Goal: Task Accomplishment & Management: Manage account settings

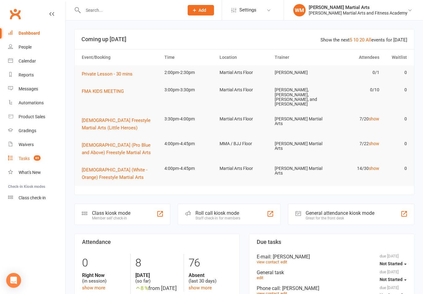
click at [24, 160] on div "Tasks" at bounding box center [24, 158] width 11 height 5
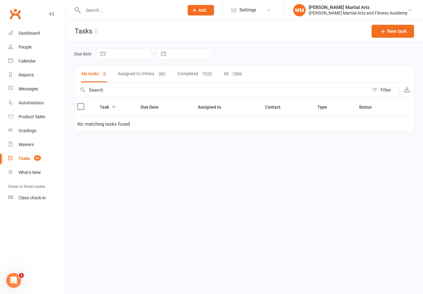
click at [156, 73] on button "Assigned to Others 281" at bounding box center [142, 74] width 49 height 16
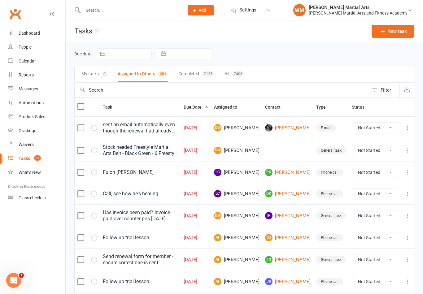
click at [383, 91] on div "Filter" at bounding box center [386, 89] width 11 height 7
select select "incomplete"
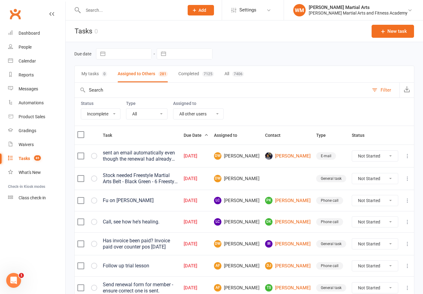
click at [209, 113] on select "All Me All other users [PERSON_NAME] [PERSON_NAME] [PERSON_NAME] [PERSON_NAME] …" at bounding box center [199, 114] width 50 height 11
select select "47660"
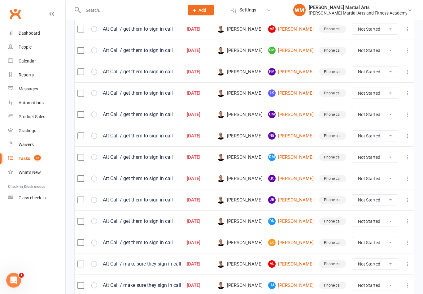
scroll to position [434, 0]
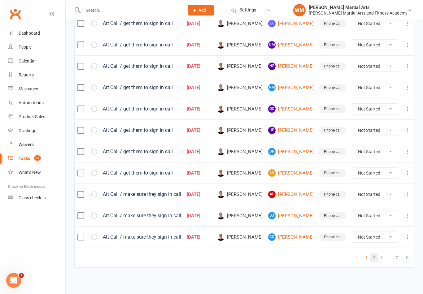
click at [374, 262] on link "2" at bounding box center [374, 258] width 7 height 9
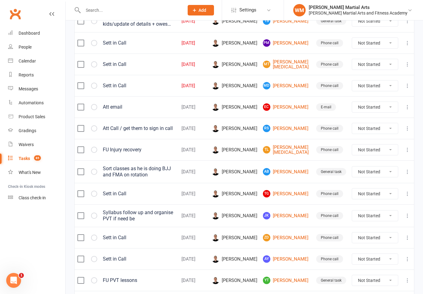
scroll to position [430, 0]
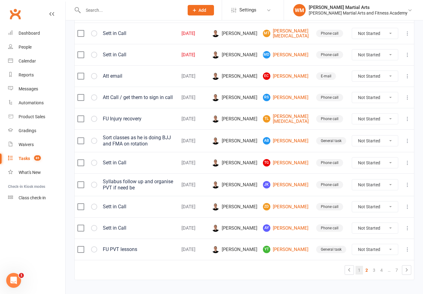
click at [361, 266] on link "1" at bounding box center [359, 270] width 7 height 9
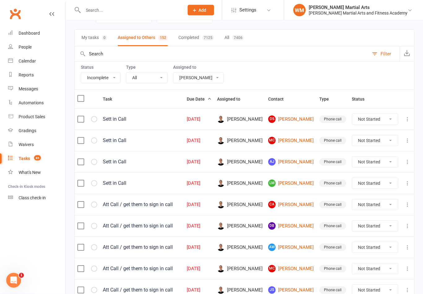
scroll to position [0, 0]
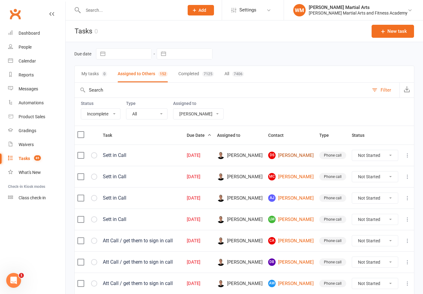
click at [294, 153] on link "DS [PERSON_NAME]" at bounding box center [291, 155] width 46 height 7
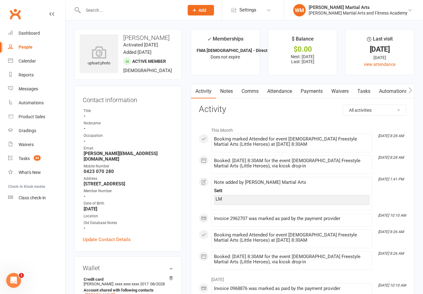
click at [222, 89] on link "Notes" at bounding box center [226, 91] width 21 height 14
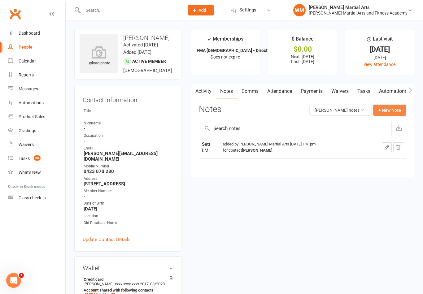
click at [390, 106] on button "+ New Note" at bounding box center [389, 110] width 33 height 11
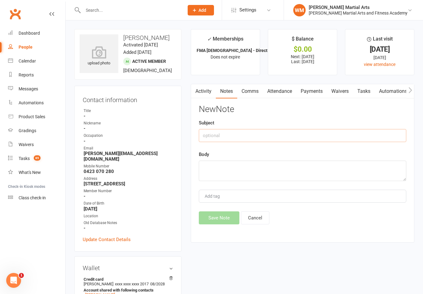
click at [303, 135] on input "text" at bounding box center [303, 135] width 208 height 13
type input "A"
type input "Sett"
click at [266, 172] on textarea at bounding box center [303, 171] width 208 height 20
type textarea "LM"
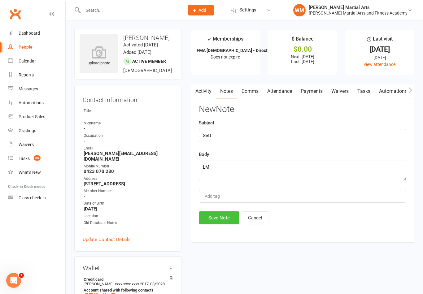
click at [218, 222] on button "Save Note" at bounding box center [219, 218] width 41 height 13
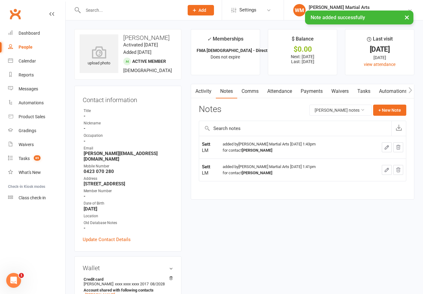
click at [365, 91] on link "Tasks" at bounding box center [364, 91] width 22 height 14
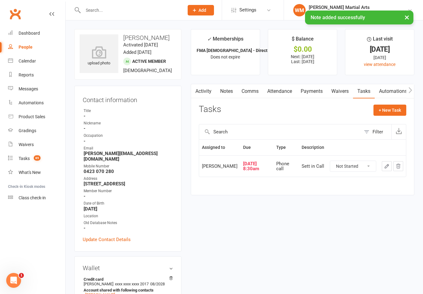
click at [382, 168] on button "button" at bounding box center [387, 166] width 10 height 10
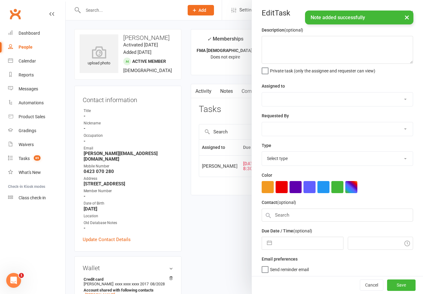
type textarea "Sett in Call"
select select "47660"
type input "[DATE]"
type input "8:30am"
select select "25277"
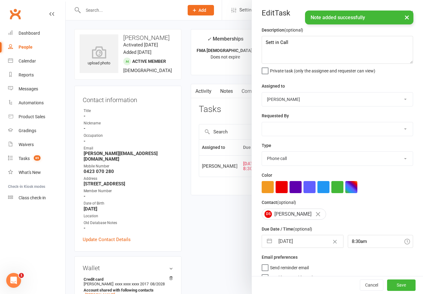
click at [268, 245] on button "button" at bounding box center [269, 242] width 11 height 12
select select "6"
select select "2025"
select select "7"
select select "2025"
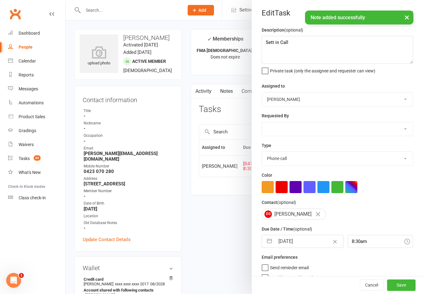
select select "8"
select select "2025"
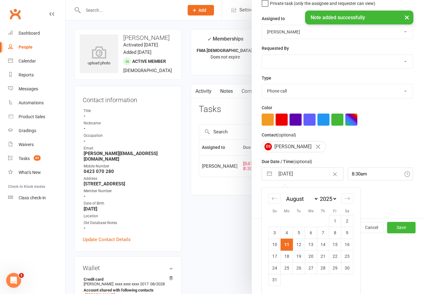
scroll to position [69, 0]
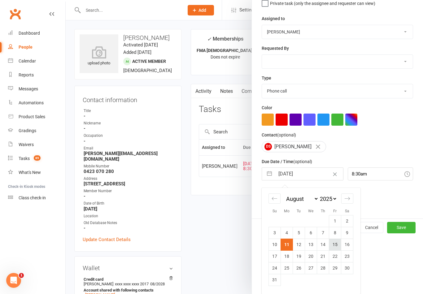
click at [335, 245] on td "15" at bounding box center [335, 245] width 12 height 12
type input "[DATE]"
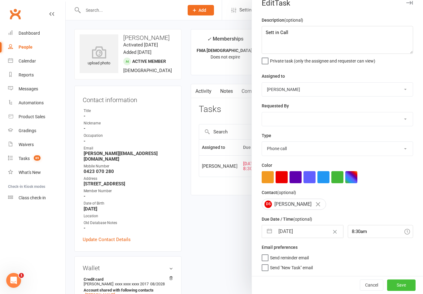
click at [406, 290] on button "Save" at bounding box center [401, 285] width 29 height 11
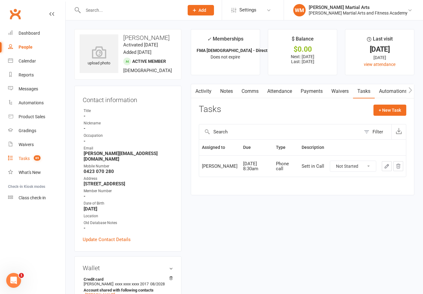
click at [37, 158] on span "85" at bounding box center [37, 158] width 7 height 5
select select "incomplete"
select select "47660"
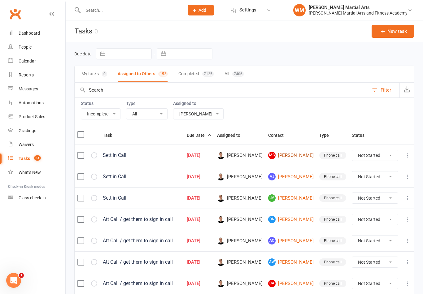
click at [294, 159] on link "MC [PERSON_NAME]" at bounding box center [291, 155] width 46 height 7
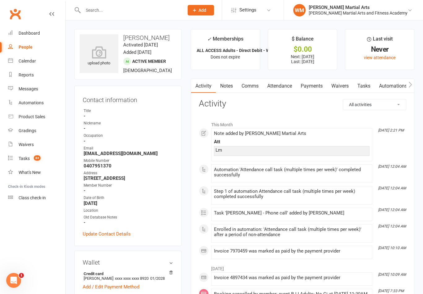
click at [230, 88] on link "Notes" at bounding box center [226, 86] width 21 height 14
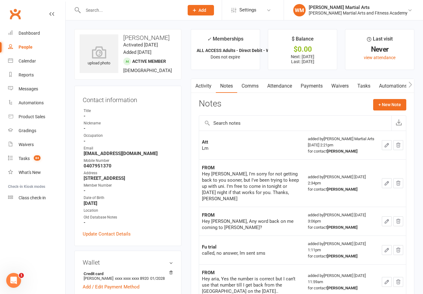
click at [362, 82] on link "Tasks" at bounding box center [364, 86] width 22 height 14
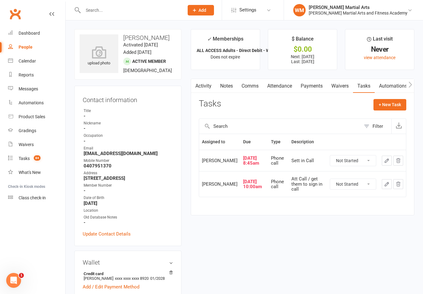
click at [361, 161] on select "Not Started In Progress Waiting Complete" at bounding box center [353, 161] width 46 height 11
select select "unstarted"
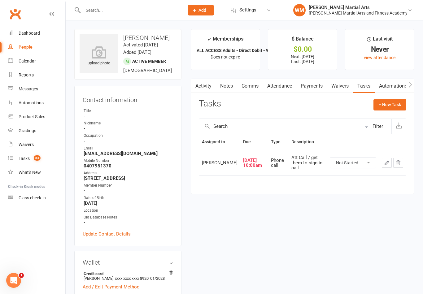
click at [387, 162] on icon "button" at bounding box center [387, 163] width 6 height 6
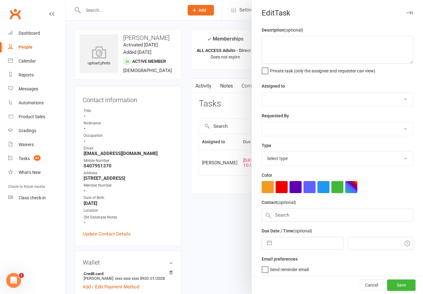
type textarea "Att Call / get them to sign in call"
select select "47660"
type input "[DATE]"
type input "10:00am"
select select "25277"
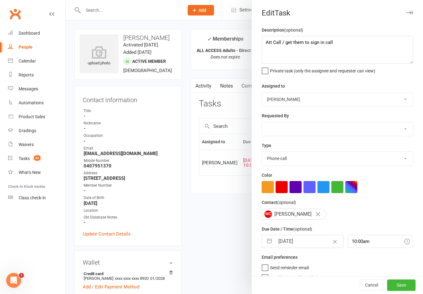
click at [272, 244] on button "button" at bounding box center [269, 242] width 11 height 12
select select "6"
select select "2025"
select select "7"
select select "2025"
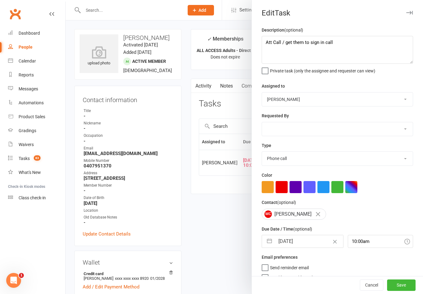
select select "8"
select select "2025"
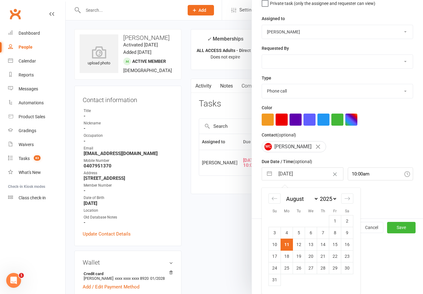
scroll to position [69, 0]
click at [324, 249] on td "14" at bounding box center [323, 245] width 12 height 12
type input "[DATE]"
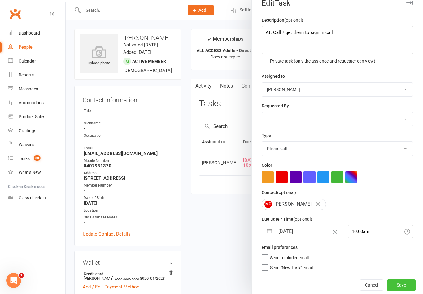
click at [404, 289] on button "Save" at bounding box center [401, 285] width 29 height 11
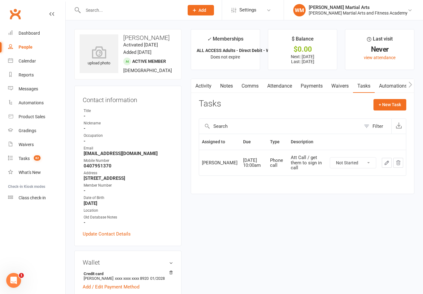
click at [235, 89] on link "Notes" at bounding box center [226, 86] width 21 height 14
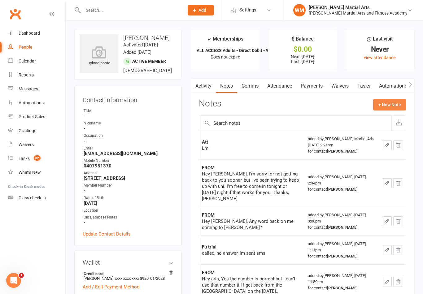
click at [390, 103] on button "+ New Note" at bounding box center [389, 104] width 33 height 11
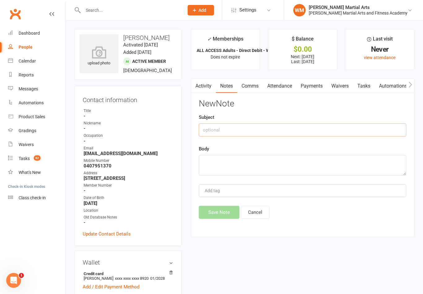
click at [273, 130] on input "text" at bounding box center [303, 130] width 208 height 13
type input "Sett"
click at [264, 167] on textarea at bounding box center [303, 165] width 208 height 20
type textarea "enjoys classes/will be in tonight and tmr night"
click at [241, 128] on input "Sett" at bounding box center [303, 130] width 208 height 13
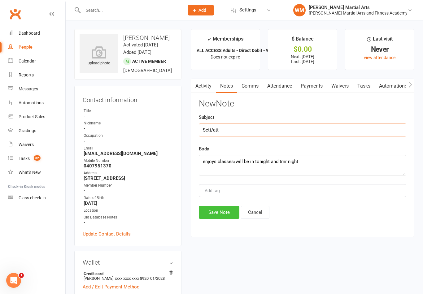
type input "Sett/att"
click at [215, 214] on button "Save Note" at bounding box center [219, 212] width 41 height 13
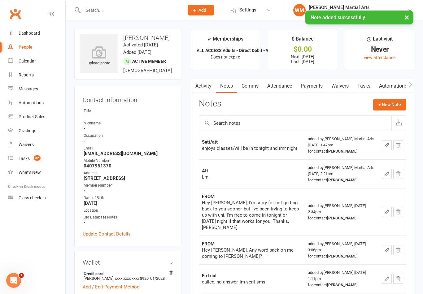
click at [370, 85] on link "Tasks" at bounding box center [364, 86] width 22 height 14
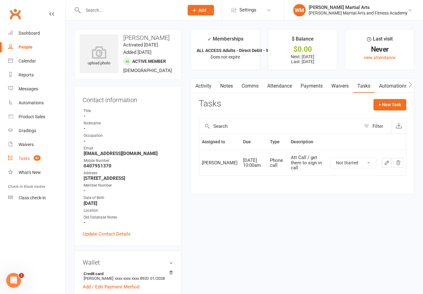
click at [32, 159] on count-badge "82" at bounding box center [36, 158] width 10 height 5
select select "incomplete"
select select "47660"
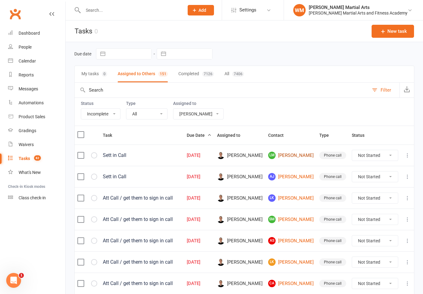
click at [299, 159] on link "[PERSON_NAME]" at bounding box center [291, 155] width 46 height 7
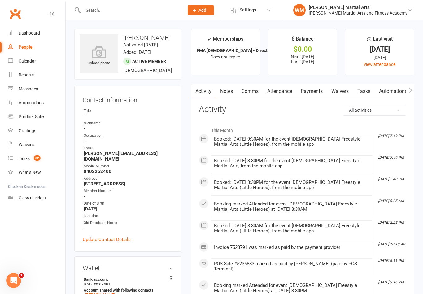
click at [359, 90] on link "Tasks" at bounding box center [364, 91] width 22 height 14
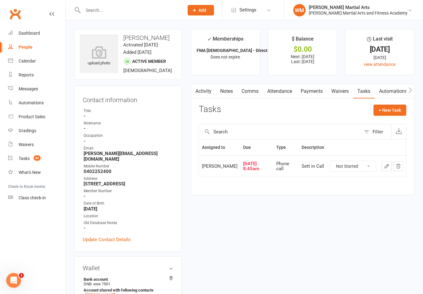
click at [363, 167] on select "Not Started In Progress Waiting Complete" at bounding box center [353, 166] width 46 height 11
select select "unstarted"
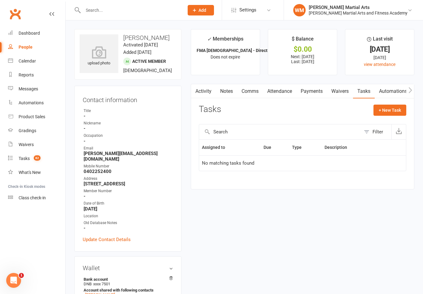
click at [225, 98] on link "Notes" at bounding box center [226, 91] width 21 height 14
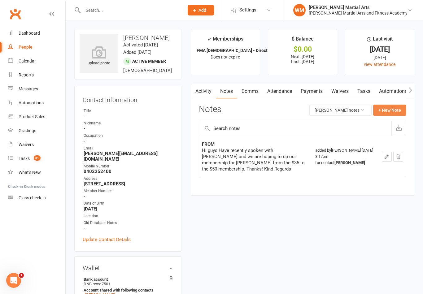
click at [391, 112] on button "+ New Note" at bounding box center [389, 110] width 33 height 11
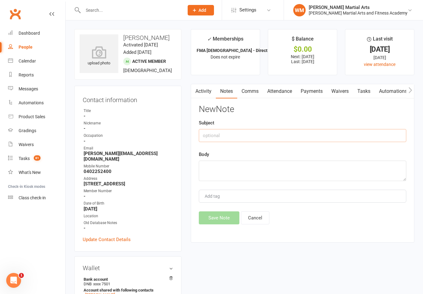
click at [281, 140] on input "text" at bounding box center [303, 135] width 208 height 13
type input "Sett"
click at [255, 164] on textarea at bounding box center [303, 171] width 208 height 20
type textarea "Enjoys the classes goes 3 times a week now."
click at [207, 217] on button "Save Note" at bounding box center [219, 218] width 41 height 13
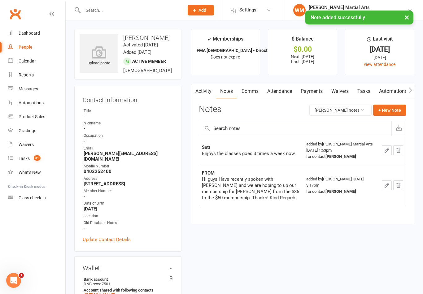
click at [345, 91] on link "Waivers" at bounding box center [340, 91] width 26 height 14
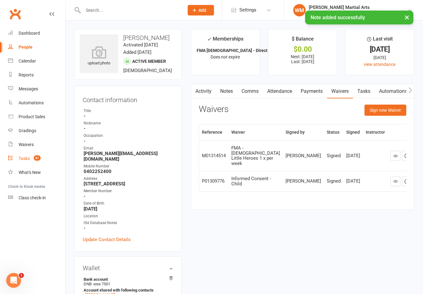
click at [36, 156] on span "81" at bounding box center [37, 158] width 7 height 5
select select "incomplete"
select select "47660"
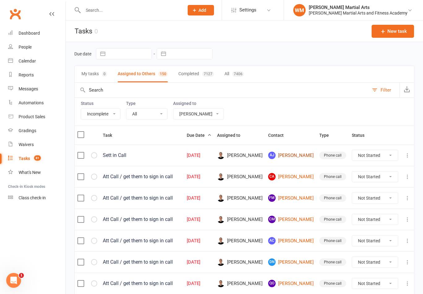
click at [298, 156] on link "[PERSON_NAME] [PERSON_NAME]" at bounding box center [291, 155] width 46 height 7
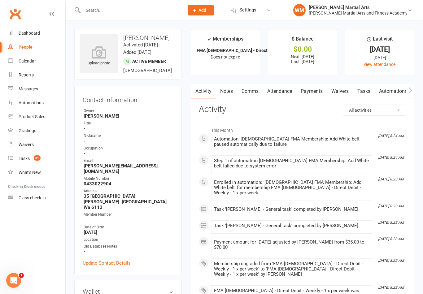
click at [361, 89] on link "Tasks" at bounding box center [364, 91] width 22 height 14
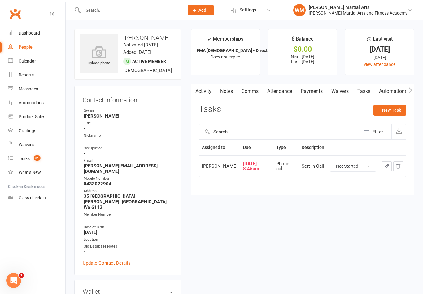
click at [381, 166] on td at bounding box center [392, 166] width 27 height 21
click at [382, 167] on button "button" at bounding box center [387, 166] width 10 height 10
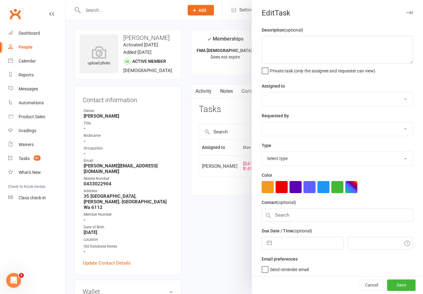
type textarea "Sett in Call"
select select "47660"
type input "[DATE]"
type input "8:45am"
select select "25277"
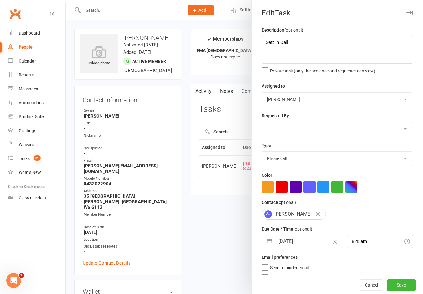
click at [266, 268] on label "Send reminder email" at bounding box center [285, 266] width 47 height 6
click at [266, 263] on input "Send reminder email" at bounding box center [285, 263] width 47 height 0
click at [267, 269] on label "Send reminder email" at bounding box center [285, 266] width 47 height 6
click at [267, 263] on input "Send reminder email" at bounding box center [285, 263] width 47 height 0
checkbox input "false"
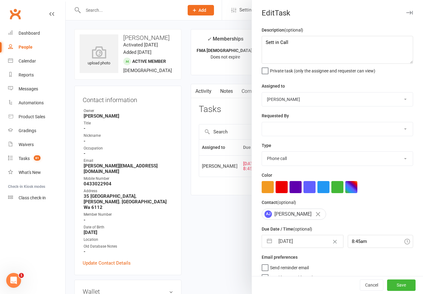
click at [269, 248] on button "button" at bounding box center [269, 242] width 11 height 12
select select "6"
select select "2025"
select select "7"
select select "2025"
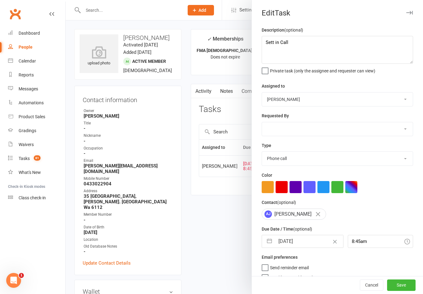
select select "8"
select select "2025"
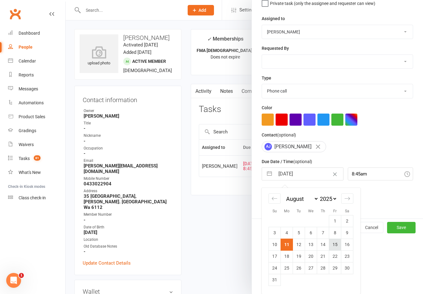
click at [336, 249] on td "15" at bounding box center [335, 245] width 12 height 12
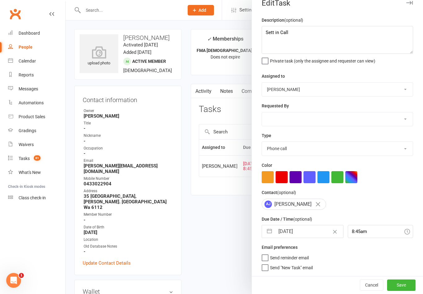
type input "[DATE]"
click at [409, 285] on button "Save" at bounding box center [401, 285] width 29 height 11
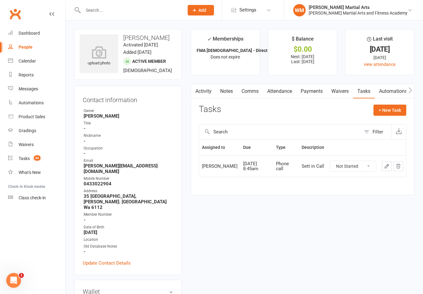
click at [225, 89] on link "Notes" at bounding box center [226, 91] width 21 height 14
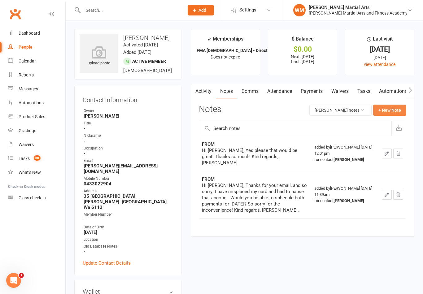
click at [391, 112] on button "+ New Note" at bounding box center [389, 110] width 33 height 11
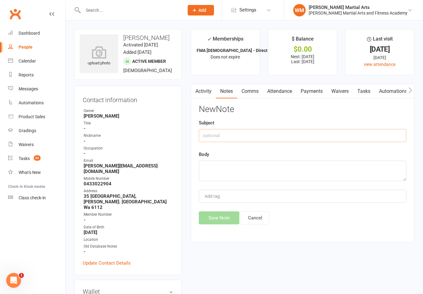
click at [310, 141] on input "text" at bounding box center [303, 135] width 208 height 13
type input "Sett"
click at [262, 163] on textarea at bounding box center [303, 171] width 208 height 20
type textarea "LM"
click at [213, 215] on button "Save Note" at bounding box center [219, 218] width 41 height 13
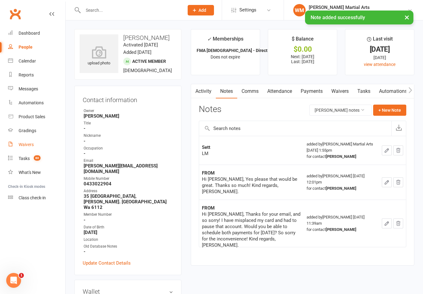
click at [34, 151] on link "Waivers" at bounding box center [36, 145] width 57 height 14
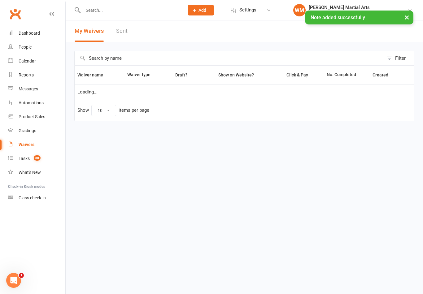
select select "25"
click at [21, 155] on link "Tasks 80" at bounding box center [36, 159] width 57 height 14
select select "incomplete"
select select "47660"
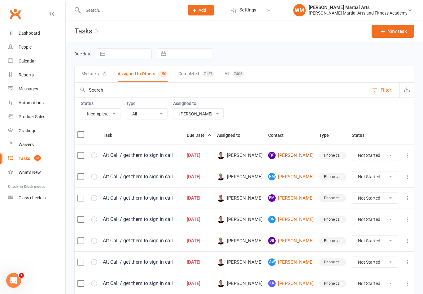
click at [298, 154] on link "QO [PERSON_NAME]" at bounding box center [291, 155] width 46 height 7
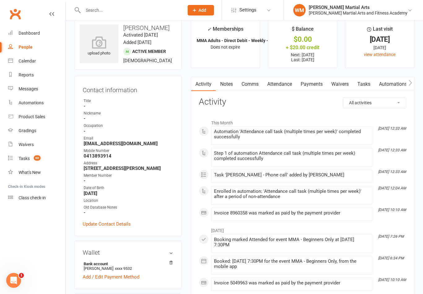
scroll to position [10, 0]
click at [367, 88] on link "Tasks" at bounding box center [364, 84] width 22 height 14
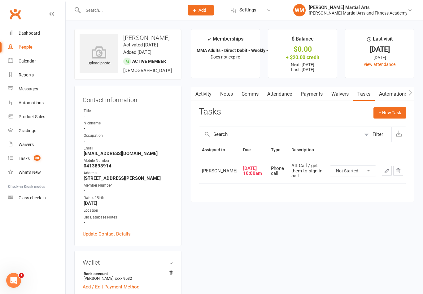
click at [119, 12] on input "text" at bounding box center [130, 10] width 99 height 9
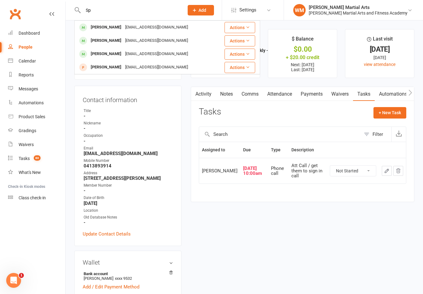
type input "S"
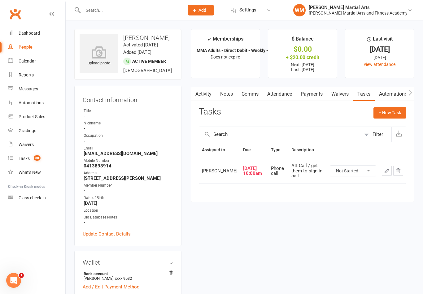
click at [386, 173] on icon "button" at bounding box center [387, 171] width 6 height 6
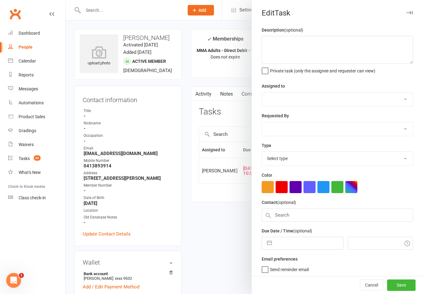
type textarea "Att Call / get them to sign in call"
select select "47660"
type input "[DATE]"
type input "10:00am"
select select "25277"
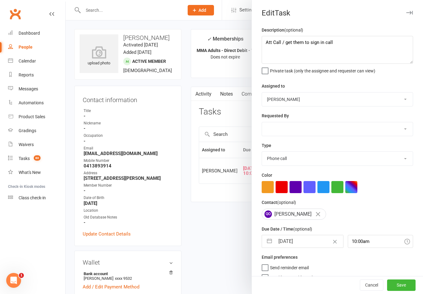
click at [230, 216] on div at bounding box center [245, 147] width 358 height 294
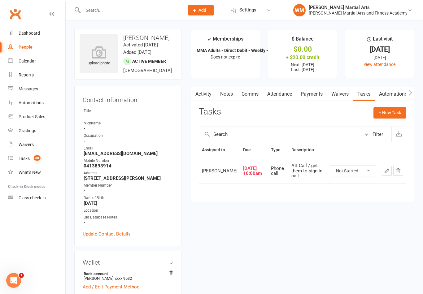
click at [387, 173] on icon "button" at bounding box center [387, 171] width 4 height 4
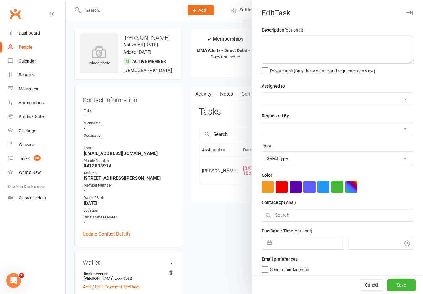
type textarea "Att Call / get them to sign in call"
select select "47660"
type input "[DATE]"
type input "10:00am"
select select "25277"
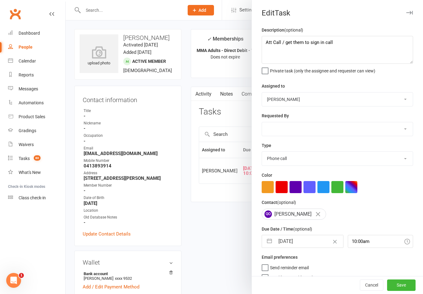
click at [271, 248] on button "button" at bounding box center [269, 242] width 11 height 12
select select "6"
select select "2025"
select select "7"
select select "2025"
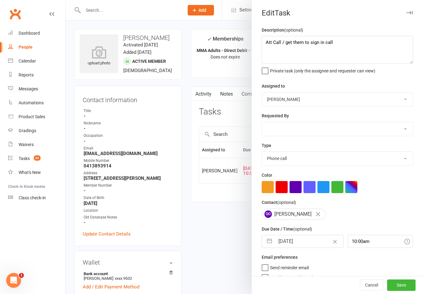
select select "8"
select select "2025"
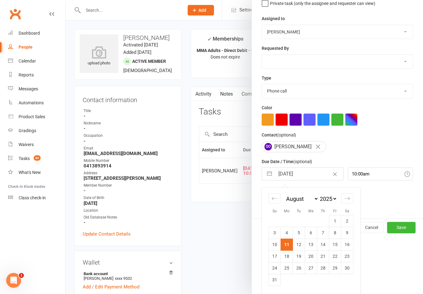
scroll to position [69, 0]
click at [335, 250] on td "15" at bounding box center [335, 245] width 12 height 12
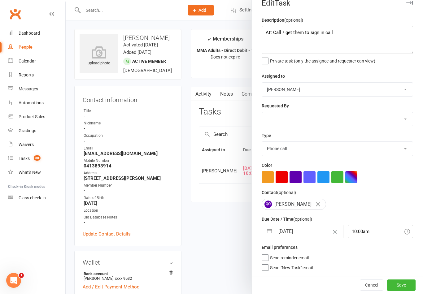
type input "[DATE]"
click at [409, 278] on div "Cancel Save" at bounding box center [337, 285] width 171 height 18
click at [406, 284] on button "Save" at bounding box center [401, 285] width 29 height 11
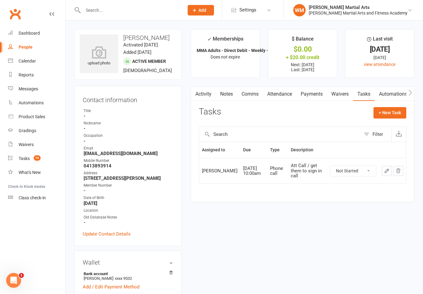
click at [224, 95] on link "Notes" at bounding box center [226, 94] width 21 height 14
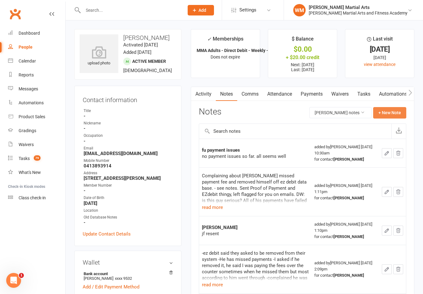
click at [391, 114] on button "+ New Note" at bounding box center [389, 112] width 33 height 11
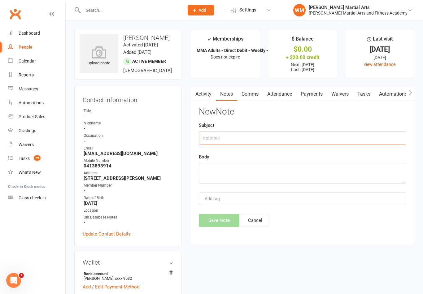
click at [280, 137] on input "text" at bounding box center [303, 138] width 208 height 13
type input "Att"
click at [252, 176] on textarea at bounding box center [303, 173] width 208 height 20
type textarea "q"
type textarea "will be back in [DATE] [DATE]"
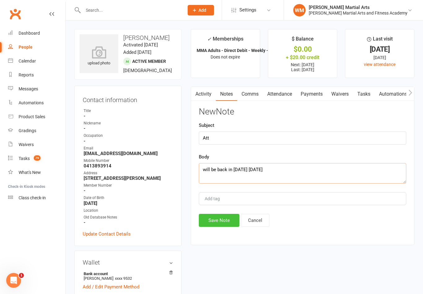
click at [216, 223] on button "Save Note" at bounding box center [219, 220] width 41 height 13
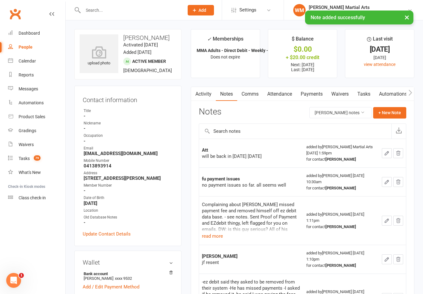
click at [365, 94] on link "Tasks" at bounding box center [364, 94] width 22 height 14
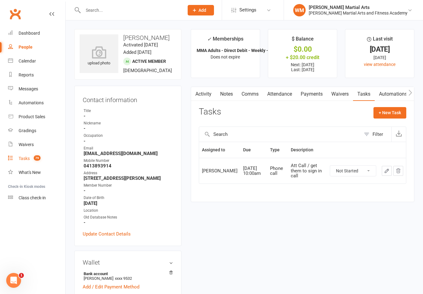
click at [32, 161] on link "Tasks 79" at bounding box center [36, 159] width 57 height 14
select select "incomplete"
select select "47660"
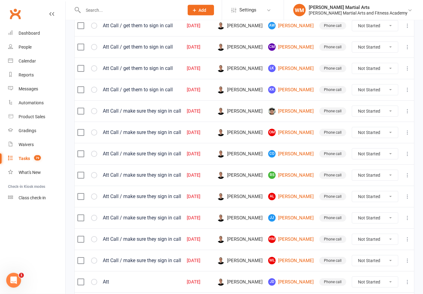
scroll to position [426, 0]
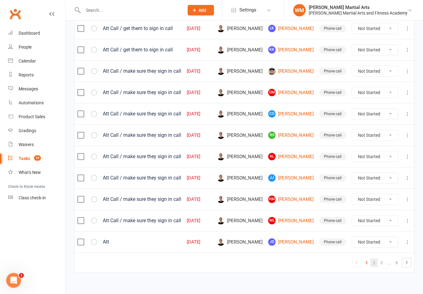
click at [373, 262] on link "2" at bounding box center [374, 263] width 7 height 9
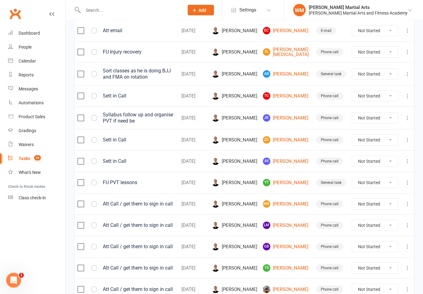
scroll to position [430, 0]
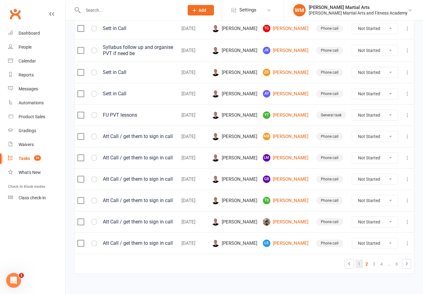
click at [359, 263] on link "1" at bounding box center [359, 264] width 7 height 9
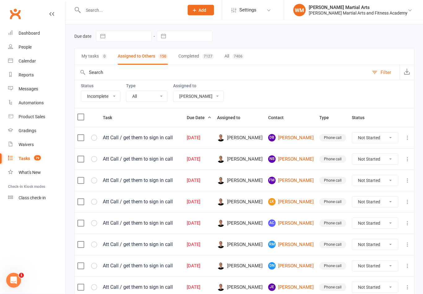
scroll to position [0, 0]
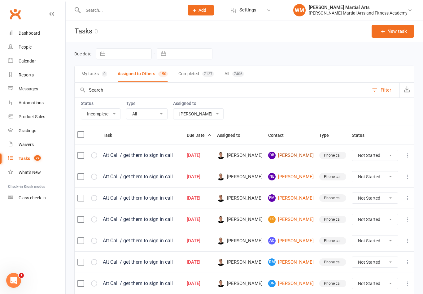
click at [294, 152] on link "[PERSON_NAME]" at bounding box center [291, 155] width 46 height 7
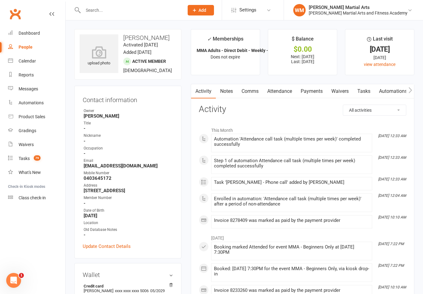
click at [369, 90] on link "Tasks" at bounding box center [364, 91] width 22 height 14
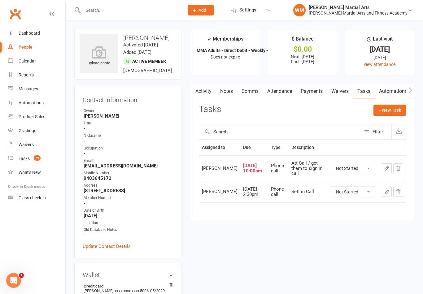
click at [383, 172] on button "button" at bounding box center [387, 169] width 10 height 10
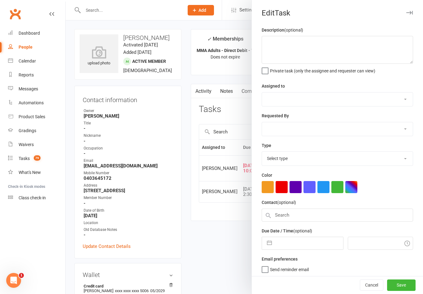
type textarea "Att Call / get them to sign in call"
select select "47660"
type input "[DATE]"
type input "10:00am"
select select "25277"
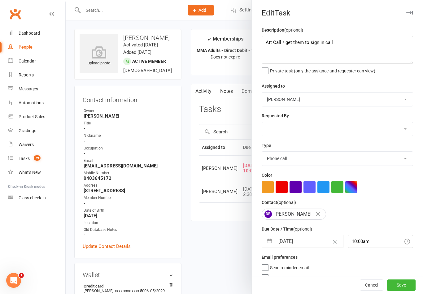
click at [269, 243] on button "button" at bounding box center [269, 242] width 11 height 12
select select "6"
select select "2025"
select select "7"
select select "2025"
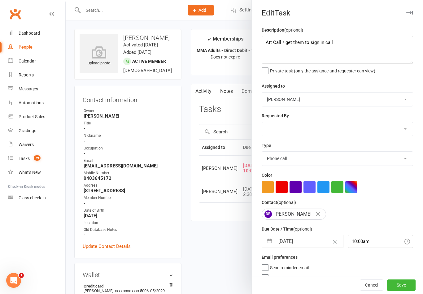
select select "8"
select select "2025"
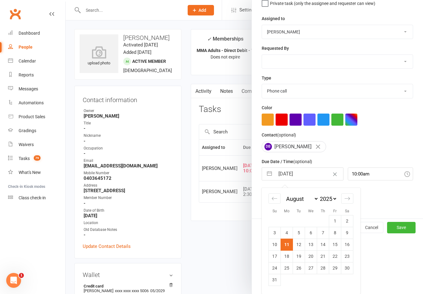
scroll to position [69, 0]
click at [337, 247] on td "15" at bounding box center [335, 245] width 12 height 12
type input "[DATE]"
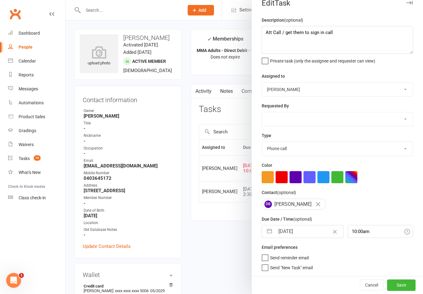
scroll to position [11, 0]
click at [404, 286] on button "Save" at bounding box center [401, 285] width 29 height 11
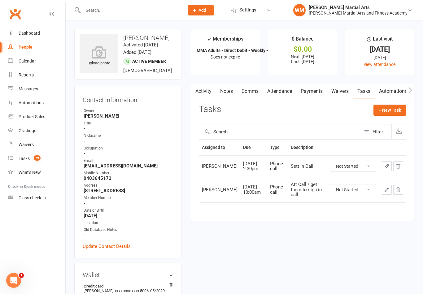
click at [381, 197] on td at bounding box center [392, 190] width 27 height 26
click at [384, 169] on icon "button" at bounding box center [387, 167] width 6 height 6
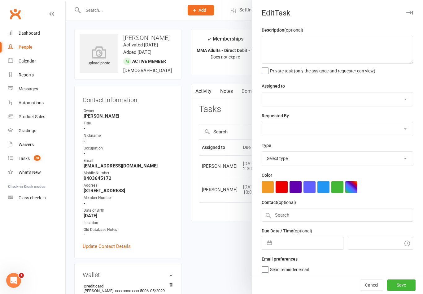
type textarea "Sett in Call"
select select "47660"
type input "[DATE]"
type input "2:30pm"
select select "25277"
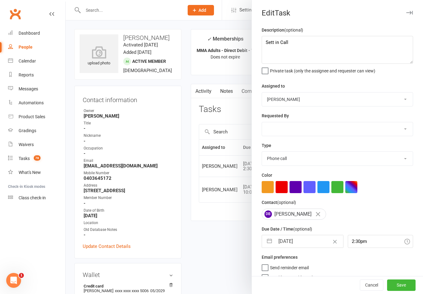
click at [271, 244] on button "button" at bounding box center [269, 242] width 11 height 12
select select "6"
select select "2025"
select select "7"
select select "2025"
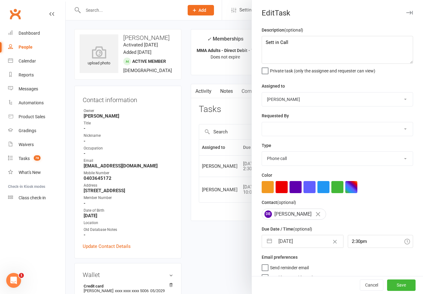
select select "8"
select select "2025"
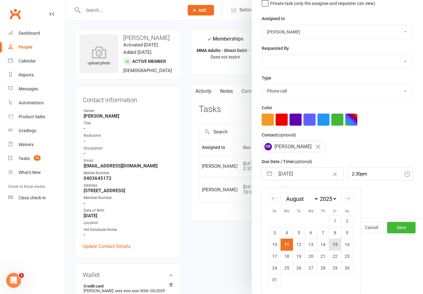
click at [335, 248] on td "15" at bounding box center [335, 245] width 12 height 12
type input "[DATE]"
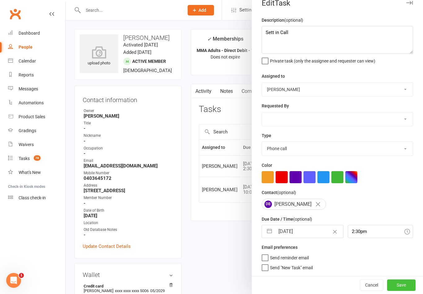
click at [400, 291] on button "Save" at bounding box center [401, 285] width 29 height 11
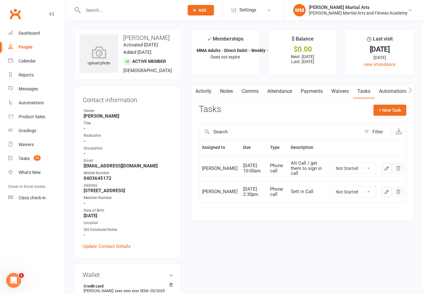
click at [223, 94] on link "Notes" at bounding box center [226, 91] width 21 height 14
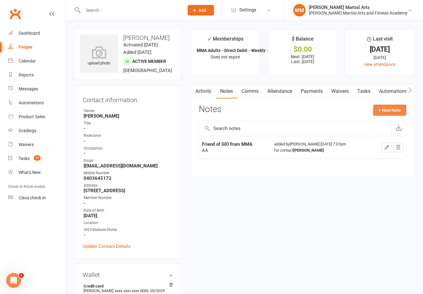
click at [391, 109] on button "+ New Note" at bounding box center [389, 110] width 33 height 11
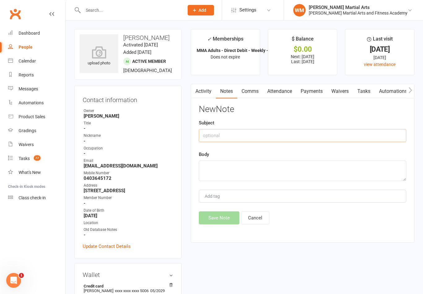
click at [298, 137] on input "text" at bounding box center [303, 135] width 208 height 13
click at [210, 211] on div "New Note Subject Att [PERSON_NAME] Body Add tag Save Note Cancel" at bounding box center [303, 165] width 208 height 120
click at [251, 138] on input "Att [PERSON_NAME]" at bounding box center [303, 135] width 208 height 13
type input "Att Sett"
click at [263, 164] on textarea at bounding box center [303, 171] width 208 height 20
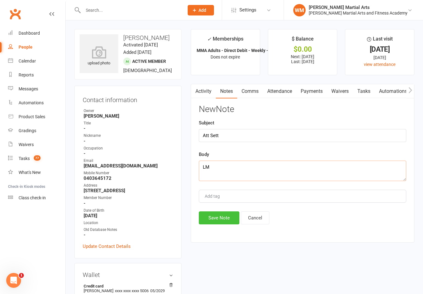
type textarea "LM"
click at [215, 219] on button "Save Note" at bounding box center [219, 218] width 41 height 13
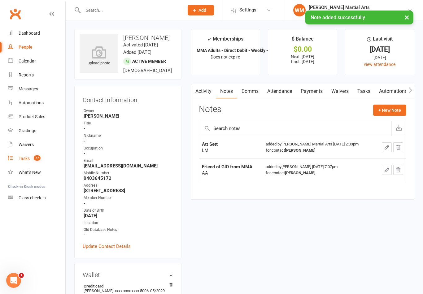
click at [24, 158] on div "Tasks" at bounding box center [24, 158] width 11 height 5
select select "incomplete"
select select "47660"
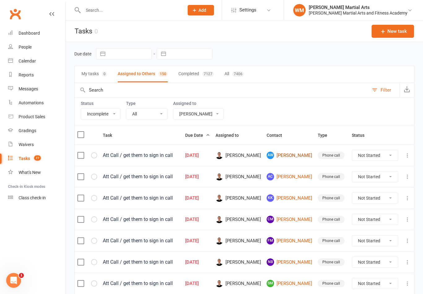
click at [298, 153] on link "AW [PERSON_NAME]" at bounding box center [290, 155] width 46 height 7
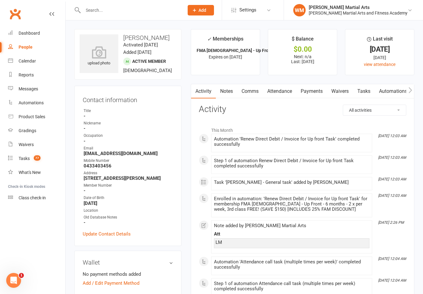
click at [365, 93] on link "Tasks" at bounding box center [364, 91] width 22 height 14
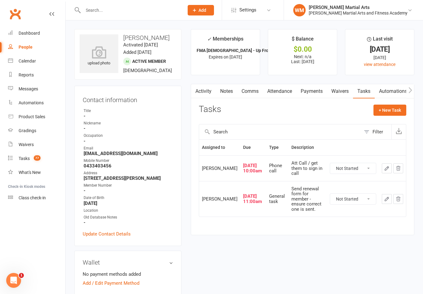
click at [224, 98] on link "Notes" at bounding box center [226, 91] width 21 height 14
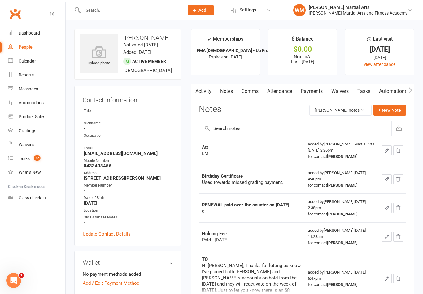
click at [363, 91] on link "Tasks" at bounding box center [364, 91] width 22 height 14
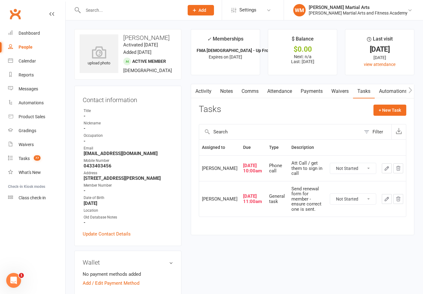
click at [382, 174] on button "button" at bounding box center [387, 169] width 10 height 10
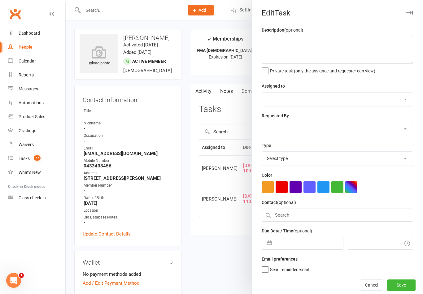
type textarea "Att Call / get them to sign in call"
select select "47660"
type input "[DATE]"
type input "10:00am"
select select "25277"
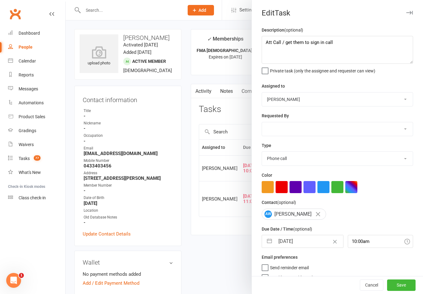
click at [272, 242] on button "button" at bounding box center [269, 242] width 11 height 12
select select "6"
select select "2025"
select select "7"
select select "2025"
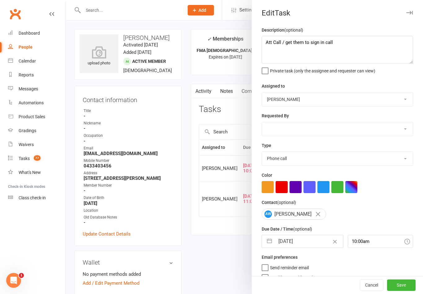
select select "8"
select select "2025"
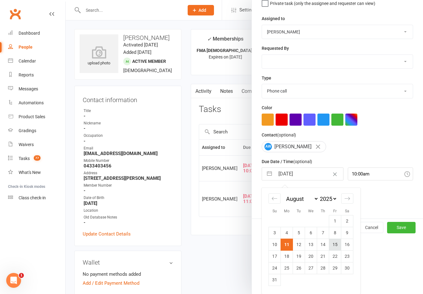
click at [337, 246] on td "15" at bounding box center [335, 245] width 12 height 12
type input "[DATE]"
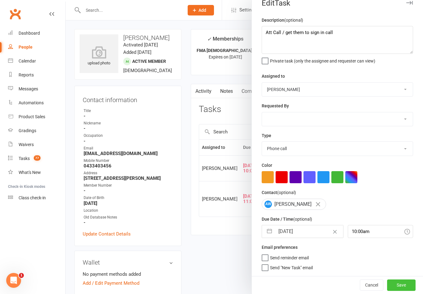
click at [406, 284] on button "Save" at bounding box center [401, 285] width 29 height 11
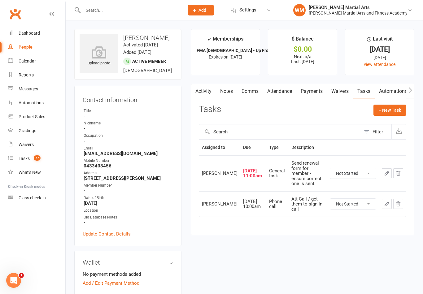
click at [384, 173] on icon "button" at bounding box center [387, 174] width 6 height 6
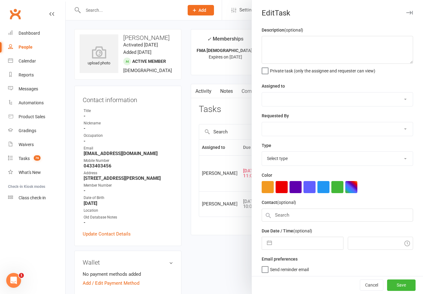
type textarea "Send renewal form for member - ensure correct one is sent."
select select "50751"
type input "[DATE]"
type input "11:00am"
select select "25648"
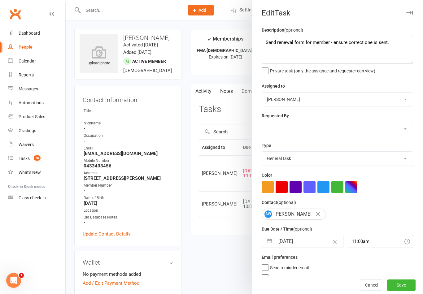
click at [216, 251] on div at bounding box center [245, 147] width 358 height 294
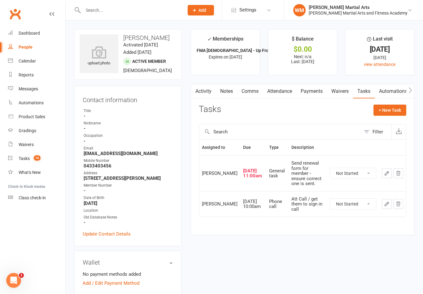
click at [233, 90] on link "Notes" at bounding box center [226, 91] width 21 height 14
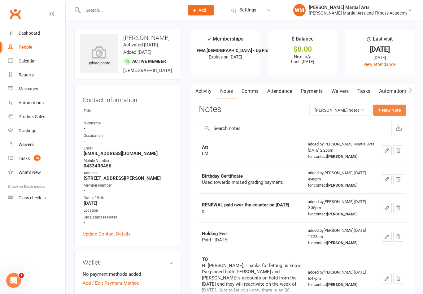
click at [393, 108] on button "+ New Note" at bounding box center [389, 110] width 33 height 11
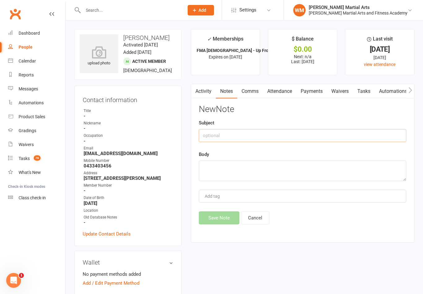
click at [299, 136] on input "text" at bounding box center [303, 135] width 208 height 13
type input "Att"
click at [241, 163] on textarea at bounding box center [303, 171] width 208 height 20
type textarea "LM"
click at [213, 221] on button "Save Note" at bounding box center [219, 218] width 41 height 13
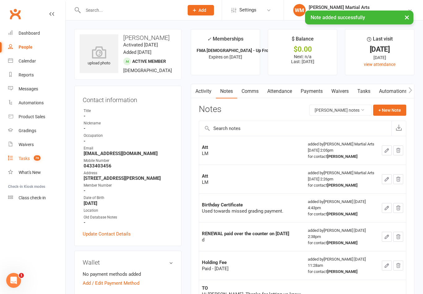
click at [28, 161] on link "Tasks 76" at bounding box center [36, 159] width 57 height 14
select select "incomplete"
select select "47660"
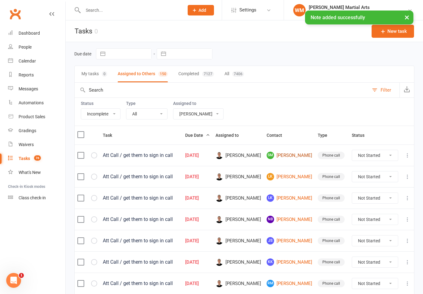
click at [294, 155] on link "SM [PERSON_NAME]" at bounding box center [290, 155] width 46 height 7
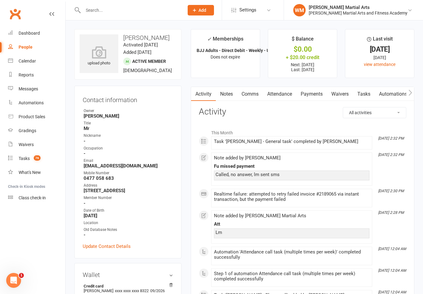
click at [233, 95] on link "Notes" at bounding box center [226, 94] width 21 height 14
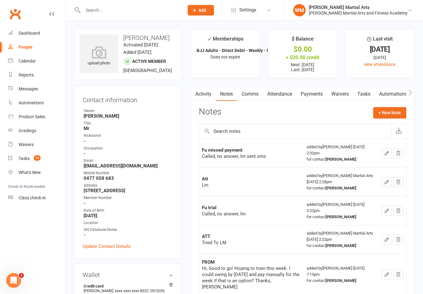
click at [359, 96] on link "Tasks" at bounding box center [364, 94] width 22 height 14
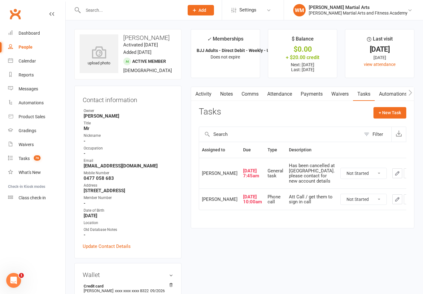
click at [232, 89] on link "Notes" at bounding box center [226, 94] width 21 height 14
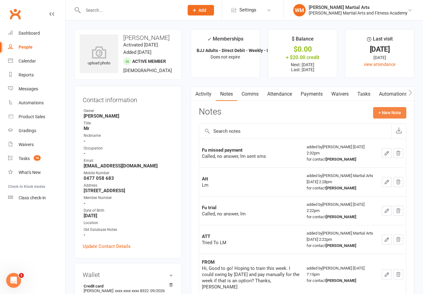
click at [391, 111] on button "+ New Note" at bounding box center [389, 112] width 33 height 11
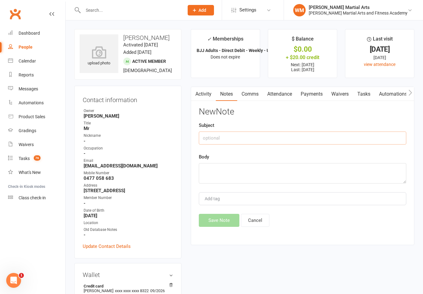
click at [307, 144] on input "text" at bounding box center [303, 138] width 208 height 13
type input "Att"
click at [285, 170] on textarea at bounding box center [303, 173] width 208 height 20
type textarea "Lm"
click at [215, 218] on button "Save Note" at bounding box center [219, 220] width 41 height 13
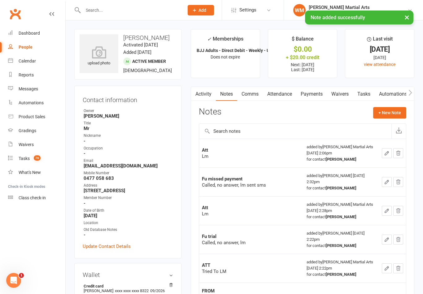
click at [362, 94] on link "Tasks" at bounding box center [364, 94] width 22 height 14
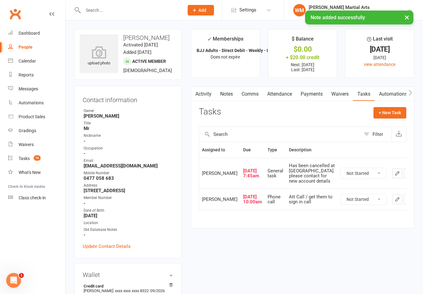
click at [341, 204] on select "Not Started In Progress Waiting Complete" at bounding box center [364, 199] width 46 height 11
click at [395, 202] on icon "button" at bounding box center [398, 200] width 6 height 6
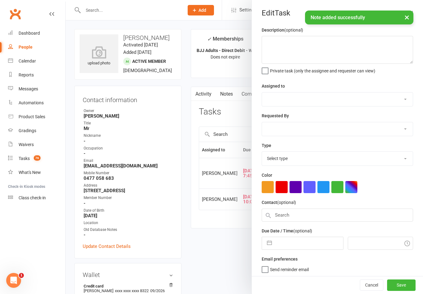
type textarea "Att Call / get them to sign in call"
select select "47660"
type input "[DATE]"
type input "10:00am"
select select "25277"
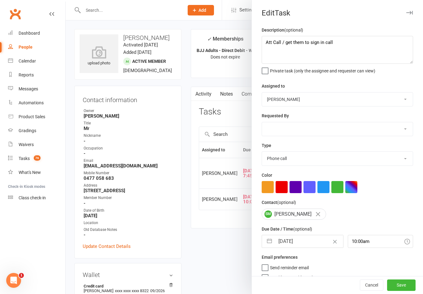
click at [265, 244] on button "button" at bounding box center [269, 242] width 11 height 12
select select "6"
select select "2025"
select select "7"
select select "2025"
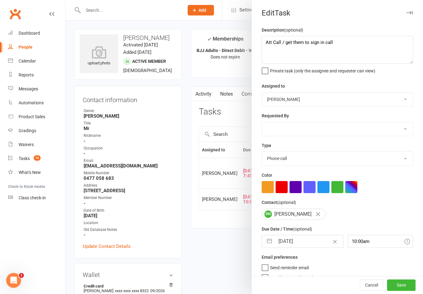
select select "8"
select select "2025"
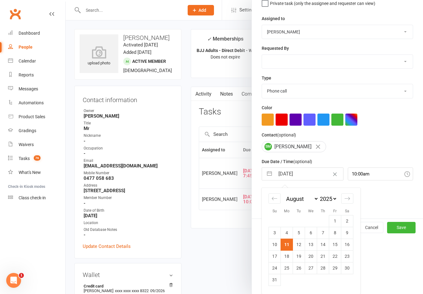
scroll to position [69, 0]
click at [337, 246] on td "15" at bounding box center [335, 245] width 12 height 12
type input "[DATE]"
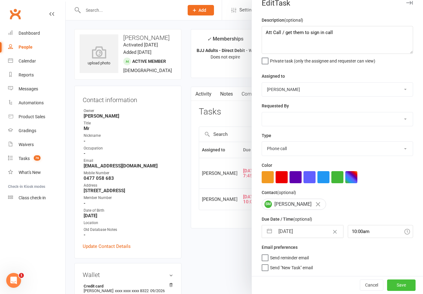
click at [410, 290] on button "Save" at bounding box center [401, 285] width 29 height 11
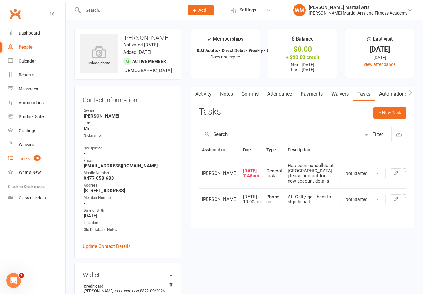
click at [29, 156] on link "Tasks 75" at bounding box center [36, 159] width 57 height 14
select select "incomplete"
select select "47660"
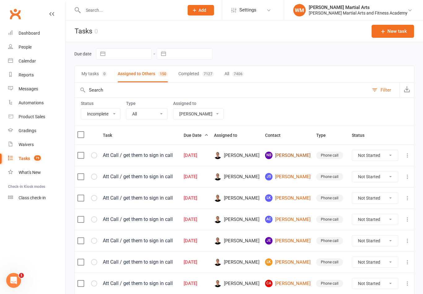
click at [292, 152] on link "NB [PERSON_NAME]" at bounding box center [288, 155] width 46 height 7
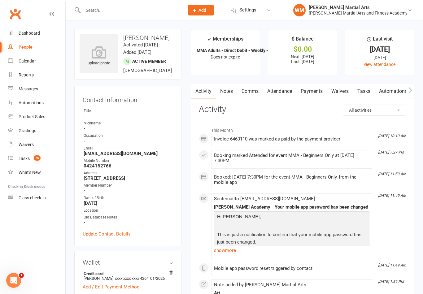
click at [364, 95] on link "Tasks" at bounding box center [364, 91] width 22 height 14
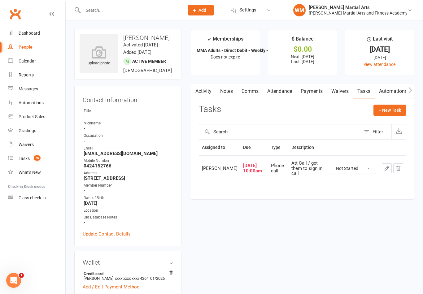
scroll to position [0, 0]
click at [364, 167] on select "Not Started In Progress Waiting Complete" at bounding box center [353, 168] width 46 height 11
select select "unstarted"
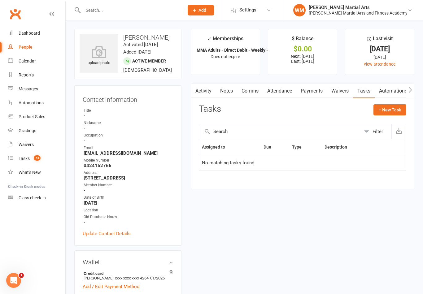
click at [226, 86] on link "Notes" at bounding box center [226, 91] width 21 height 14
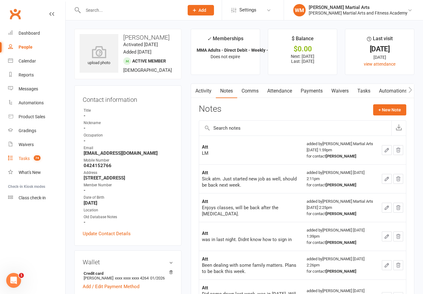
click at [32, 158] on count-badge "74" at bounding box center [36, 158] width 10 height 5
select select "incomplete"
select select "47660"
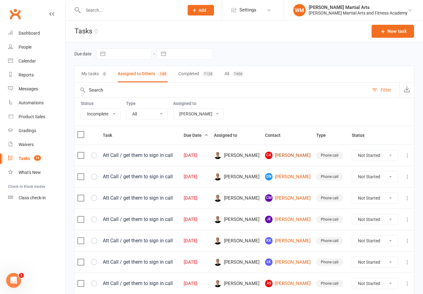
click at [297, 157] on link "CA [PERSON_NAME]" at bounding box center [288, 155] width 46 height 7
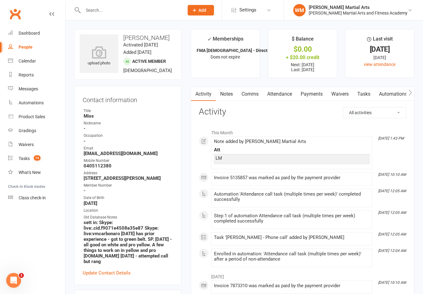
click at [368, 89] on link "Tasks" at bounding box center [364, 94] width 22 height 14
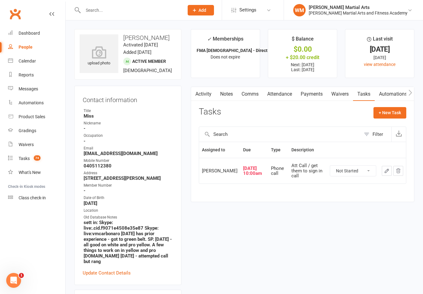
click at [372, 174] on select "Not Started In Progress Waiting Complete" at bounding box center [353, 171] width 46 height 11
click at [385, 173] on icon "button" at bounding box center [387, 171] width 6 height 6
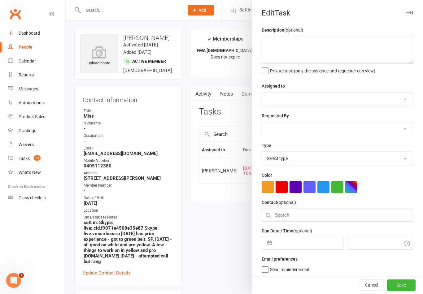
type textarea "Att Call / get them to sign in call"
select select "47660"
type input "[DATE]"
type input "10:00am"
select select "25277"
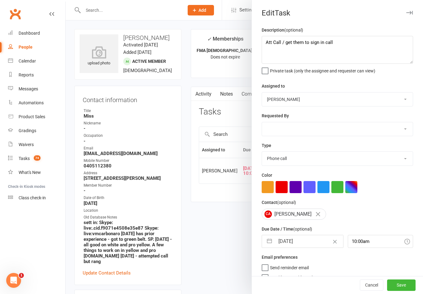
click at [265, 246] on button "button" at bounding box center [269, 242] width 11 height 12
select select "6"
select select "2025"
select select "7"
select select "2025"
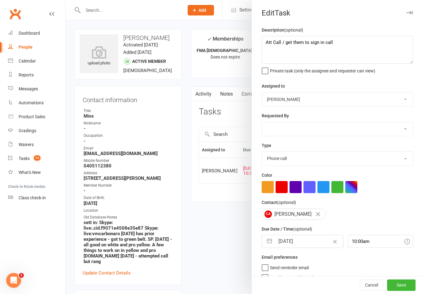
select select "8"
select select "2025"
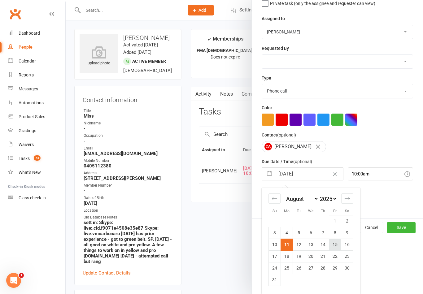
click at [338, 245] on td "15" at bounding box center [335, 245] width 12 height 12
type input "[DATE]"
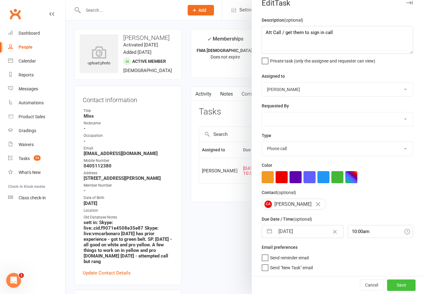
click at [400, 288] on button "Save" at bounding box center [401, 285] width 29 height 11
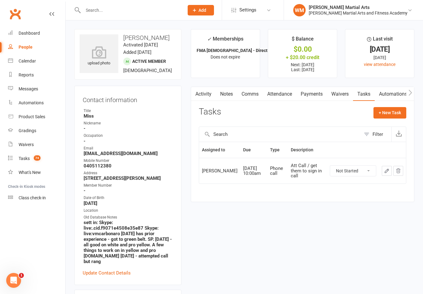
click at [220, 93] on link "Notes" at bounding box center [226, 94] width 21 height 14
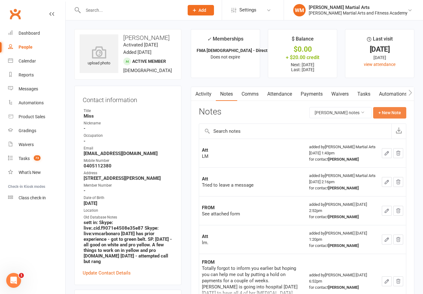
click at [389, 112] on button "+ New Note" at bounding box center [389, 112] width 33 height 11
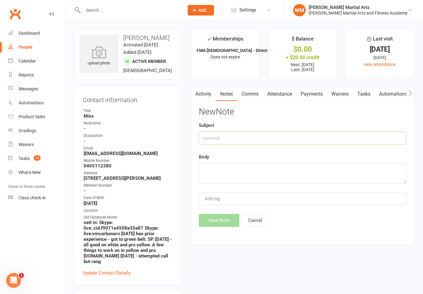
click at [301, 144] on input "text" at bounding box center [303, 138] width 208 height 13
type input "Att"
click at [255, 183] on textarea at bounding box center [303, 173] width 208 height 20
type textarea "Tried to LM"
click at [215, 217] on button "Save Note" at bounding box center [219, 220] width 41 height 13
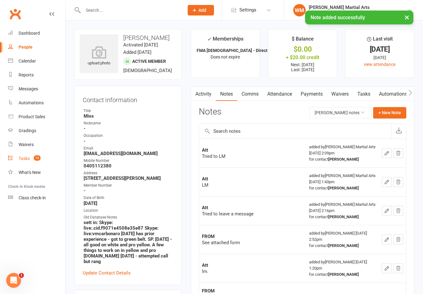
click at [36, 161] on count-badge "73" at bounding box center [36, 158] width 10 height 5
select select "incomplete"
select select "47660"
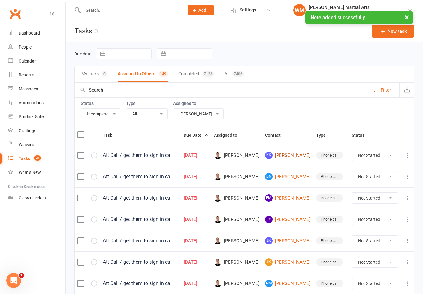
click at [294, 159] on link "KK [PERSON_NAME]" at bounding box center [288, 155] width 46 height 7
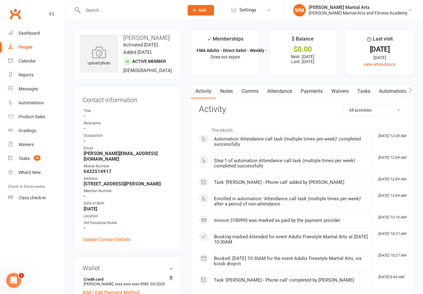
click at [364, 89] on link "Tasks" at bounding box center [364, 91] width 22 height 14
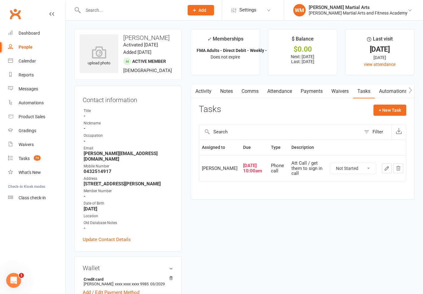
click at [231, 93] on link "Notes" at bounding box center [226, 91] width 21 height 14
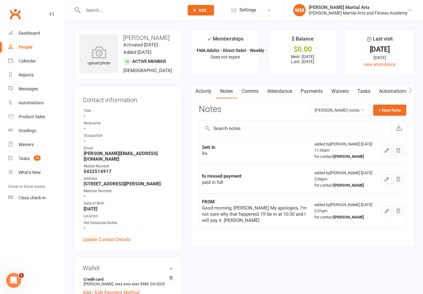
click at [364, 90] on link "Tasks" at bounding box center [364, 91] width 22 height 14
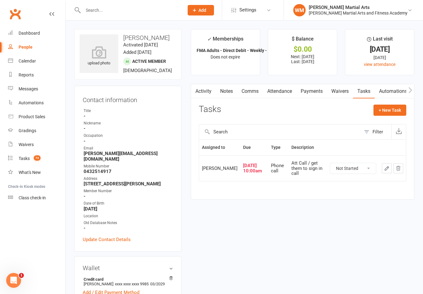
click at [388, 171] on icon "button" at bounding box center [387, 169] width 6 height 6
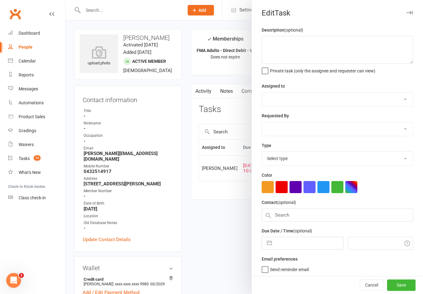
type textarea "Att Call / get them to sign in call"
select select "47660"
type input "[DATE]"
type input "10:00am"
select select "25277"
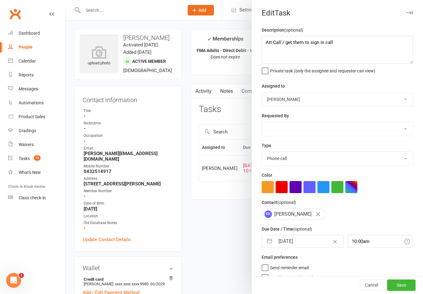
click at [273, 241] on button "button" at bounding box center [269, 242] width 11 height 12
select select "6"
select select "2025"
select select "7"
select select "2025"
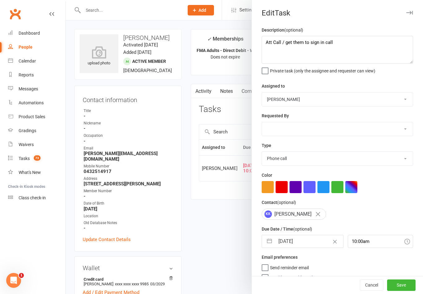
select select "8"
select select "2025"
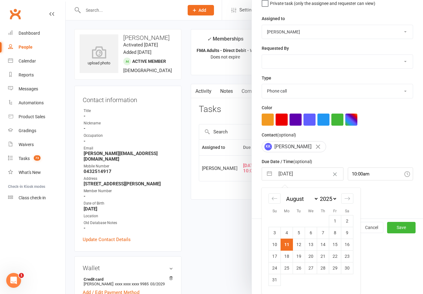
scroll to position [69, 0]
click at [337, 246] on td "15" at bounding box center [335, 245] width 12 height 12
type input "[DATE]"
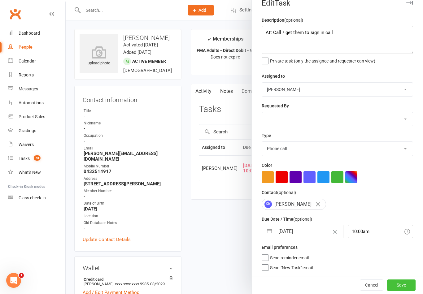
click at [403, 285] on button "Save" at bounding box center [401, 285] width 29 height 11
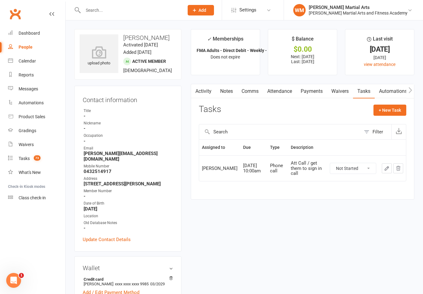
click at [224, 96] on link "Notes" at bounding box center [226, 91] width 21 height 14
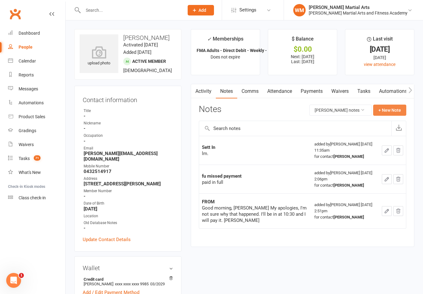
click at [395, 112] on button "+ New Note" at bounding box center [389, 110] width 33 height 11
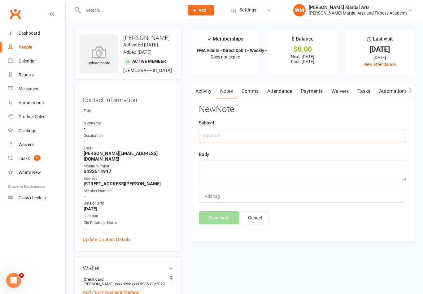
click at [311, 129] on input "text" at bounding box center [303, 135] width 208 height 13
type input "Att"
click at [273, 173] on textarea at bounding box center [303, 171] width 208 height 20
type textarea "[PERSON_NAME] and [PERSON_NAME] have been busy"
click at [217, 220] on button "Save Note" at bounding box center [219, 218] width 41 height 13
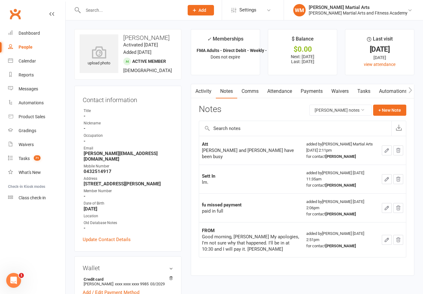
click at [357, 90] on link "Tasks" at bounding box center [364, 91] width 22 height 14
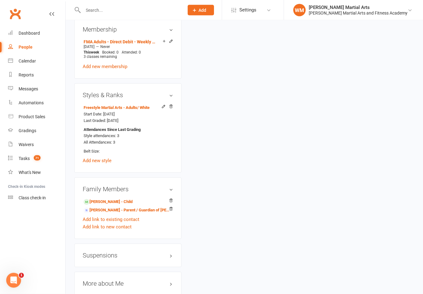
scroll to position [386, 0]
click at [108, 199] on link "[PERSON_NAME] - Child" at bounding box center [108, 202] width 49 height 7
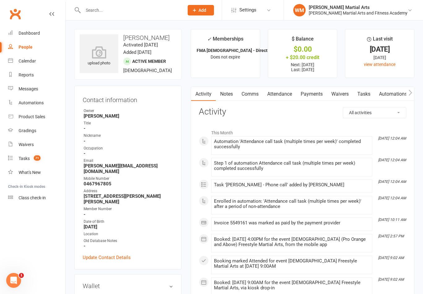
click at [368, 95] on link "Tasks" at bounding box center [364, 94] width 22 height 14
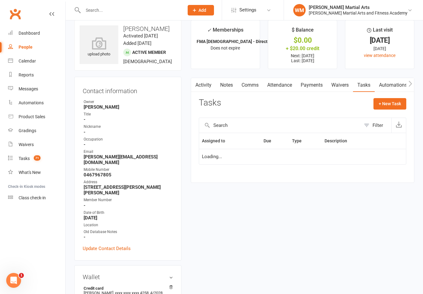
scroll to position [10, 0]
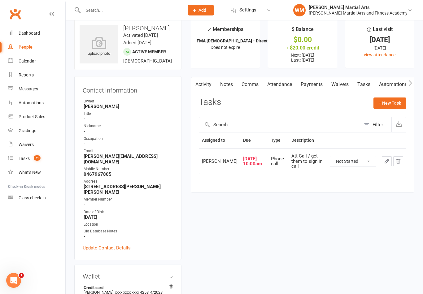
click at [386, 161] on icon "button" at bounding box center [387, 162] width 6 height 6
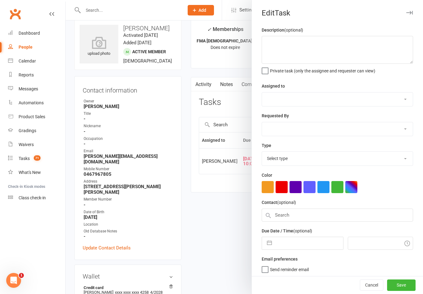
type textarea "Att Call / get them to sign in call"
select select "47660"
type input "[DATE]"
type input "10:00am"
select select "25277"
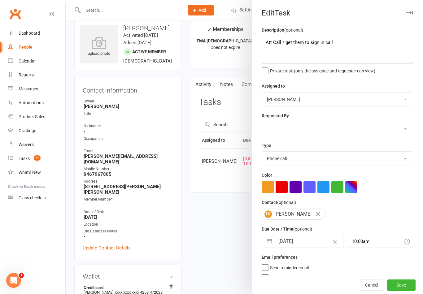
click at [270, 243] on button "button" at bounding box center [269, 242] width 11 height 12
select select "6"
select select "2025"
select select "7"
select select "2025"
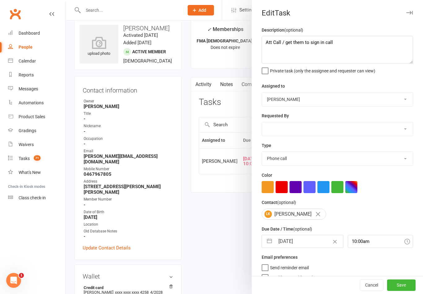
select select "8"
select select "2025"
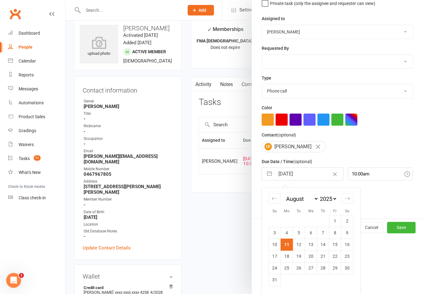
scroll to position [69, 0]
click at [336, 247] on td "15" at bounding box center [335, 245] width 12 height 12
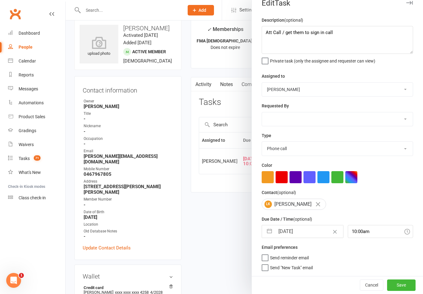
type input "[DATE]"
click at [408, 285] on button "Save" at bounding box center [401, 285] width 29 height 11
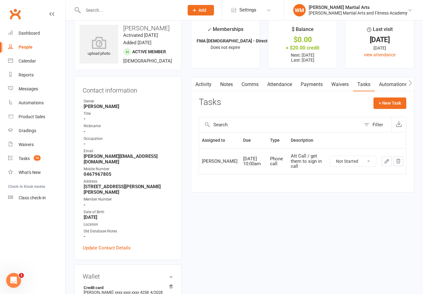
click at [227, 82] on link "Notes" at bounding box center [226, 84] width 21 height 14
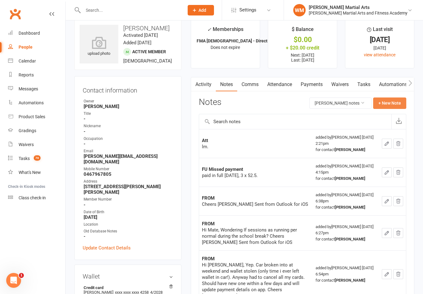
click at [394, 104] on button "+ New Note" at bounding box center [389, 103] width 33 height 11
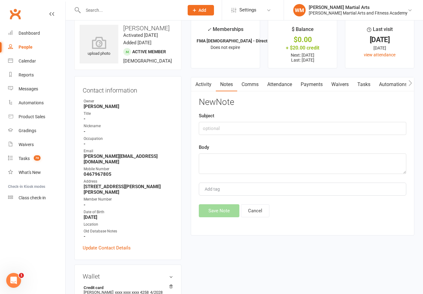
click at [307, 118] on div "Subject" at bounding box center [303, 123] width 208 height 23
click at [307, 132] on input "text" at bounding box center [303, 128] width 208 height 13
type input "Att"
click at [246, 165] on textarea at bounding box center [303, 164] width 208 height 20
type textarea "[PERSON_NAME] (mum) will be bringing him this week"
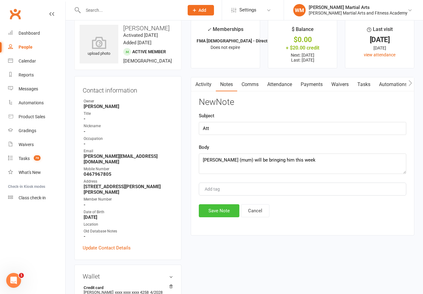
click at [216, 205] on button "Save Note" at bounding box center [219, 211] width 41 height 13
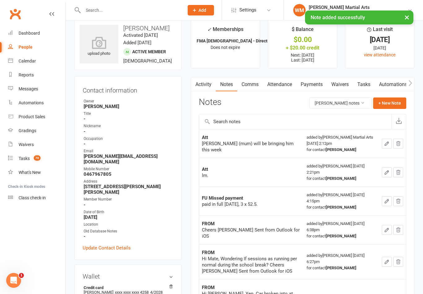
click at [363, 81] on link "Tasks" at bounding box center [364, 84] width 22 height 14
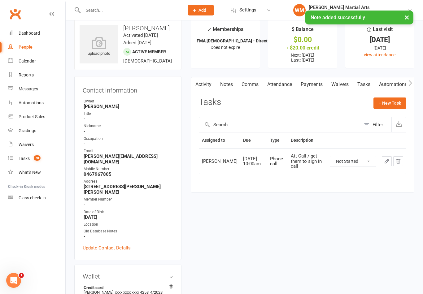
click at [231, 89] on link "Notes" at bounding box center [226, 84] width 21 height 14
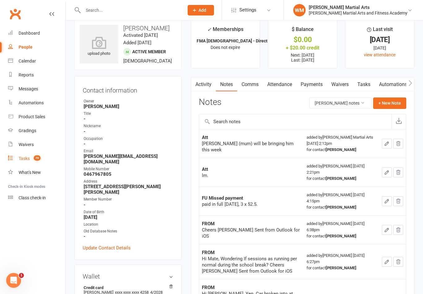
click at [36, 162] on link "Tasks 70" at bounding box center [36, 159] width 57 height 14
select select "incomplete"
select select "47660"
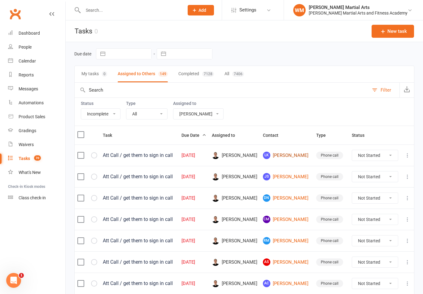
click at [291, 158] on link "[PERSON_NAME]" at bounding box center [287, 155] width 48 height 7
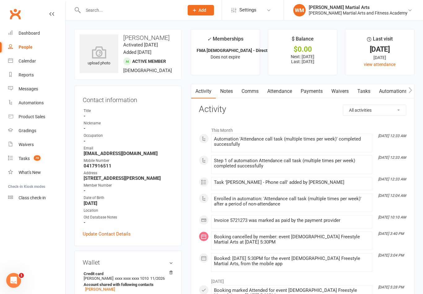
click at [370, 89] on link "Tasks" at bounding box center [364, 91] width 22 height 14
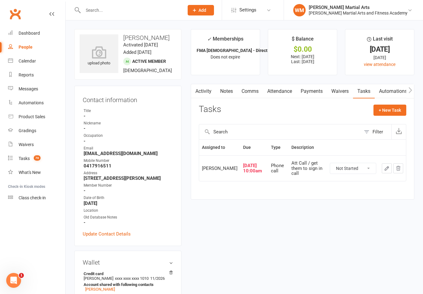
click at [386, 170] on icon "button" at bounding box center [387, 169] width 4 height 4
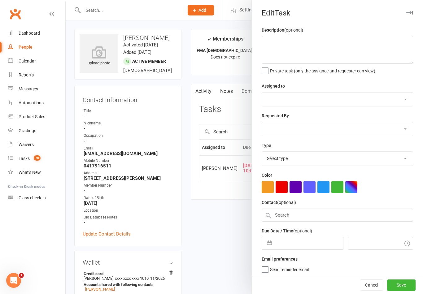
type textarea "Att Call / get them to sign in call"
select select "47660"
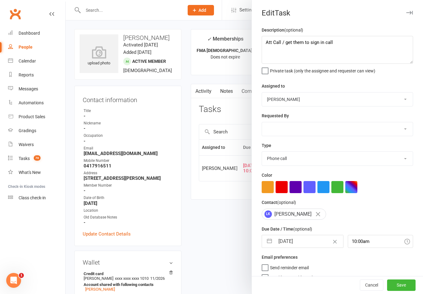
click at [267, 242] on button "button" at bounding box center [269, 242] width 11 height 12
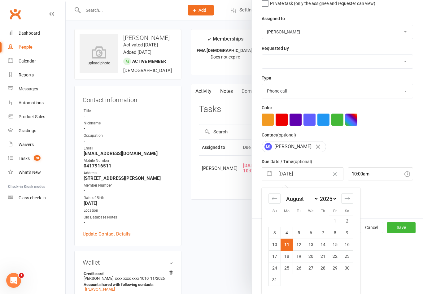
scroll to position [69, 0]
click at [337, 247] on td "15" at bounding box center [335, 245] width 12 height 12
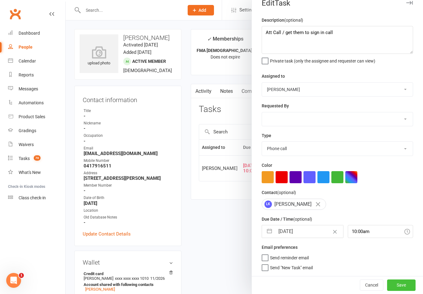
click at [405, 285] on button "Save" at bounding box center [401, 285] width 29 height 11
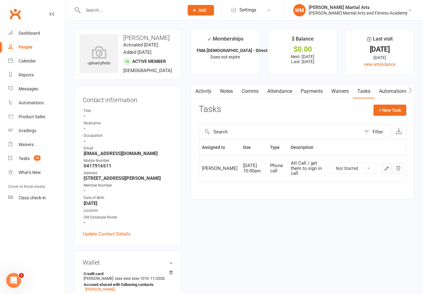
click at [230, 93] on link "Notes" at bounding box center [226, 91] width 21 height 14
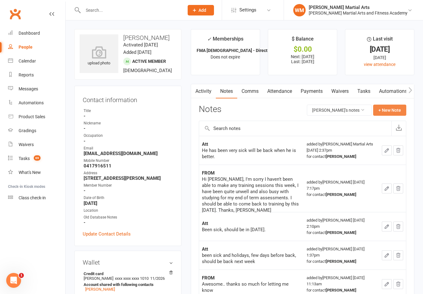
click at [394, 107] on button "+ New Note" at bounding box center [389, 110] width 33 height 11
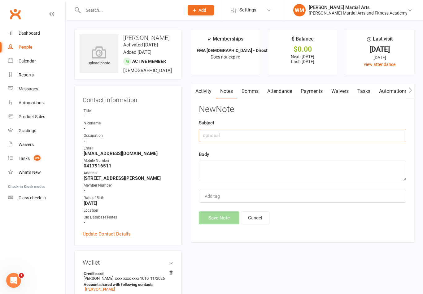
click at [318, 139] on input "text" at bounding box center [303, 135] width 208 height 13
click at [261, 176] on textarea at bounding box center [303, 171] width 208 height 20
click at [214, 223] on button "Save Note" at bounding box center [219, 218] width 41 height 13
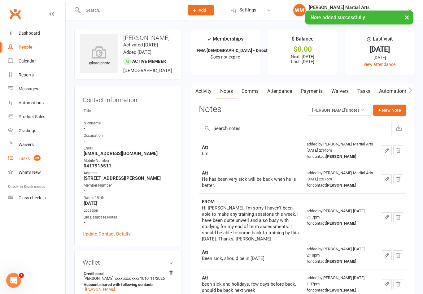
click at [33, 156] on link "Tasks 69" at bounding box center [36, 159] width 57 height 14
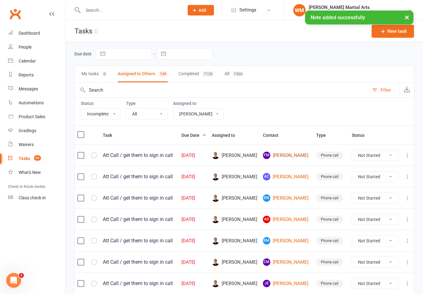
click at [290, 159] on link "FM [PERSON_NAME]" at bounding box center [287, 155] width 48 height 7
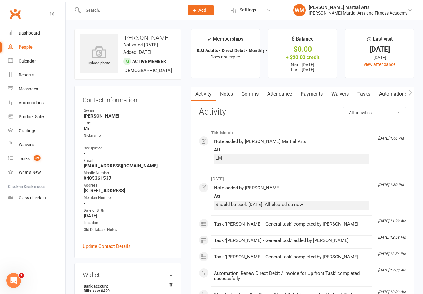
click at [364, 96] on link "Tasks" at bounding box center [364, 94] width 22 height 14
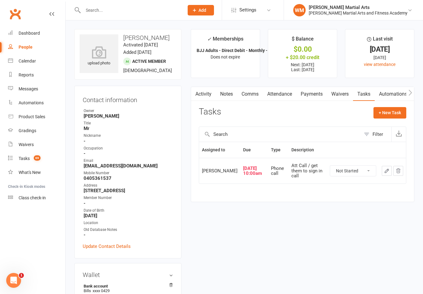
click at [386, 172] on icon "button" at bounding box center [387, 171] width 6 height 6
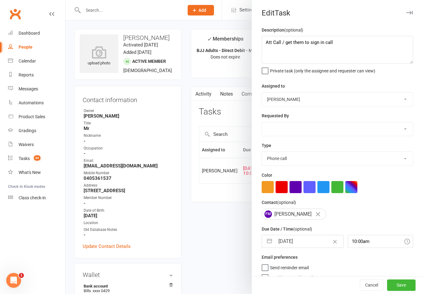
click at [276, 242] on input "[DATE]" at bounding box center [309, 242] width 68 height 12
click at [266, 240] on button "button" at bounding box center [269, 242] width 11 height 12
click at [268, 245] on button "button" at bounding box center [269, 242] width 11 height 12
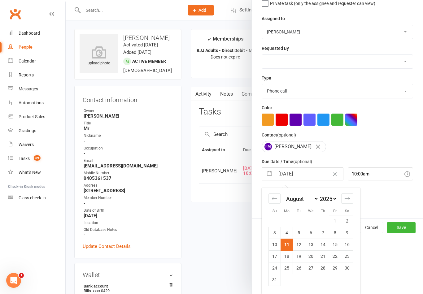
scroll to position [69, 0]
click at [339, 249] on td "15" at bounding box center [335, 245] width 12 height 12
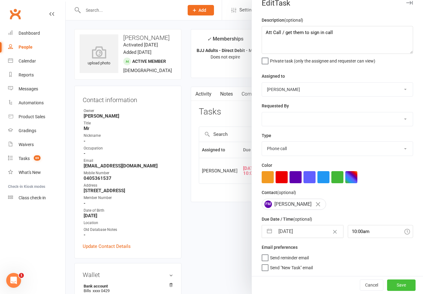
click at [400, 286] on button "Save" at bounding box center [401, 285] width 29 height 11
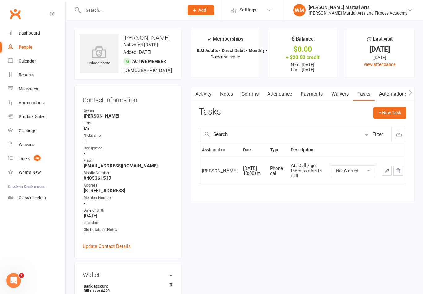
click at [218, 100] on link "Notes" at bounding box center [226, 94] width 21 height 14
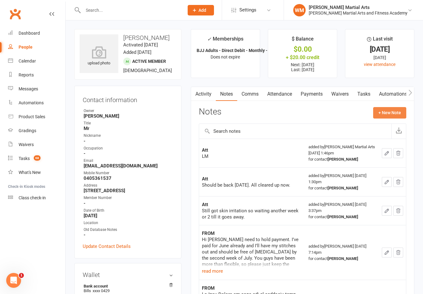
click at [397, 107] on button "+ New Note" at bounding box center [389, 112] width 33 height 11
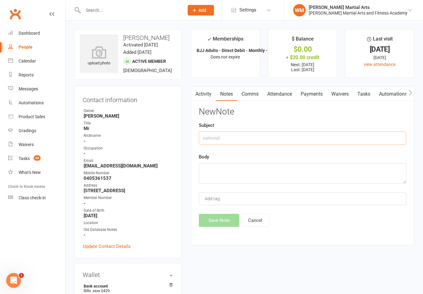
click at [338, 139] on input "text" at bounding box center [303, 138] width 208 height 13
click at [340, 173] on textarea at bounding box center [303, 173] width 208 height 20
click at [222, 215] on button "Save Note" at bounding box center [219, 220] width 41 height 13
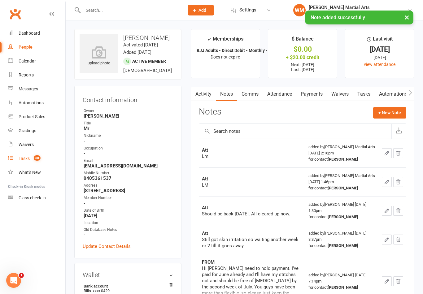
click at [15, 154] on link "Tasks 68" at bounding box center [36, 159] width 57 height 14
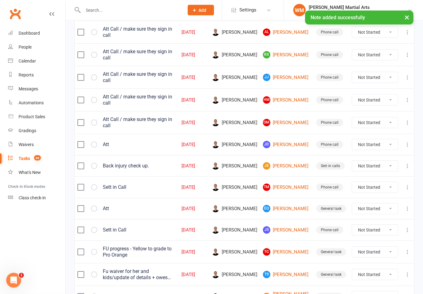
scroll to position [428, 0]
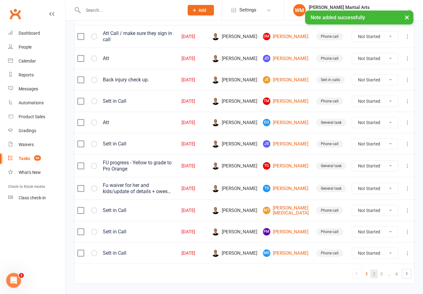
click at [377, 270] on link "2" at bounding box center [374, 274] width 7 height 9
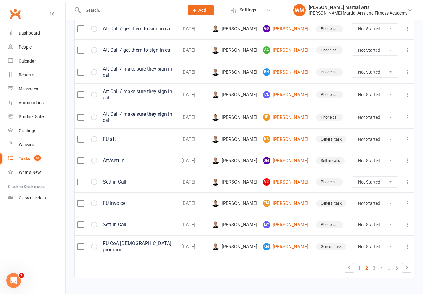
scroll to position [433, 0]
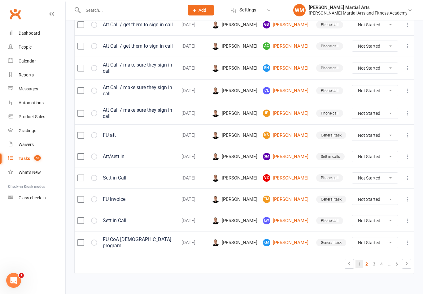
click at [359, 262] on link "1" at bounding box center [359, 264] width 7 height 9
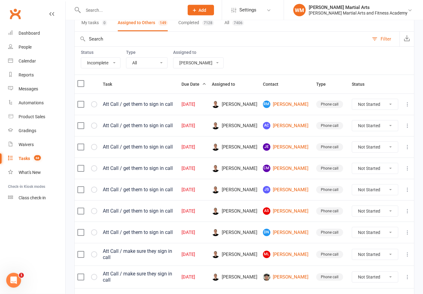
scroll to position [0, 0]
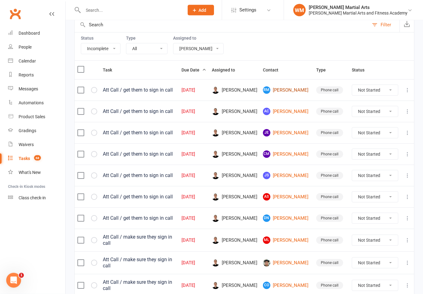
click at [291, 93] on link "RM [PERSON_NAME]" at bounding box center [287, 90] width 48 height 7
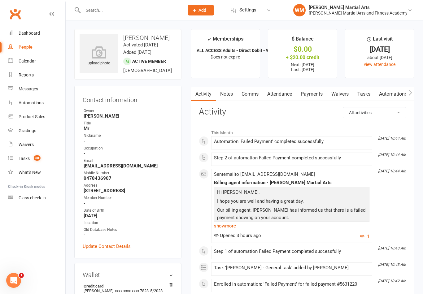
click at [370, 87] on link "Tasks" at bounding box center [364, 94] width 22 height 14
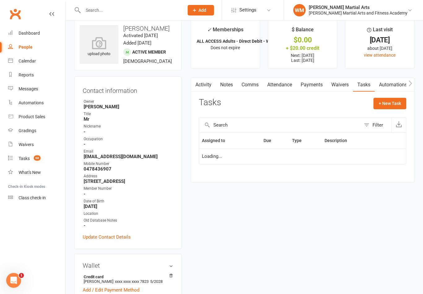
scroll to position [10, 0]
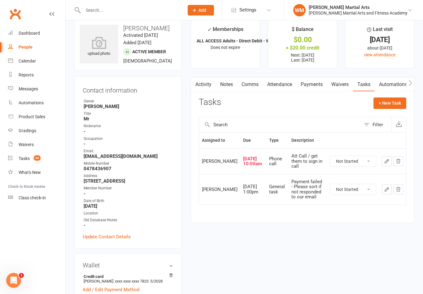
click at [384, 164] on icon "button" at bounding box center [387, 162] width 6 height 6
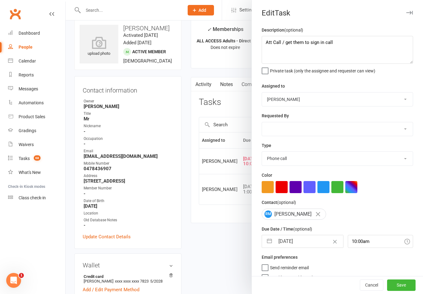
click at [271, 243] on button "button" at bounding box center [269, 242] width 11 height 12
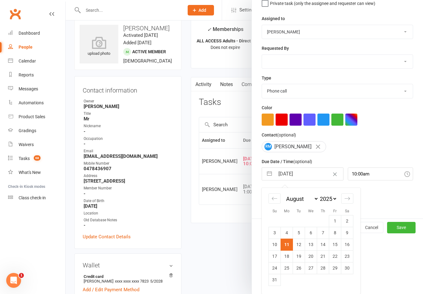
scroll to position [69, 0]
click at [353, 199] on div "Move forward to switch to the next month." at bounding box center [348, 199] width 12 height 10
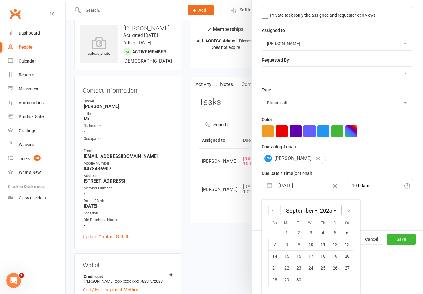
scroll to position [57, 0]
click at [350, 211] on icon "Move forward to switch to the next month." at bounding box center [347, 210] width 5 height 3
click at [290, 258] on td "13" at bounding box center [287, 257] width 12 height 12
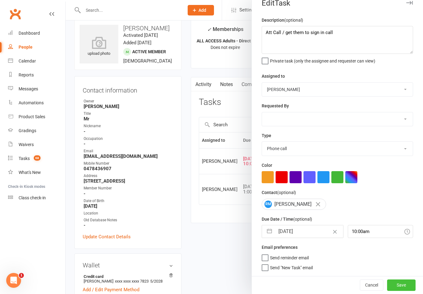
click at [405, 287] on button "Save" at bounding box center [401, 285] width 29 height 11
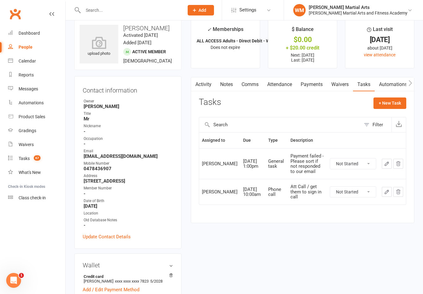
click at [223, 88] on link "Notes" at bounding box center [226, 84] width 21 height 14
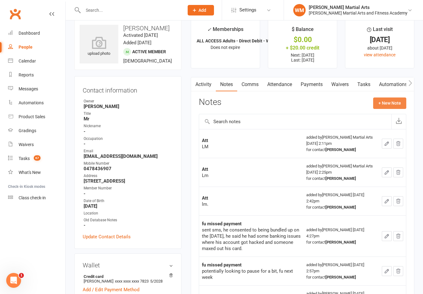
click at [399, 104] on button "+ New Note" at bounding box center [389, 103] width 33 height 11
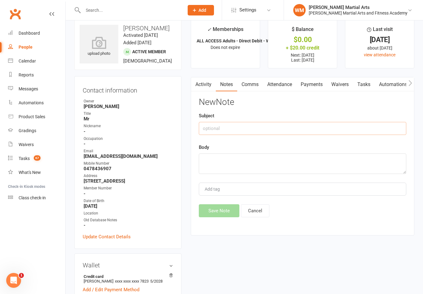
click at [308, 127] on input "text" at bounding box center [303, 128] width 208 height 13
click at [255, 167] on textarea at bounding box center [303, 164] width 208 height 20
click at [222, 213] on button "Save Note" at bounding box center [219, 211] width 41 height 13
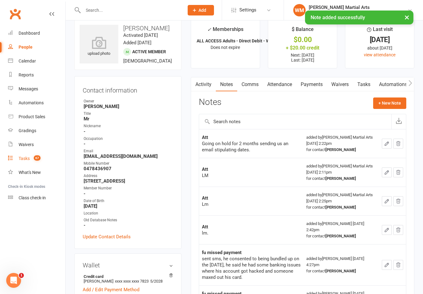
click at [28, 158] on div "Tasks" at bounding box center [24, 158] width 11 height 5
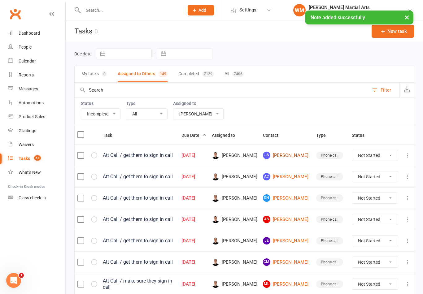
click at [289, 159] on link "JS [PERSON_NAME]" at bounding box center [287, 155] width 48 height 7
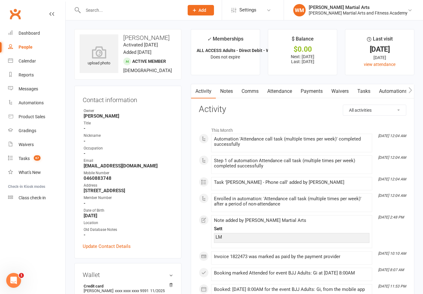
click at [364, 95] on link "Tasks" at bounding box center [364, 91] width 22 height 14
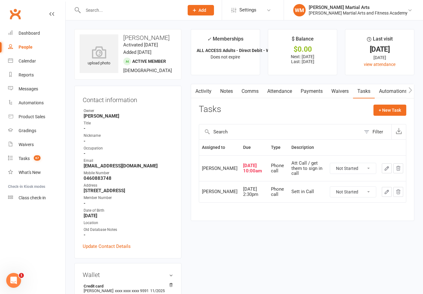
click at [385, 165] on button "button" at bounding box center [387, 169] width 10 height 10
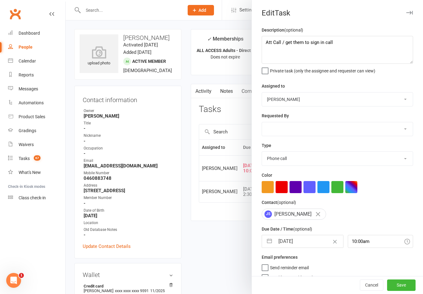
click at [270, 241] on button "button" at bounding box center [269, 242] width 11 height 12
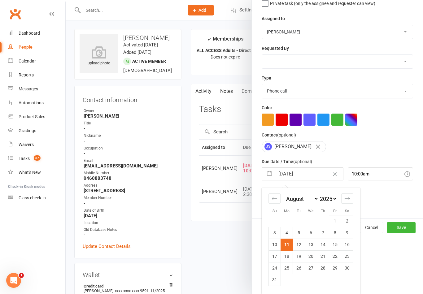
scroll to position [69, 0]
click at [337, 248] on td "15" at bounding box center [335, 245] width 12 height 12
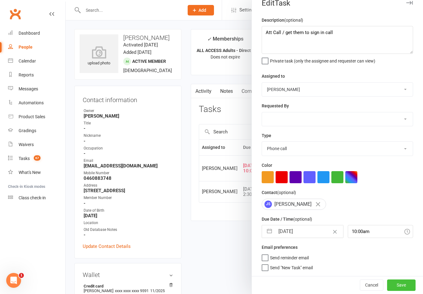
click at [406, 284] on button "Save" at bounding box center [401, 285] width 29 height 11
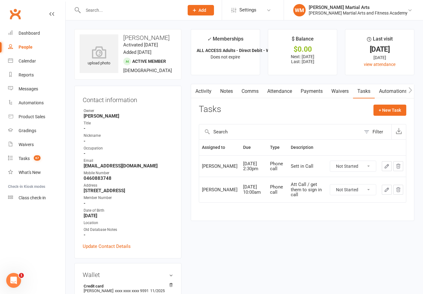
click at [227, 97] on link "Notes" at bounding box center [226, 91] width 21 height 14
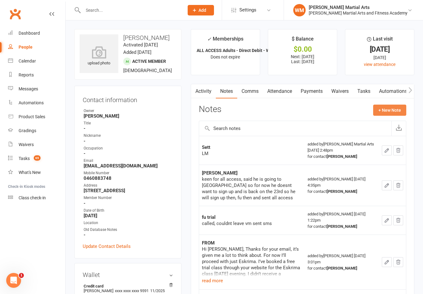
click at [389, 110] on button "+ New Note" at bounding box center [389, 110] width 33 height 11
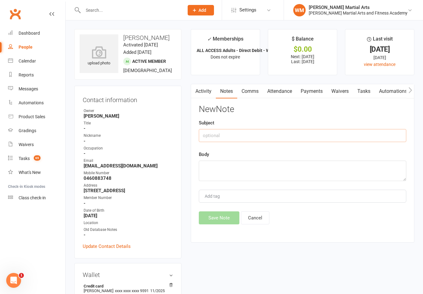
click at [307, 132] on input "text" at bounding box center [303, 135] width 208 height 13
click at [282, 167] on textarea at bounding box center [303, 171] width 208 height 20
click at [222, 222] on button "Save Note" at bounding box center [219, 218] width 41 height 13
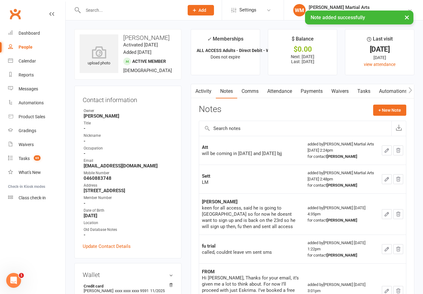
click at [355, 98] on link "Tasks" at bounding box center [364, 91] width 22 height 14
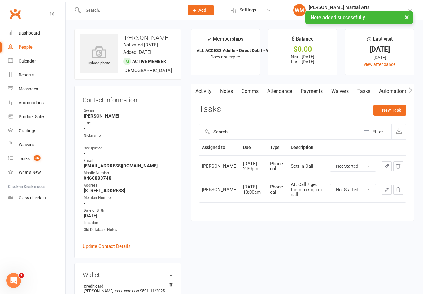
click at [230, 88] on link "Notes" at bounding box center [226, 91] width 21 height 14
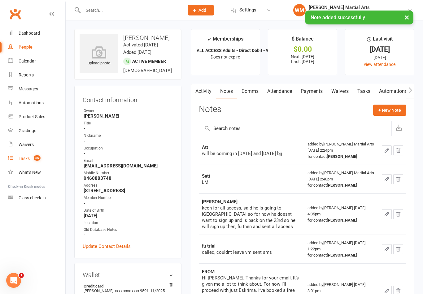
click at [36, 158] on span "65" at bounding box center [37, 158] width 7 height 5
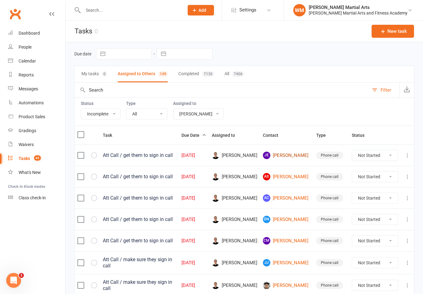
click at [280, 157] on link "[PERSON_NAME]" at bounding box center [287, 155] width 48 height 7
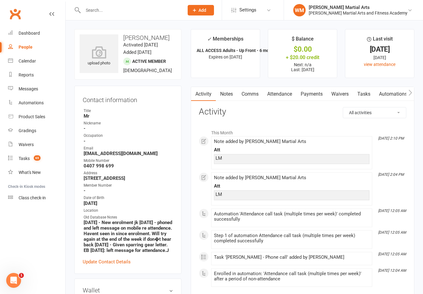
click at [367, 95] on link "Tasks" at bounding box center [364, 94] width 22 height 14
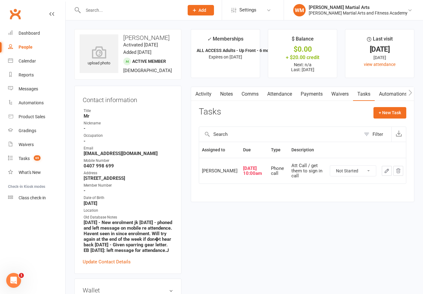
click at [229, 97] on link "Notes" at bounding box center [226, 94] width 21 height 14
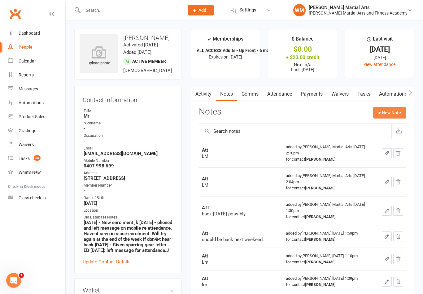
click at [390, 116] on button "+ New Note" at bounding box center [389, 112] width 33 height 11
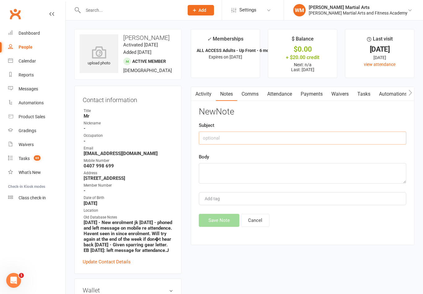
click at [339, 135] on input "text" at bounding box center [303, 138] width 208 height 13
click at [242, 170] on textarea at bounding box center [303, 173] width 208 height 20
click at [209, 220] on button "Save Note" at bounding box center [219, 220] width 41 height 13
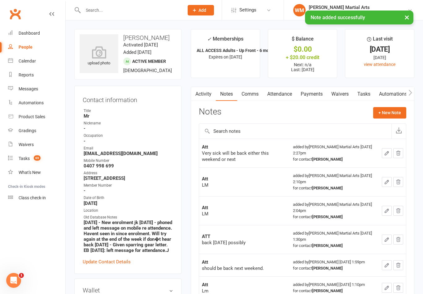
click at [370, 94] on link "Tasks" at bounding box center [364, 94] width 22 height 14
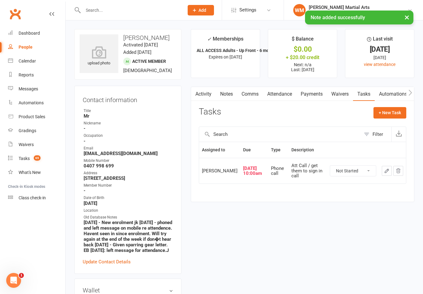
click at [383, 176] on button "button" at bounding box center [387, 171] width 10 height 10
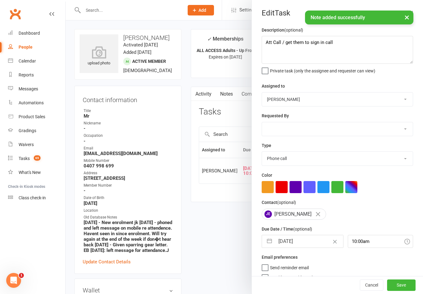
click at [271, 247] on button "button" at bounding box center [269, 242] width 11 height 12
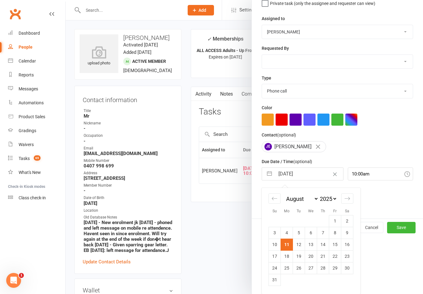
scroll to position [69, 0]
click at [347, 198] on icon "Move forward to switch to the next month." at bounding box center [348, 199] width 6 height 6
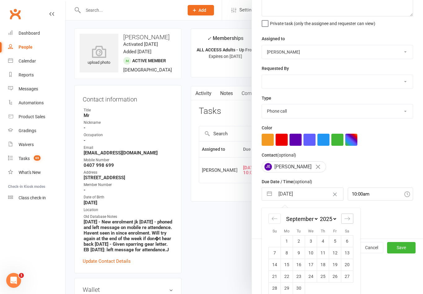
scroll to position [0, 0]
click at [286, 239] on td "1" at bounding box center [287, 242] width 12 height 12
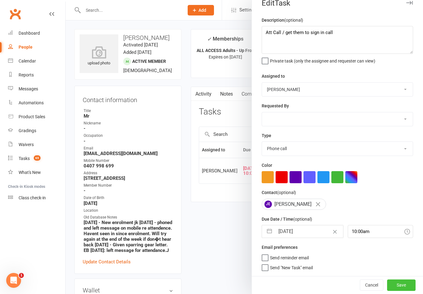
click at [405, 290] on button "Save" at bounding box center [401, 285] width 29 height 11
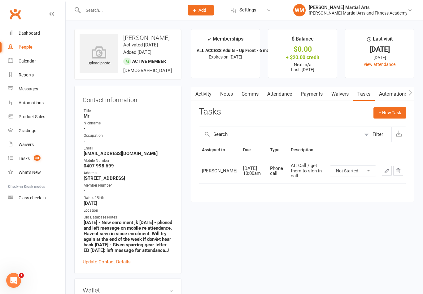
click at [215, 88] on link "Activity" at bounding box center [203, 94] width 25 height 14
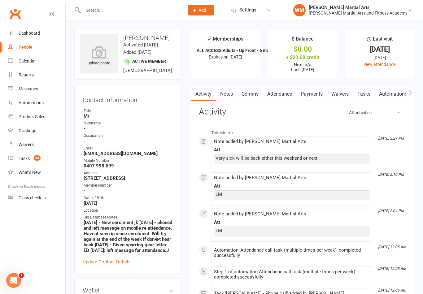
click at [223, 90] on link "Notes" at bounding box center [226, 94] width 21 height 14
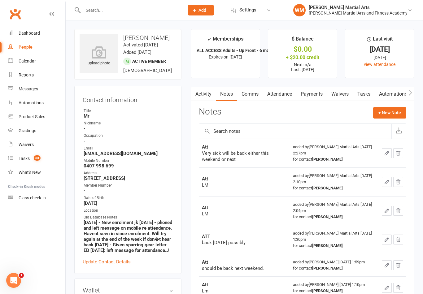
click at [365, 86] on main "✓ Memberships ALL ACCESS Adults - Up Front - 6 months - ... Expires on [DATE] $…" at bounding box center [302, 231] width 233 height 405
click at [365, 94] on link "Tasks" at bounding box center [364, 94] width 22 height 14
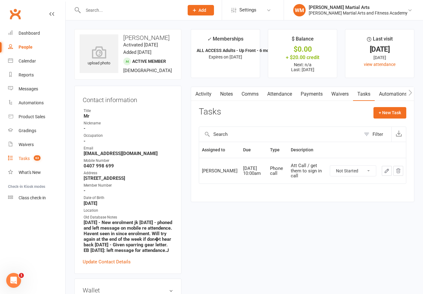
click at [35, 161] on count-badge "63" at bounding box center [36, 158] width 10 height 5
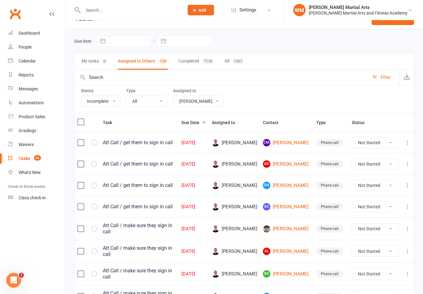
scroll to position [13, 0]
click at [294, 142] on link "CM [PERSON_NAME]" at bounding box center [287, 142] width 48 height 7
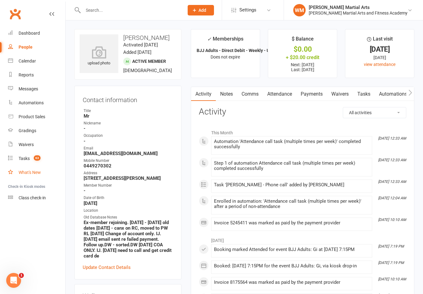
click at [26, 173] on div "What's New" at bounding box center [30, 172] width 22 height 5
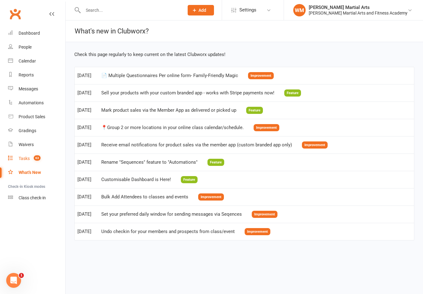
click at [26, 161] on div "Tasks" at bounding box center [24, 158] width 11 height 5
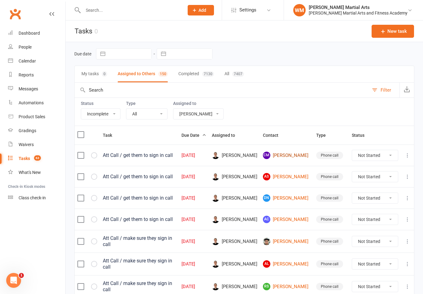
click at [292, 152] on link "CM [PERSON_NAME]" at bounding box center [287, 155] width 48 height 7
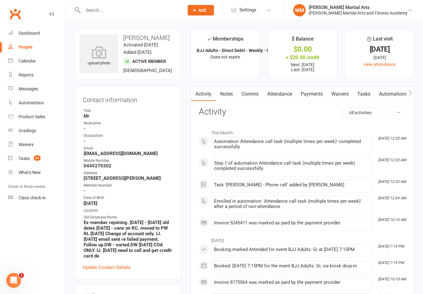
click at [227, 96] on link "Notes" at bounding box center [226, 94] width 21 height 14
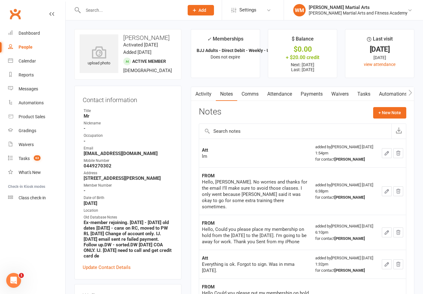
click at [365, 94] on link "Tasks" at bounding box center [364, 94] width 22 height 14
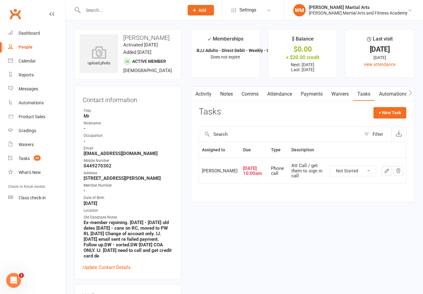
click at [275, 88] on link "Attendance" at bounding box center [279, 94] width 33 height 14
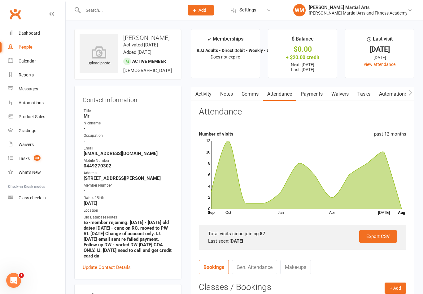
click at [228, 97] on link "Notes" at bounding box center [226, 94] width 21 height 14
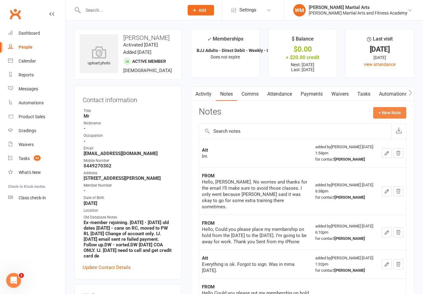
click at [384, 116] on button "+ New Note" at bounding box center [389, 112] width 33 height 11
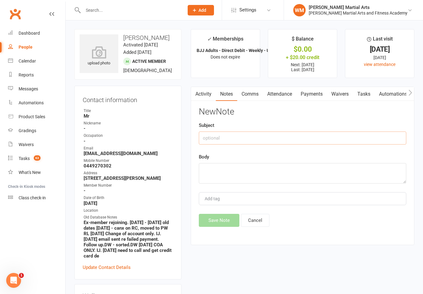
click at [245, 137] on input "text" at bounding box center [303, 138] width 208 height 13
click at [229, 167] on textarea at bounding box center [303, 173] width 208 height 20
click at [219, 224] on button "Save Note" at bounding box center [219, 220] width 41 height 13
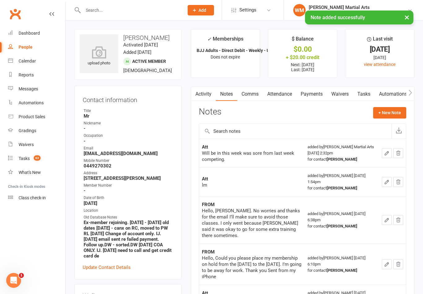
click at [364, 95] on link "Tasks" at bounding box center [364, 94] width 22 height 14
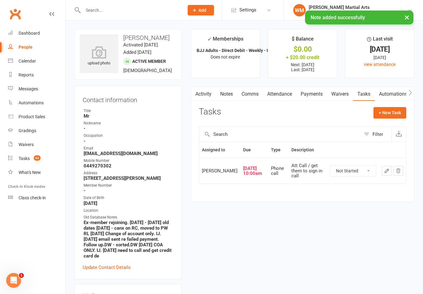
click at [385, 173] on icon "button" at bounding box center [387, 171] width 6 height 6
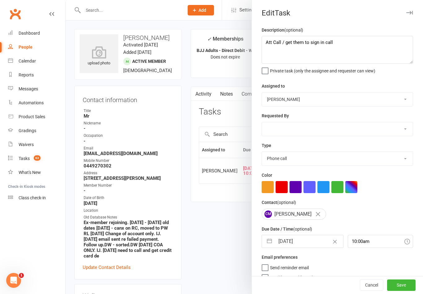
click at [265, 245] on button "button" at bounding box center [269, 242] width 11 height 12
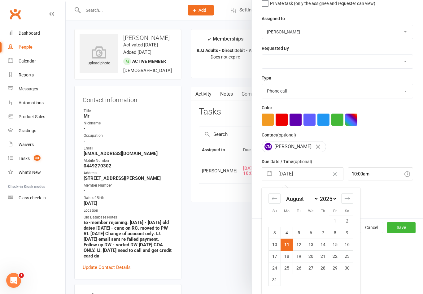
scroll to position [69, 0]
click at [337, 246] on td "15" at bounding box center [335, 245] width 12 height 12
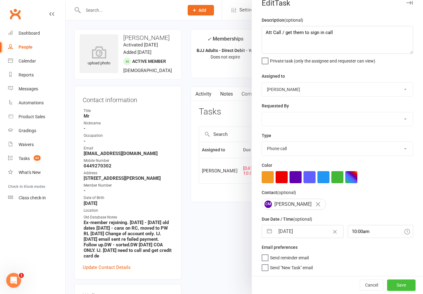
click at [408, 284] on button "Save" at bounding box center [401, 285] width 29 height 11
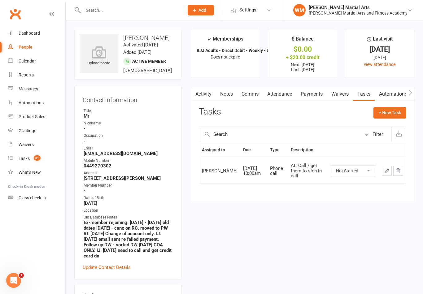
click at [225, 93] on link "Notes" at bounding box center [226, 94] width 21 height 14
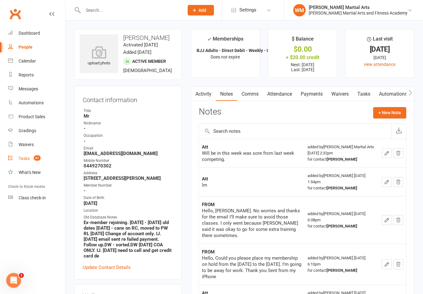
click at [34, 159] on count-badge "61" at bounding box center [36, 158] width 10 height 5
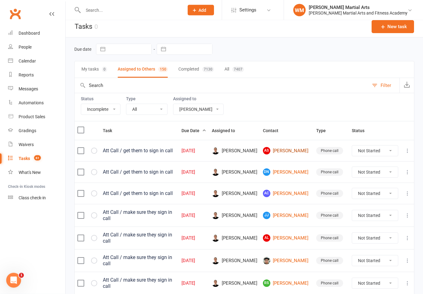
click at [298, 148] on link "As [PERSON_NAME]" at bounding box center [287, 151] width 48 height 7
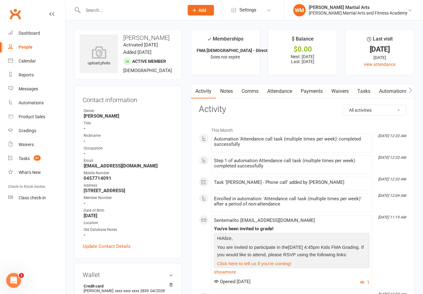
click at [365, 94] on link "Tasks" at bounding box center [364, 91] width 22 height 14
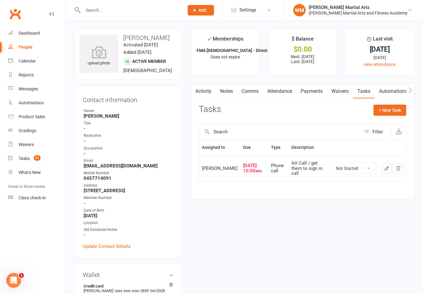
click at [384, 174] on button "button" at bounding box center [387, 169] width 10 height 10
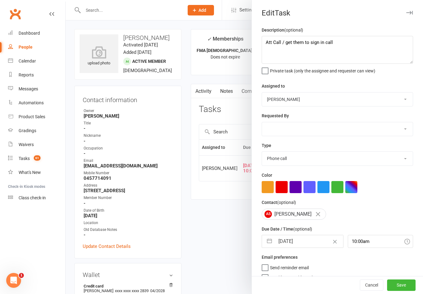
click at [272, 238] on button "button" at bounding box center [269, 242] width 11 height 12
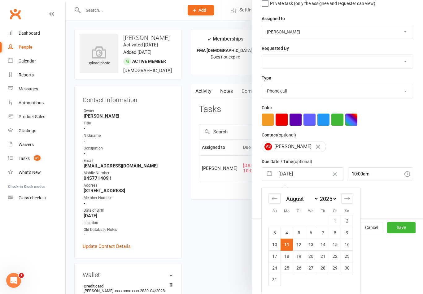
scroll to position [69, 0]
click at [336, 248] on td "15" at bounding box center [335, 245] width 12 height 12
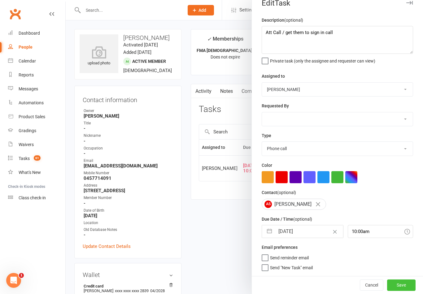
click at [406, 284] on button "Save" at bounding box center [401, 285] width 29 height 11
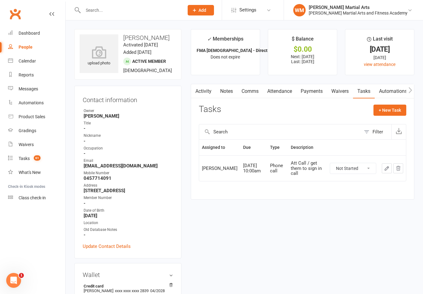
click at [229, 86] on link "Notes" at bounding box center [226, 91] width 21 height 14
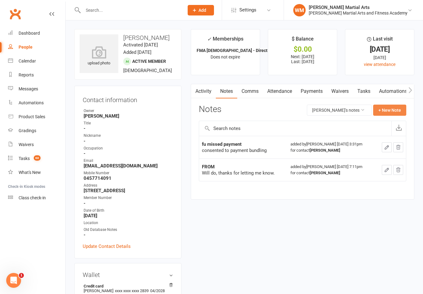
click at [387, 111] on button "+ New Note" at bounding box center [389, 110] width 33 height 11
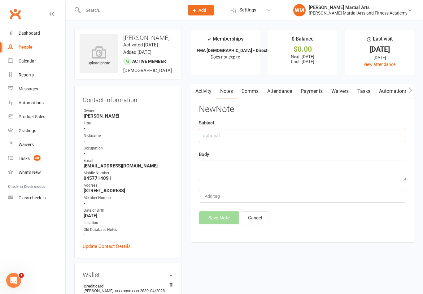
click at [285, 134] on input "text" at bounding box center [303, 135] width 208 height 13
click at [249, 168] on textarea at bounding box center [303, 171] width 208 height 20
click at [212, 219] on button "Save Note" at bounding box center [219, 218] width 41 height 13
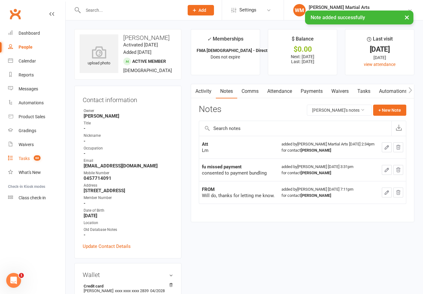
click at [28, 154] on link "Tasks 60" at bounding box center [36, 159] width 57 height 14
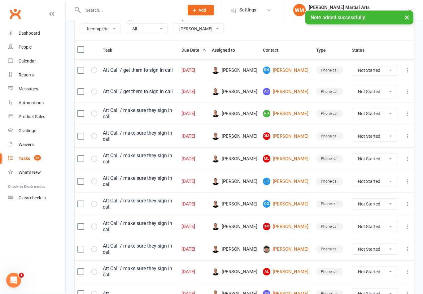
scroll to position [67, 0]
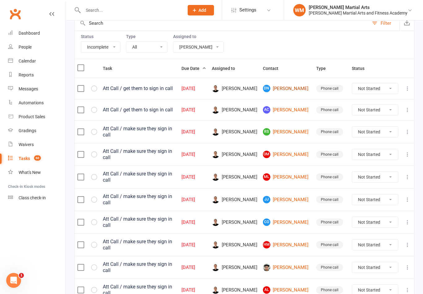
click at [288, 88] on link "DN [PERSON_NAME]" at bounding box center [287, 88] width 48 height 7
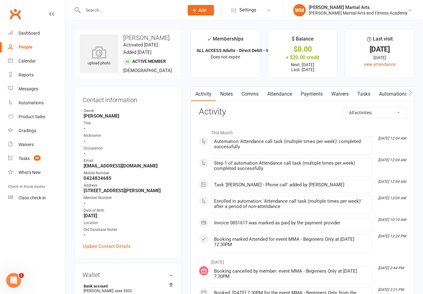
click at [364, 98] on link "Tasks" at bounding box center [364, 94] width 22 height 14
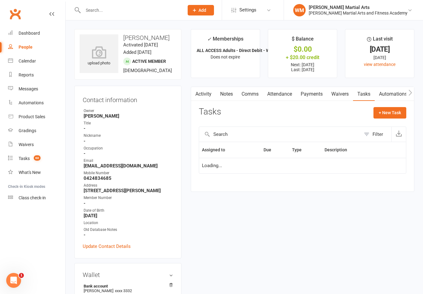
scroll to position [10, 0]
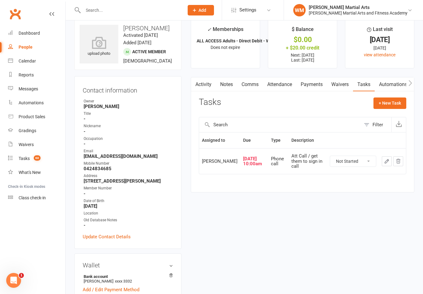
click at [233, 86] on link "Notes" at bounding box center [226, 84] width 21 height 14
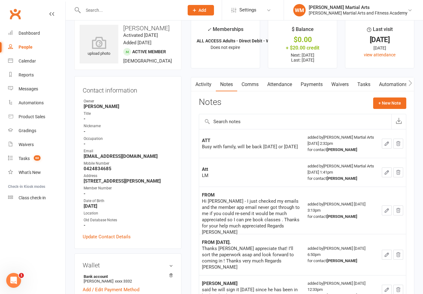
click at [371, 82] on link "Tasks" at bounding box center [364, 84] width 22 height 14
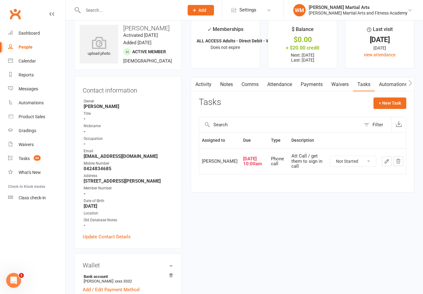
click at [387, 166] on button "button" at bounding box center [387, 162] width 10 height 10
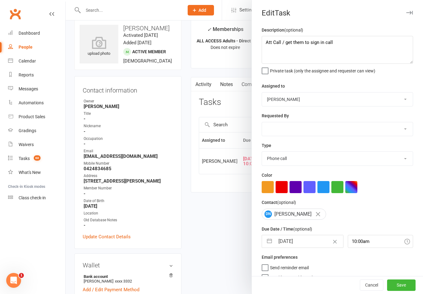
click at [267, 244] on button "button" at bounding box center [269, 242] width 11 height 12
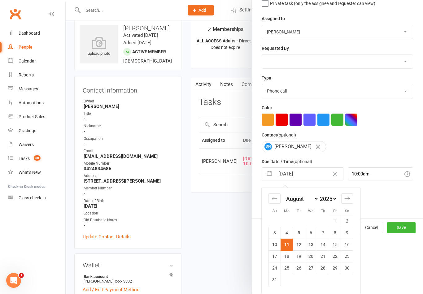
scroll to position [69, 0]
click at [336, 248] on td "15" at bounding box center [335, 245] width 12 height 12
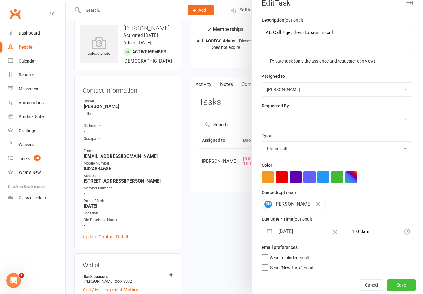
click at [402, 285] on button "Save" at bounding box center [401, 285] width 29 height 11
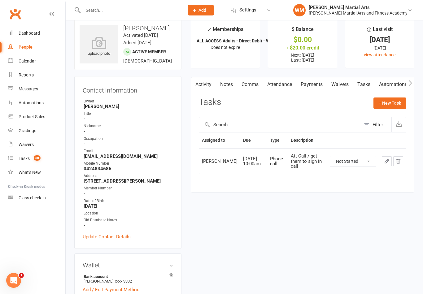
click at [231, 87] on link "Notes" at bounding box center [226, 84] width 21 height 14
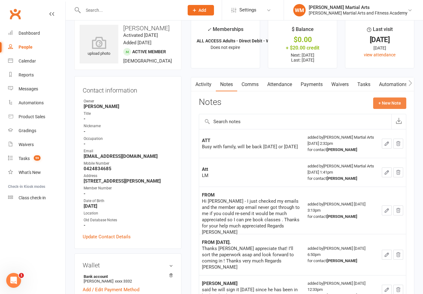
click at [397, 108] on button "+ New Note" at bounding box center [389, 103] width 33 height 11
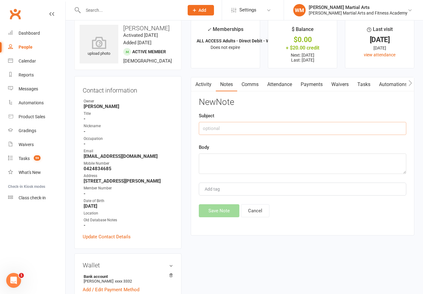
click at [292, 130] on input "text" at bounding box center [303, 128] width 208 height 13
click at [248, 159] on textarea at bounding box center [303, 164] width 208 height 20
click at [224, 217] on button "Save Note" at bounding box center [219, 211] width 41 height 13
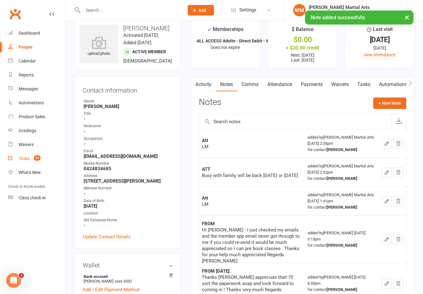
click at [31, 161] on link "Tasks 59" at bounding box center [36, 159] width 57 height 14
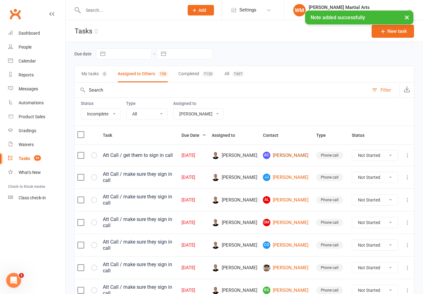
click at [293, 155] on link "AC [PERSON_NAME]" at bounding box center [287, 155] width 48 height 7
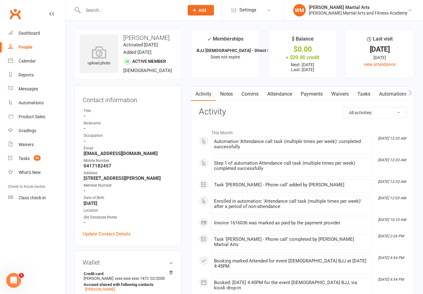
click at [224, 98] on link "Notes" at bounding box center [226, 94] width 21 height 14
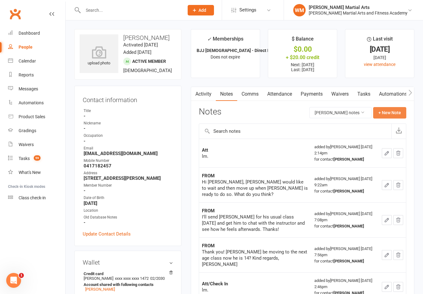
click at [401, 113] on button "+ New Note" at bounding box center [389, 112] width 33 height 11
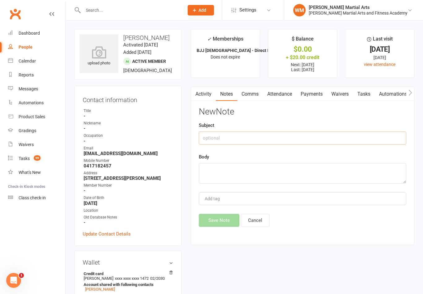
click at [299, 140] on input "text" at bounding box center [303, 138] width 208 height 13
click at [242, 176] on textarea at bounding box center [303, 173] width 208 height 20
click at [215, 221] on button "Save Note" at bounding box center [219, 220] width 41 height 13
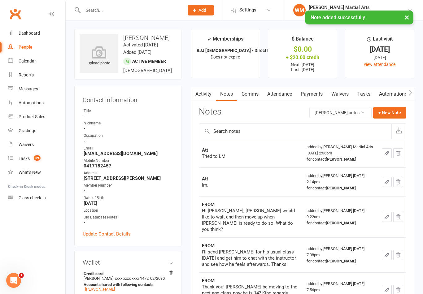
click at [363, 94] on link "Tasks" at bounding box center [364, 94] width 22 height 14
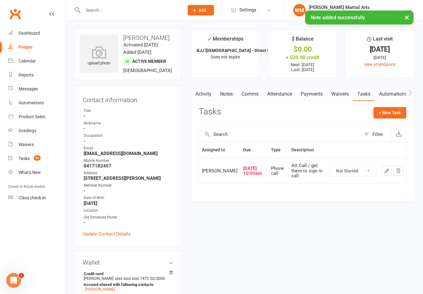
click at [385, 174] on icon "button" at bounding box center [387, 171] width 6 height 6
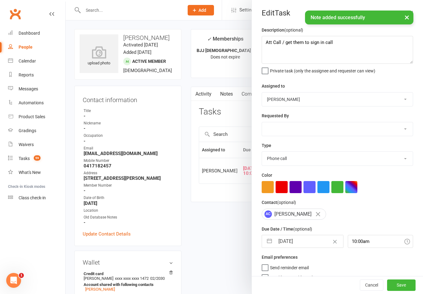
click at [266, 247] on button "button" at bounding box center [269, 242] width 11 height 12
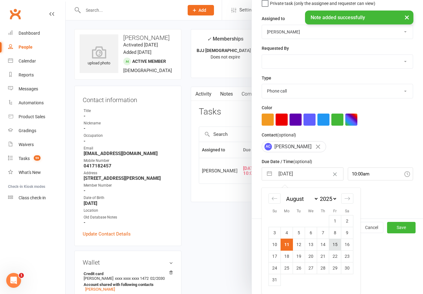
click at [337, 247] on td "15" at bounding box center [335, 245] width 12 height 12
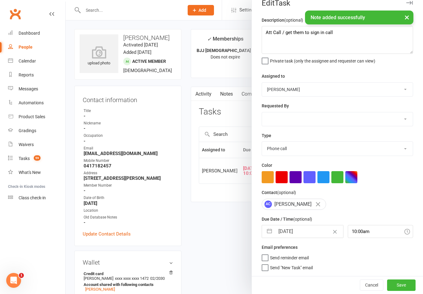
scroll to position [11, 0]
click at [411, 284] on button "Save" at bounding box center [401, 285] width 29 height 11
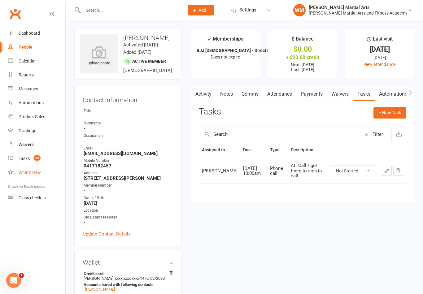
click at [31, 167] on link "What's New" at bounding box center [36, 173] width 57 height 14
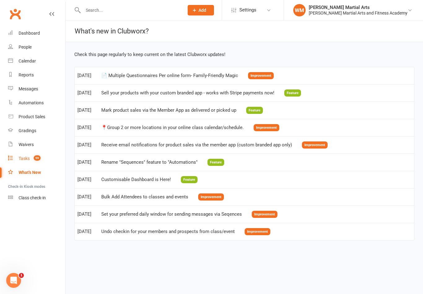
click at [34, 156] on span "59" at bounding box center [37, 158] width 7 height 5
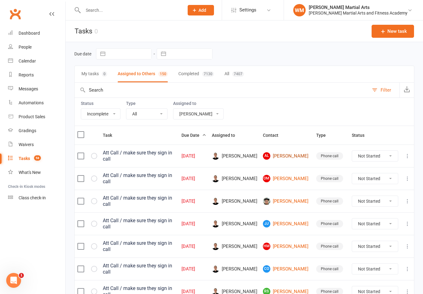
click at [290, 153] on link "AL [PERSON_NAME]" at bounding box center [287, 155] width 48 height 7
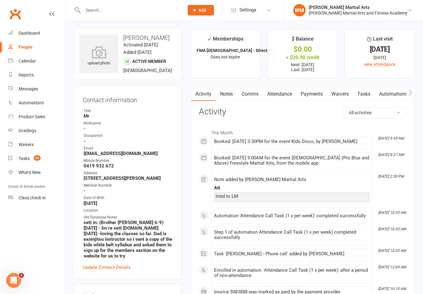
click at [229, 87] on link "Notes" at bounding box center [226, 94] width 21 height 14
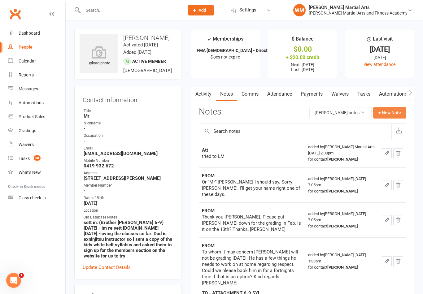
click at [388, 110] on button "+ New Note" at bounding box center [389, 112] width 33 height 11
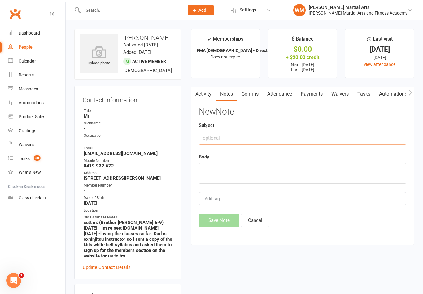
click at [324, 135] on input "text" at bounding box center [303, 138] width 208 height 13
click at [253, 179] on textarea at bounding box center [303, 173] width 208 height 20
click at [220, 227] on button "Save Note" at bounding box center [219, 220] width 41 height 13
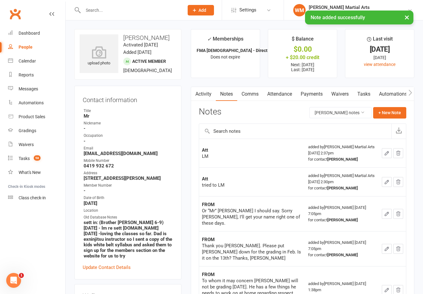
click at [362, 93] on link "Tasks" at bounding box center [364, 94] width 22 height 14
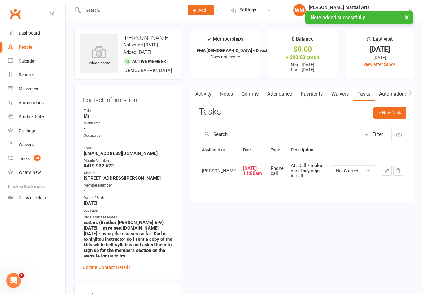
click at [385, 170] on button "button" at bounding box center [387, 171] width 10 height 10
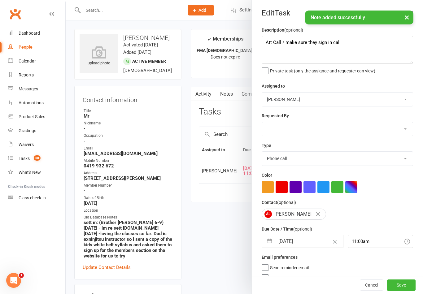
click at [267, 242] on button "button" at bounding box center [269, 242] width 11 height 12
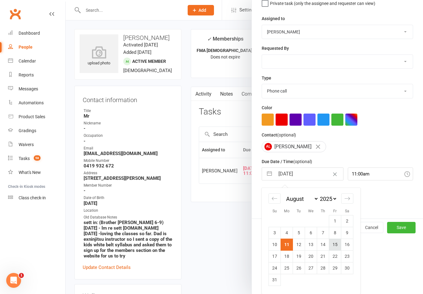
click at [336, 248] on td "15" at bounding box center [335, 245] width 12 height 12
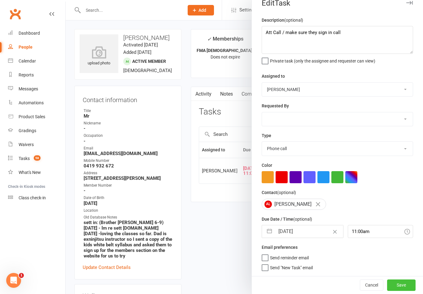
click at [404, 286] on button "Save" at bounding box center [401, 285] width 29 height 11
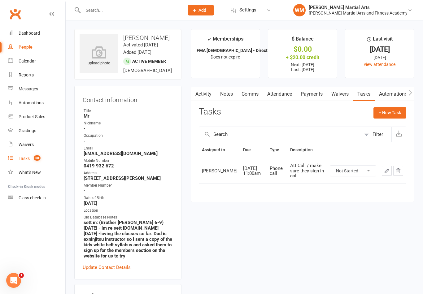
click at [36, 161] on count-badge "58" at bounding box center [36, 158] width 10 height 5
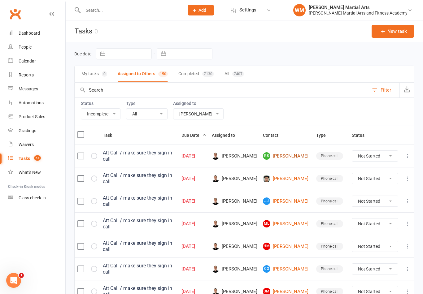
click at [289, 158] on link "RS [PERSON_NAME]" at bounding box center [287, 155] width 48 height 7
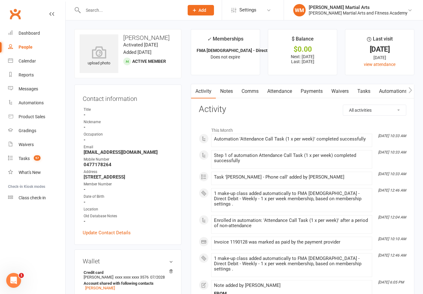
click at [369, 94] on link "Tasks" at bounding box center [364, 91] width 22 height 14
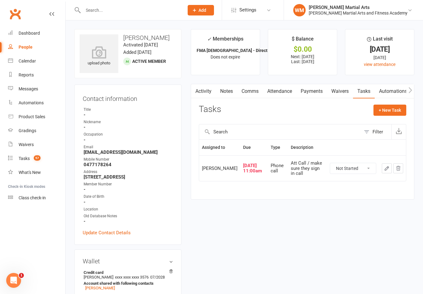
click at [227, 88] on link "Notes" at bounding box center [226, 91] width 21 height 14
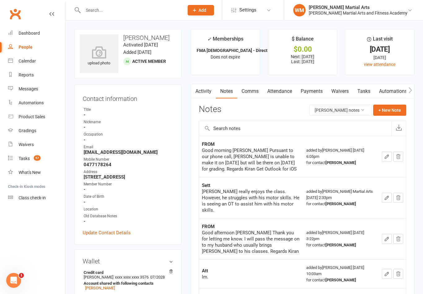
click at [363, 92] on link "Tasks" at bounding box center [364, 91] width 22 height 14
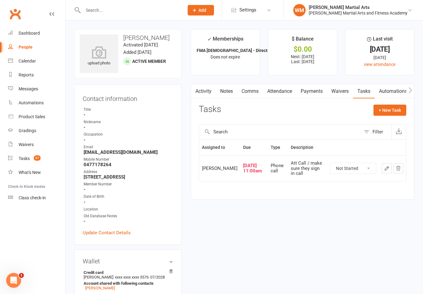
click at [229, 92] on link "Notes" at bounding box center [226, 91] width 21 height 14
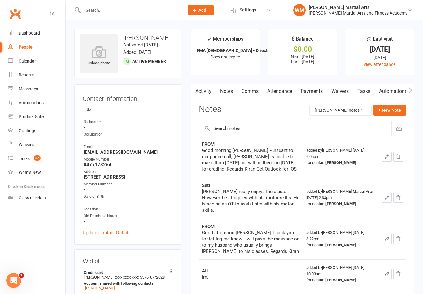
click at [355, 97] on link "Tasks" at bounding box center [364, 91] width 22 height 14
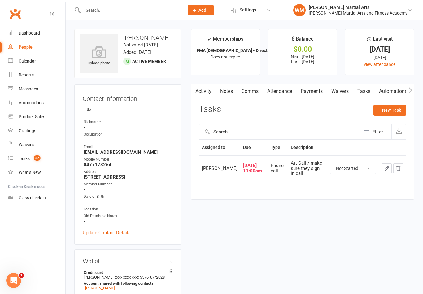
click at [384, 169] on icon "button" at bounding box center [387, 169] width 6 height 6
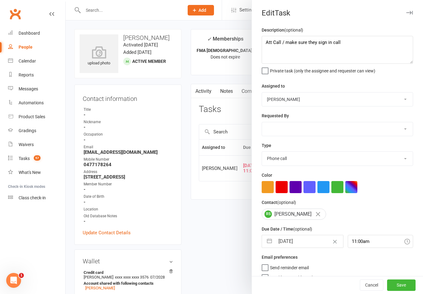
click at [271, 241] on button "button" at bounding box center [269, 242] width 11 height 12
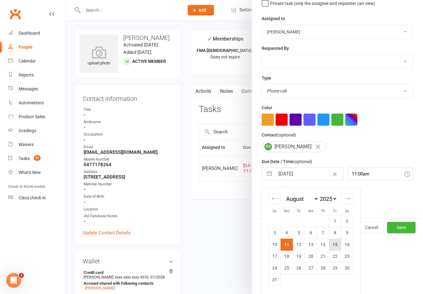
click at [336, 247] on td "15" at bounding box center [335, 245] width 12 height 12
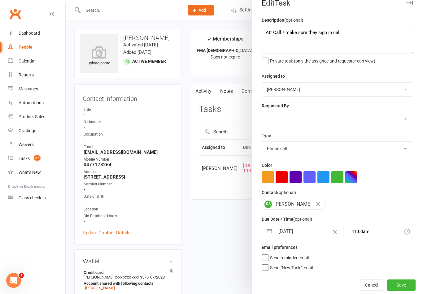
scroll to position [11, 0]
click at [404, 288] on button "Save" at bounding box center [401, 285] width 29 height 11
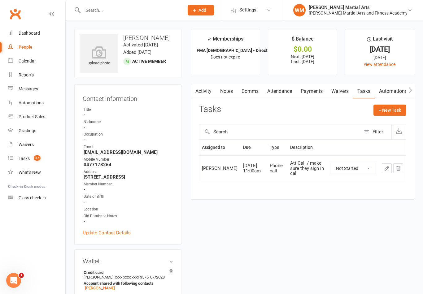
click at [229, 90] on link "Notes" at bounding box center [226, 91] width 21 height 14
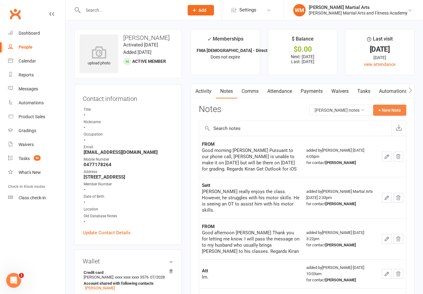
click at [396, 109] on button "+ New Note" at bounding box center [389, 110] width 33 height 11
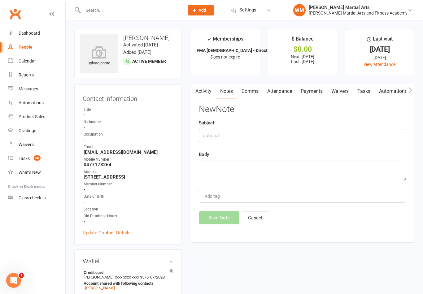
click at [291, 134] on input "text" at bounding box center [303, 135] width 208 height 13
click at [243, 174] on textarea at bounding box center [303, 171] width 208 height 20
click at [219, 218] on button "Save Note" at bounding box center [219, 218] width 41 height 13
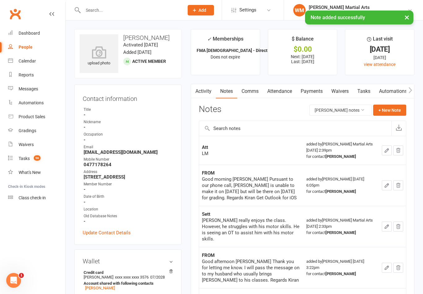
click at [366, 94] on link "Tasks" at bounding box center [364, 91] width 22 height 14
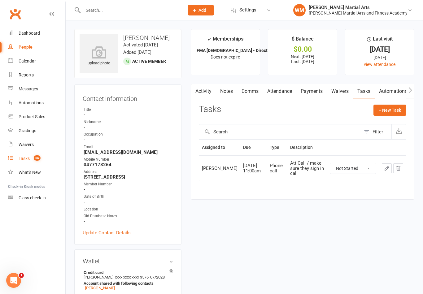
click at [39, 158] on span "56" at bounding box center [37, 158] width 7 height 5
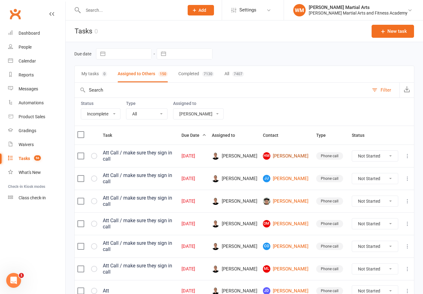
click at [291, 159] on link "[PERSON_NAME]" at bounding box center [287, 155] width 48 height 7
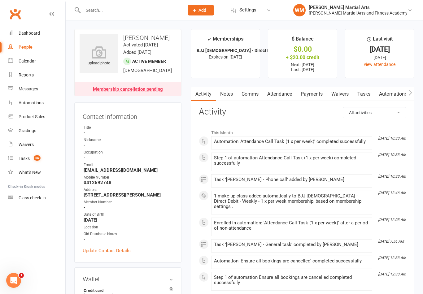
click at [365, 94] on link "Tasks" at bounding box center [364, 94] width 22 height 14
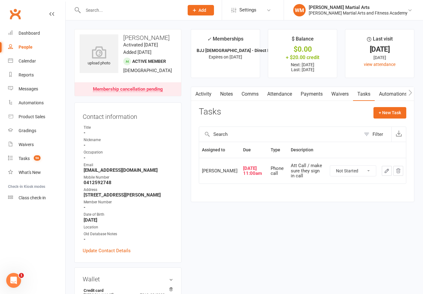
click at [365, 173] on select "Not Started In Progress Waiting Complete" at bounding box center [353, 171] width 46 height 11
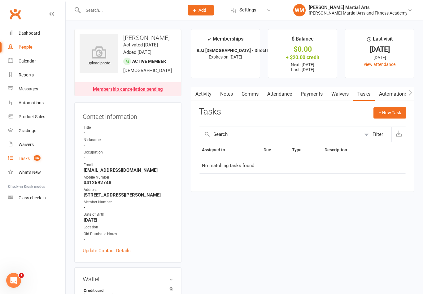
click at [33, 155] on link "Tasks 56" at bounding box center [36, 159] width 57 height 14
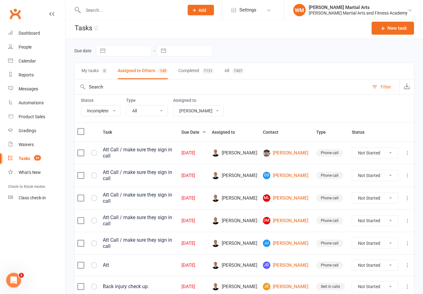
scroll to position [3, 0]
click at [293, 155] on link "[PERSON_NAME]" at bounding box center [287, 152] width 48 height 7
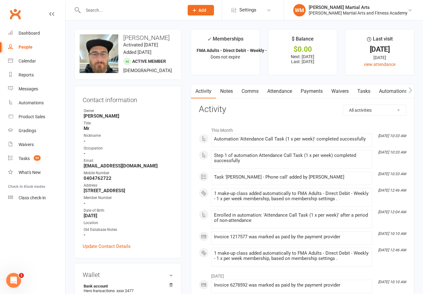
click at [372, 87] on link "Tasks" at bounding box center [364, 91] width 22 height 14
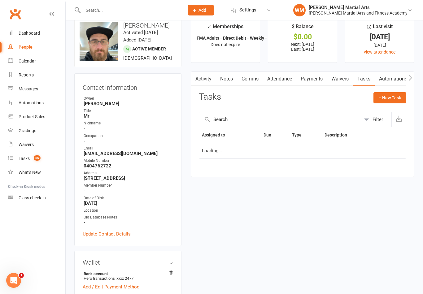
scroll to position [13, 0]
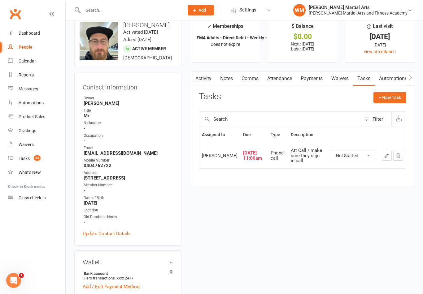
click at [387, 155] on icon "button" at bounding box center [387, 156] width 6 height 6
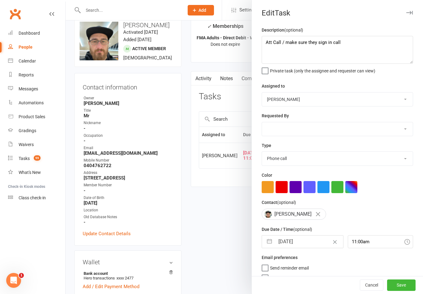
click at [269, 246] on button "button" at bounding box center [269, 242] width 11 height 12
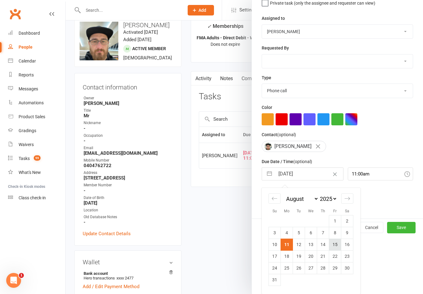
click at [337, 248] on td "15" at bounding box center [335, 245] width 12 height 12
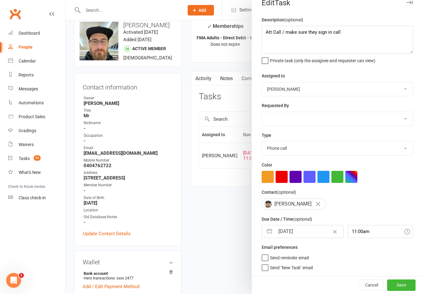
scroll to position [11, 0]
click at [401, 285] on button "Save" at bounding box center [401, 285] width 29 height 11
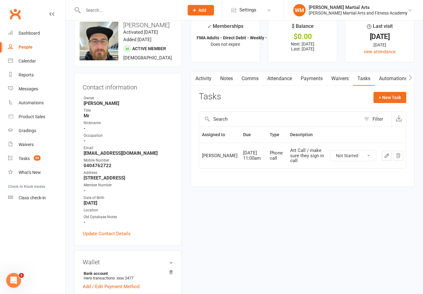
click at [224, 79] on link "Notes" at bounding box center [226, 79] width 21 height 14
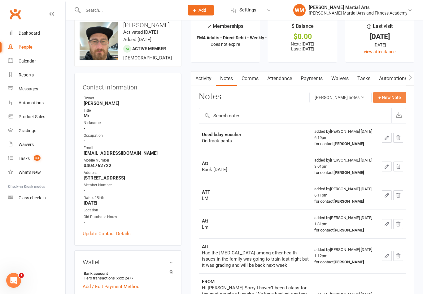
click at [388, 93] on button "+ New Note" at bounding box center [389, 97] width 33 height 11
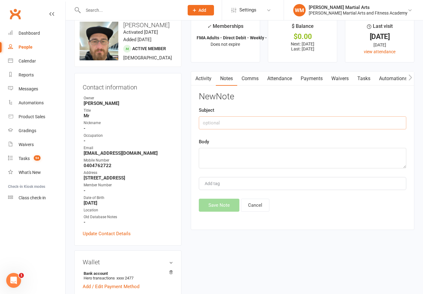
click at [300, 128] on input "text" at bounding box center [303, 123] width 208 height 13
click at [258, 143] on div "Body" at bounding box center [303, 153] width 208 height 30
click at [271, 161] on textarea at bounding box center [303, 158] width 208 height 20
click at [215, 201] on button "Save Note" at bounding box center [219, 205] width 41 height 13
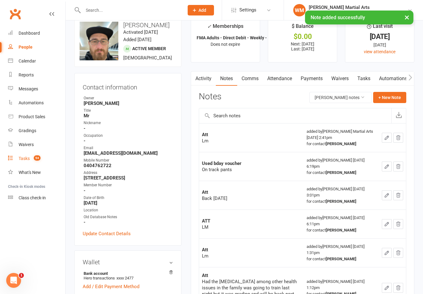
click at [28, 153] on link "Tasks 54" at bounding box center [36, 159] width 57 height 14
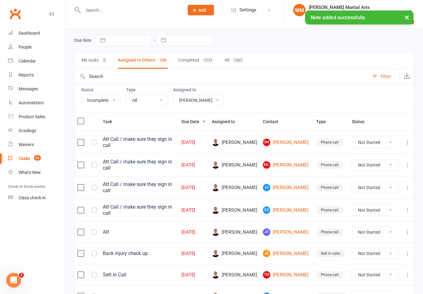
scroll to position [14, 0]
click at [294, 141] on link "OM [PERSON_NAME]" at bounding box center [287, 142] width 48 height 7
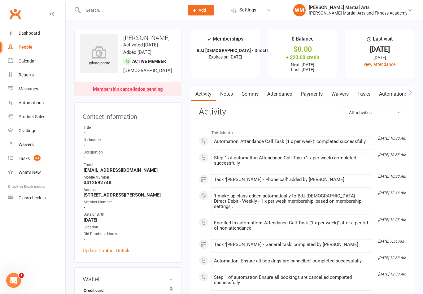
click at [369, 95] on link "Tasks" at bounding box center [364, 94] width 22 height 14
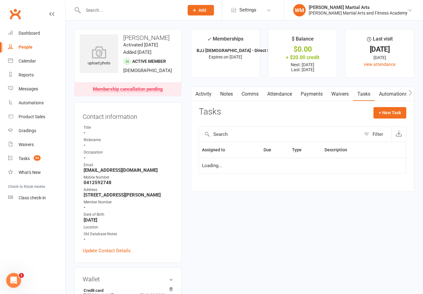
scroll to position [10, 0]
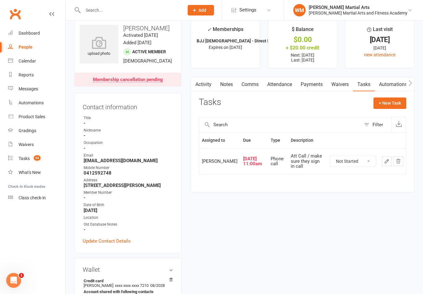
click at [364, 165] on select "Not Started In Progress Waiting Complete" at bounding box center [353, 161] width 46 height 11
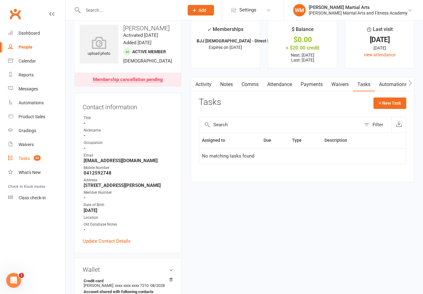
click at [39, 159] on span "54" at bounding box center [37, 158] width 7 height 5
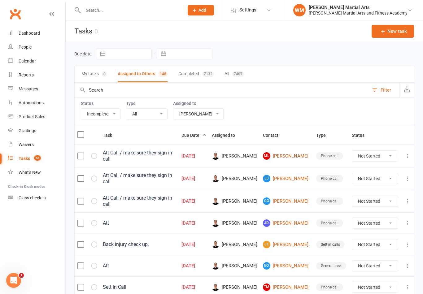
click at [290, 157] on link "ML [PERSON_NAME]" at bounding box center [287, 155] width 48 height 7
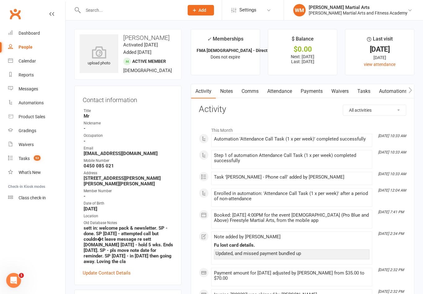
click at [365, 94] on link "Tasks" at bounding box center [364, 91] width 22 height 14
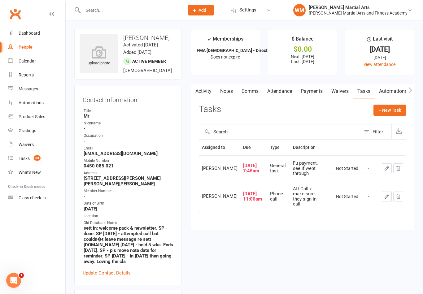
click at [220, 94] on link "Notes" at bounding box center [226, 91] width 21 height 14
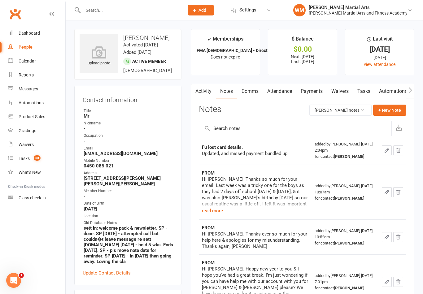
click at [279, 94] on link "Attendance" at bounding box center [279, 91] width 33 height 14
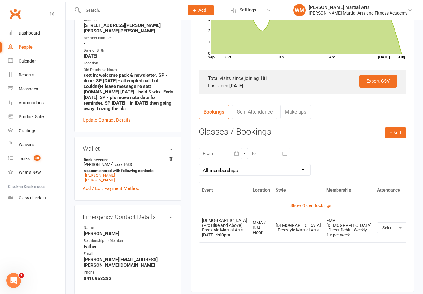
scroll to position [189, 0]
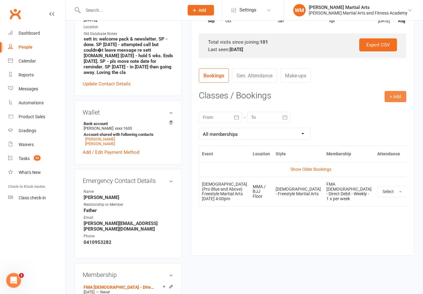
click at [398, 95] on button "+ Add" at bounding box center [396, 96] width 22 height 11
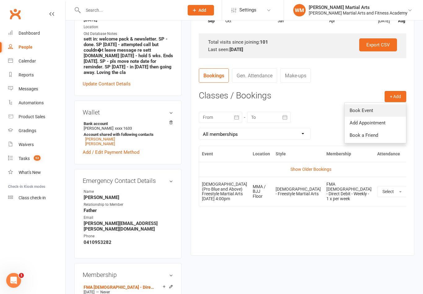
click at [364, 110] on link "Book Event" at bounding box center [375, 110] width 61 height 12
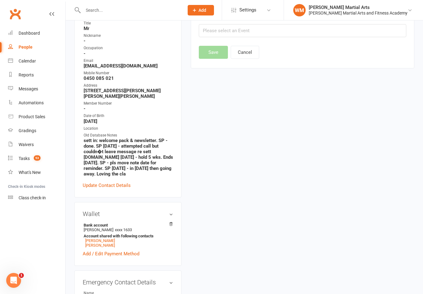
scroll to position [53, 0]
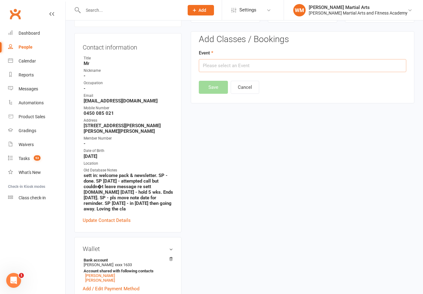
click at [215, 61] on input "text" at bounding box center [303, 65] width 208 height 13
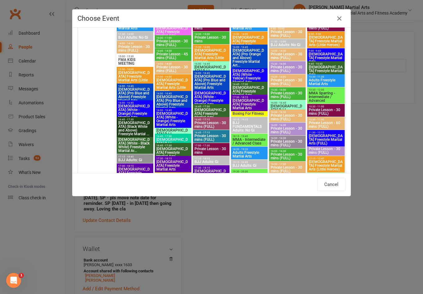
scroll to position [82, 0]
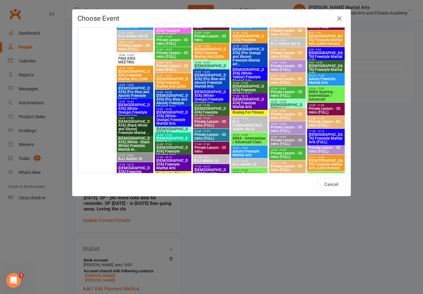
click at [283, 216] on div "Choose Event Day Week Month [DATE] [DATE] Sun Mon Tue Wed Thu Fri Sat 27 28 29 …" at bounding box center [211, 147] width 423 height 294
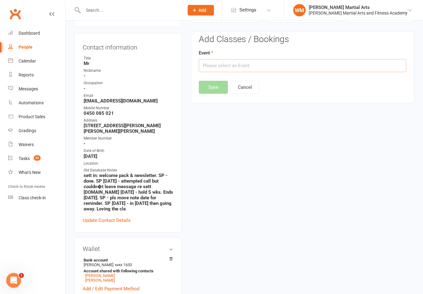
click at [233, 63] on input "text" at bounding box center [303, 65] width 208 height 13
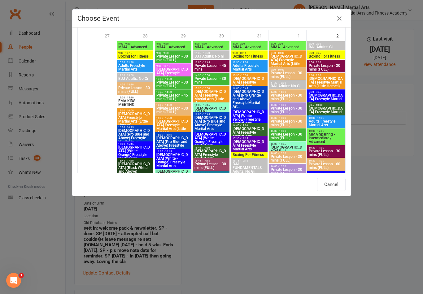
scroll to position [42, 0]
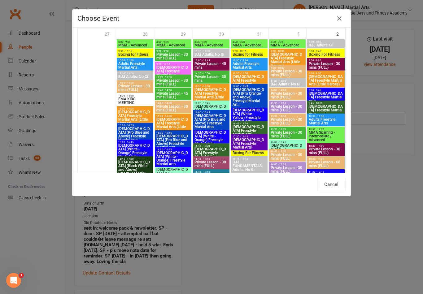
click at [382, 233] on div "Choose Event Day Week Month [DATE] [DATE] Sun Mon Tue Wed Thu Fri Sat 27 28 29 …" at bounding box center [211, 147] width 423 height 294
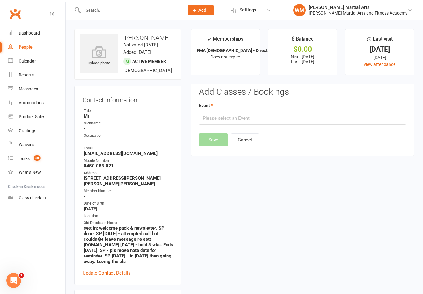
click at [262, 113] on input "text" at bounding box center [303, 118] width 208 height 13
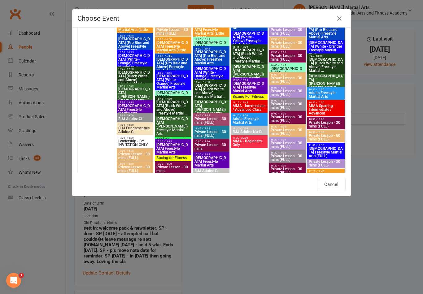
scroll to position [450, 0]
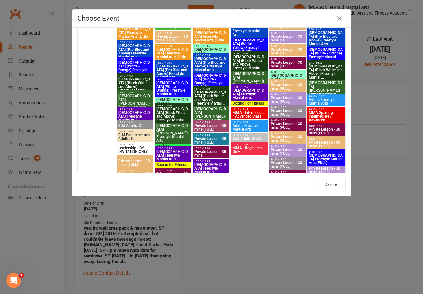
click at [211, 62] on span "[DEMOGRAPHIC_DATA] (Pro Blue and Above) Freestyle Martial Arts" at bounding box center [211, 64] width 34 height 15
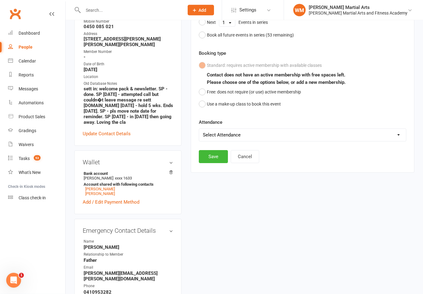
scroll to position [140, 0]
click at [231, 133] on select "Select Attendance Attended Absent" at bounding box center [302, 135] width 207 height 12
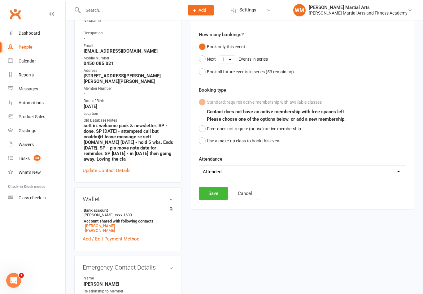
scroll to position [102, 0]
click at [208, 187] on button "Save" at bounding box center [213, 193] width 29 height 13
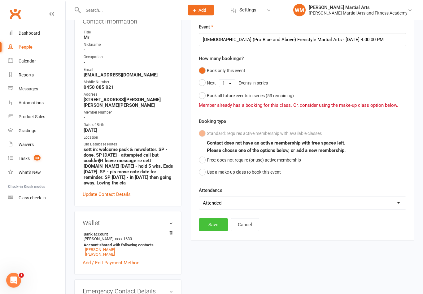
scroll to position [79, 0]
click at [213, 219] on button "Save" at bounding box center [213, 224] width 29 height 13
click at [206, 156] on button "Free: does not require (or use) active membership" at bounding box center [250, 160] width 102 height 12
click at [209, 221] on button "Save" at bounding box center [213, 224] width 29 height 13
click at [204, 134] on div "Standard: requires active membership with available classes Contact does not ha…" at bounding box center [303, 152] width 208 height 51
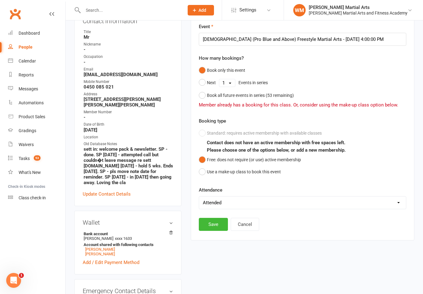
click at [202, 134] on div "Standard: requires active membership with available classes Contact does not ha…" at bounding box center [303, 152] width 208 height 51
click at [207, 222] on button "Save" at bounding box center [213, 224] width 29 height 13
click at [207, 139] on div "Contact does not have an active membership with free spaces left. Please choose…" at bounding box center [307, 146] width 200 height 15
click at [203, 173] on button "Use a make-up class to book this event" at bounding box center [240, 172] width 82 height 12
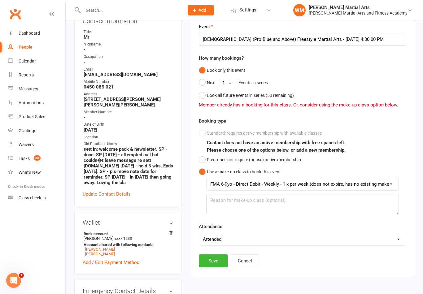
click at [205, 129] on div "Standard: requires active membership with available classes Contact does not ha…" at bounding box center [303, 170] width 208 height 87
click at [201, 137] on div "Standard: requires active membership with available classes Contact does not ha…" at bounding box center [303, 170] width 208 height 87
click at [203, 134] on div "Standard: requires active membership with available classes Contact does not ha…" at bounding box center [303, 170] width 208 height 87
click at [202, 162] on button "Free: does not require (or use) active membership" at bounding box center [250, 160] width 102 height 12
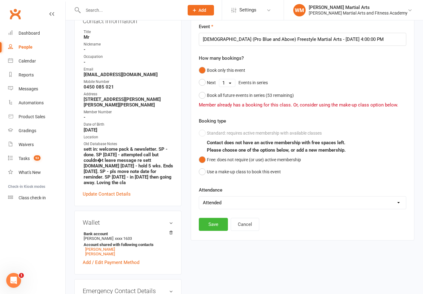
click at [202, 134] on div "Standard: requires active membership with available classes Contact does not ha…" at bounding box center [303, 152] width 208 height 51
click at [207, 132] on div "Standard: requires active membership with available classes Contact does not ha…" at bounding box center [303, 152] width 208 height 51
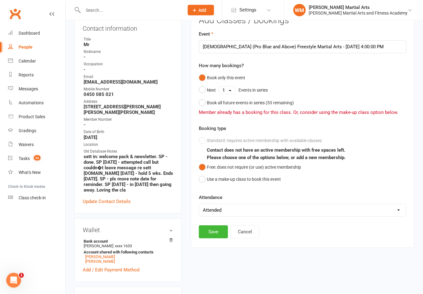
scroll to position [72, 0]
click at [218, 229] on button "Save" at bounding box center [213, 232] width 29 height 13
click at [202, 140] on div "Standard: requires active membership with available classes Contact does not ha…" at bounding box center [303, 160] width 208 height 51
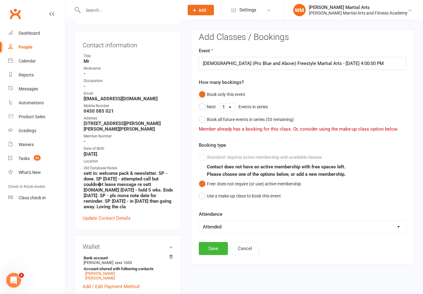
scroll to position [55, 0]
click at [207, 197] on button "Use a make-up class to book this event" at bounding box center [240, 196] width 82 height 12
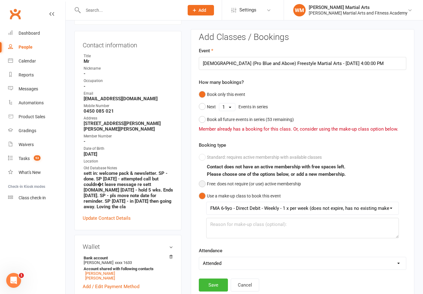
click at [203, 181] on button "Free: does not require (or use) active membership" at bounding box center [250, 184] width 102 height 12
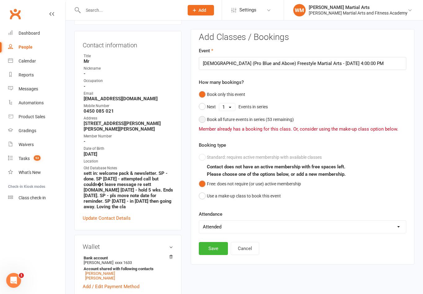
click at [204, 116] on button "Book all future events in series ( 53 remaining)" at bounding box center [246, 120] width 95 height 12
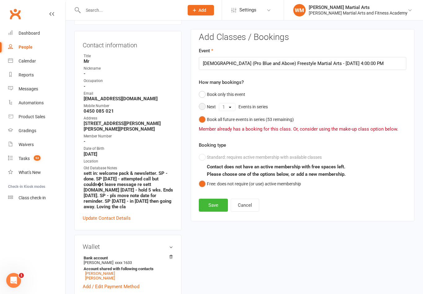
click at [206, 103] on button "Next 1 2 3 4 5 6 7 8 9 10 11 12 13 14 15 16 17 18 19 20 21 22 23 24 25 26 27 28…" at bounding box center [235, 107] width 72 height 13
click at [205, 93] on button "Book only this event" at bounding box center [222, 95] width 46 height 12
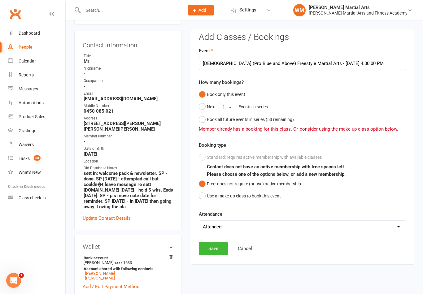
click at [203, 156] on div "Standard: requires active membership with available classes Contact does not ha…" at bounding box center [303, 177] width 208 height 51
click at [204, 162] on div "Standard: requires active membership with available classes Contact does not ha…" at bounding box center [303, 177] width 208 height 51
click at [204, 161] on div "Standard: requires active membership with available classes Contact does not ha…" at bounding box center [303, 177] width 208 height 51
click at [254, 252] on button "Cancel" at bounding box center [245, 248] width 29 height 13
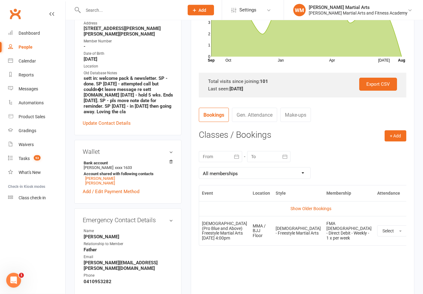
scroll to position [151, 0]
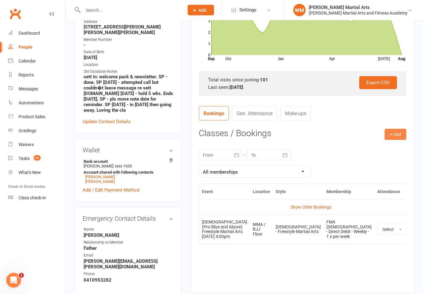
click at [396, 136] on button "+ Add" at bounding box center [396, 134] width 22 height 11
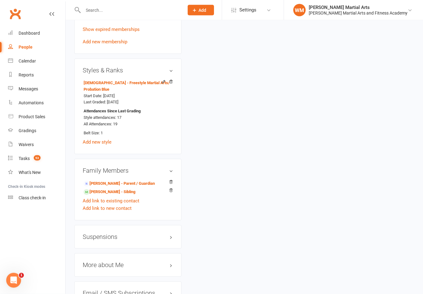
scroll to position [475, 0]
click at [101, 188] on link "[PERSON_NAME] - Sibling" at bounding box center [110, 191] width 52 height 7
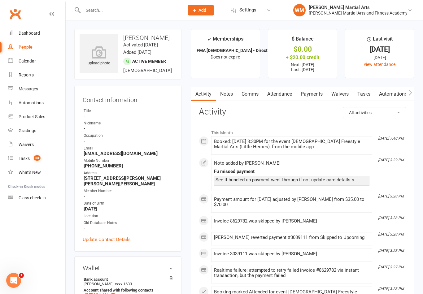
click at [254, 98] on link "Comms" at bounding box center [250, 94] width 26 height 14
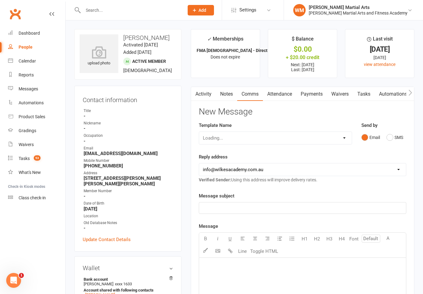
scroll to position [10, 0]
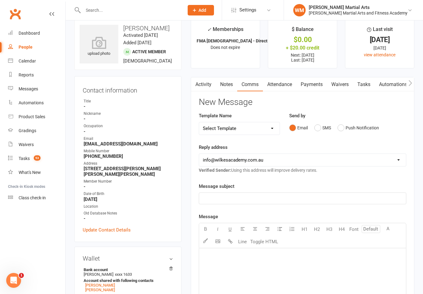
click at [279, 83] on link "Attendance" at bounding box center [279, 84] width 33 height 14
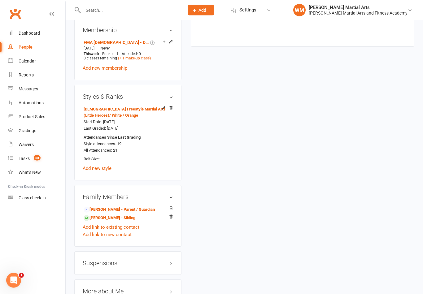
scroll to position [401, 0]
click at [102, 215] on link "[PERSON_NAME] - Sibling" at bounding box center [110, 218] width 52 height 7
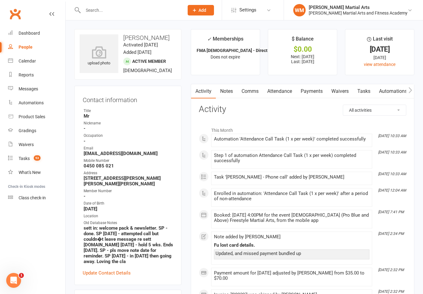
click at [222, 85] on link "Notes" at bounding box center [226, 91] width 21 height 14
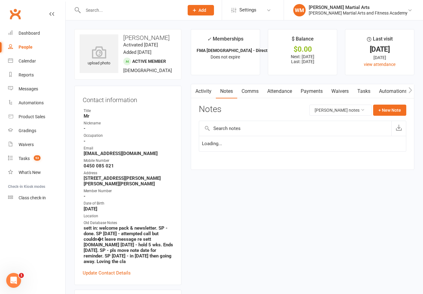
scroll to position [10, 0]
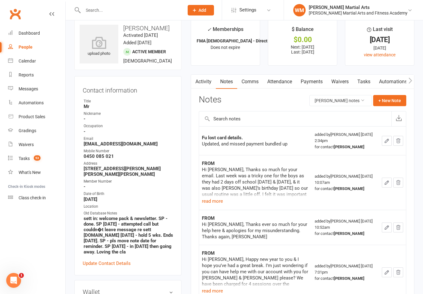
click at [285, 75] on link "Attendance" at bounding box center [279, 82] width 33 height 14
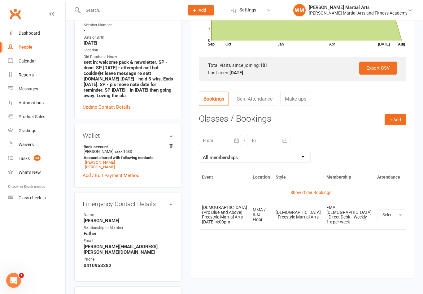
scroll to position [166, 0]
click at [398, 118] on button "+ Add" at bounding box center [396, 120] width 22 height 11
click at [318, 130] on div "[DATE] Sun Mon Tue Wed Thu Fri Sat 31 27 28 29 30 31 01 02 32 03 04 05 06 07 08…" at bounding box center [303, 149] width 208 height 40
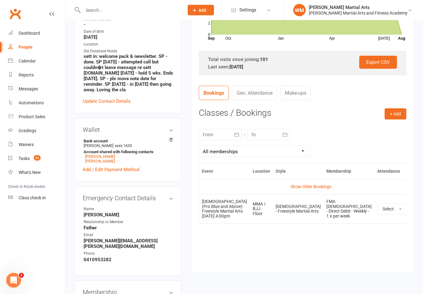
scroll to position [187, 0]
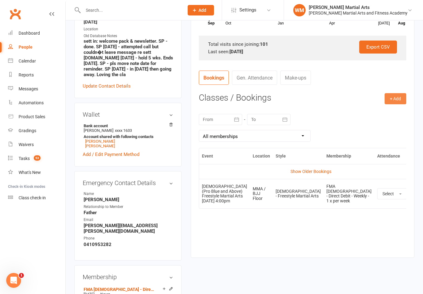
click at [396, 100] on button "+ Add" at bounding box center [396, 98] width 22 height 11
click at [384, 112] on link "Book Event" at bounding box center [375, 113] width 61 height 12
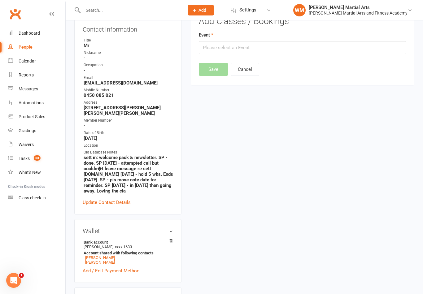
scroll to position [53, 0]
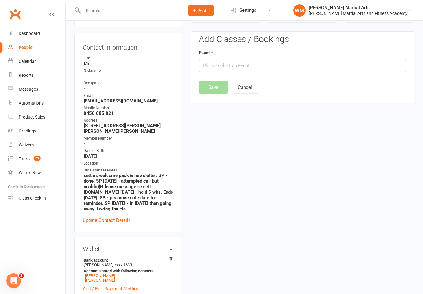
click at [361, 71] on input "text" at bounding box center [303, 65] width 208 height 13
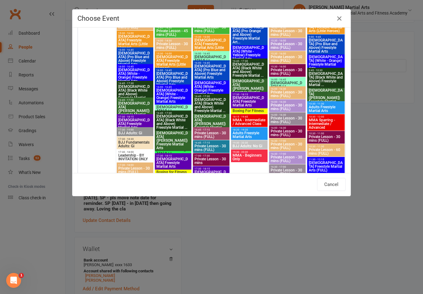
scroll to position [440, 0]
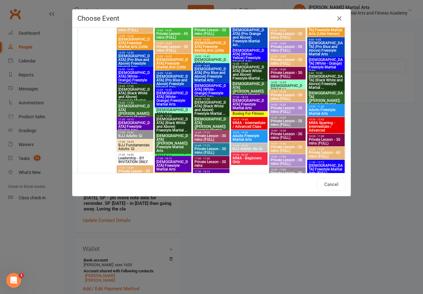
click at [206, 70] on span "[DEMOGRAPHIC_DATA] (Pro Blue and Above) Freestyle Martial Arts" at bounding box center [211, 74] width 34 height 15
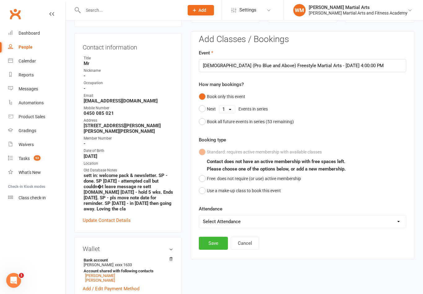
click at [326, 219] on select "Select Attendance Attended Absent" at bounding box center [302, 222] width 207 height 12
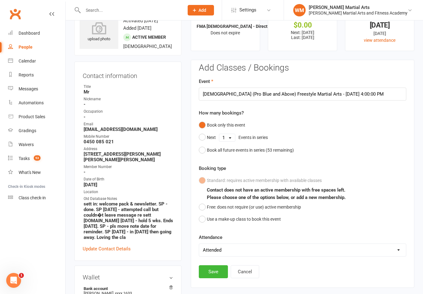
scroll to position [25, 0]
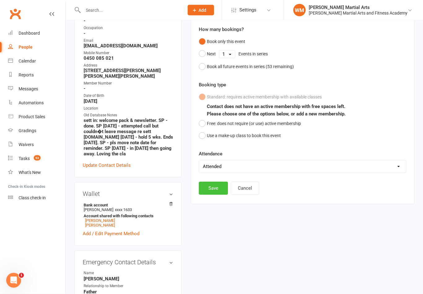
click at [210, 188] on button "Save" at bounding box center [213, 188] width 29 height 13
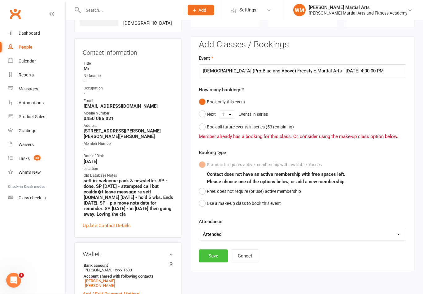
scroll to position [0, 0]
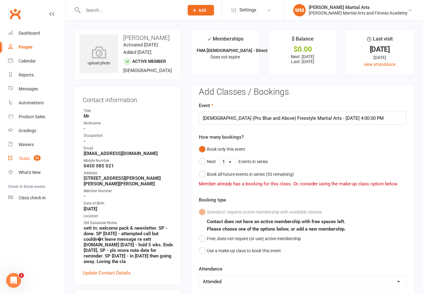
click at [36, 158] on span "53" at bounding box center [37, 158] width 7 height 5
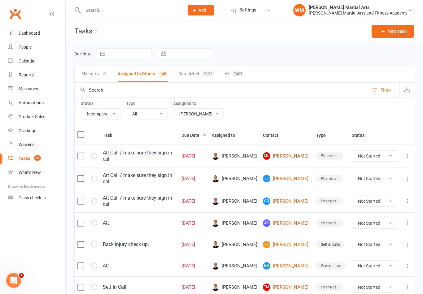
click at [289, 155] on link "ML [PERSON_NAME]" at bounding box center [287, 155] width 48 height 7
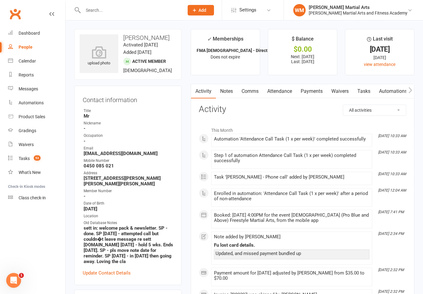
click at [367, 95] on link "Tasks" at bounding box center [364, 91] width 22 height 14
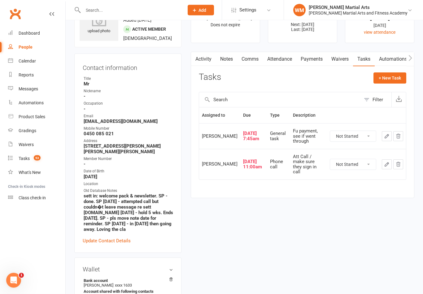
scroll to position [32, 0]
click at [359, 165] on select "Not Started In Progress Waiting Complete" at bounding box center [353, 164] width 46 height 11
click at [388, 168] on button "button" at bounding box center [387, 165] width 10 height 10
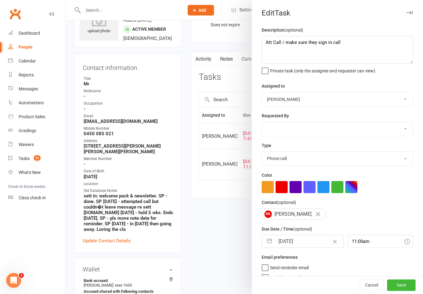
click at [268, 243] on button "button" at bounding box center [269, 242] width 11 height 12
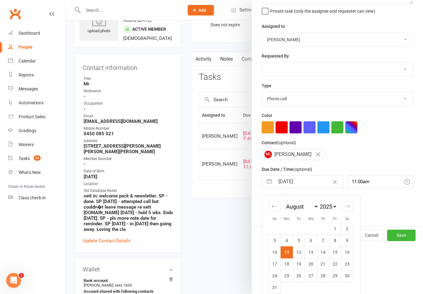
scroll to position [59, 0]
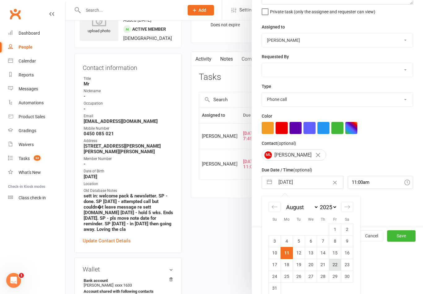
click at [336, 268] on td "22" at bounding box center [335, 265] width 12 height 12
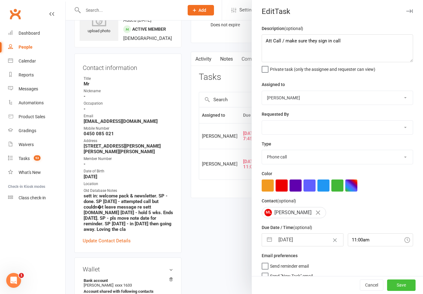
click at [407, 291] on button "Save" at bounding box center [401, 285] width 29 height 11
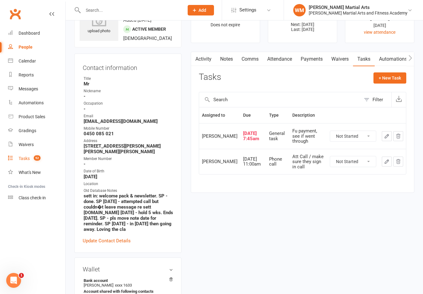
click at [24, 164] on link "Tasks 52" at bounding box center [36, 159] width 57 height 14
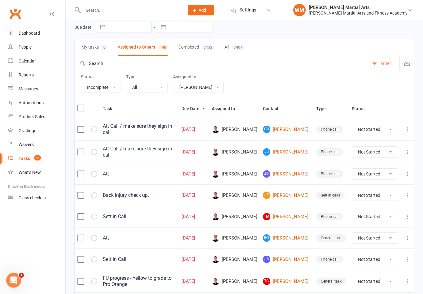
scroll to position [28, 0]
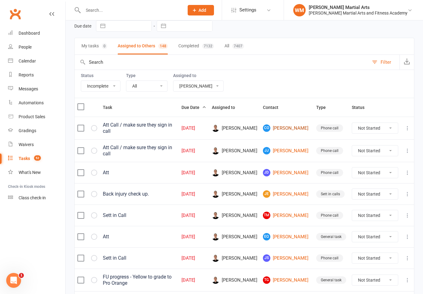
click at [298, 129] on link "CO [PERSON_NAME]" at bounding box center [287, 128] width 48 height 7
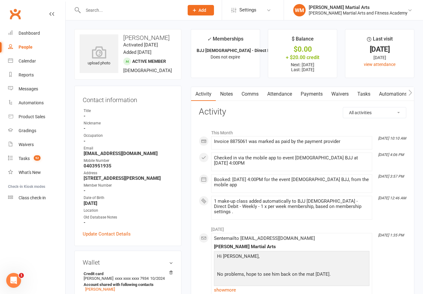
click at [372, 93] on link "Tasks" at bounding box center [364, 94] width 22 height 14
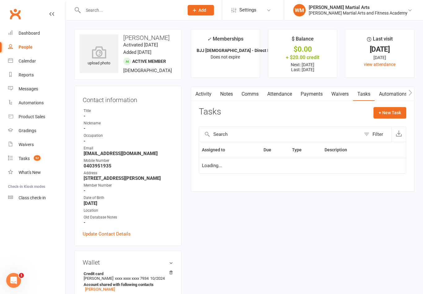
scroll to position [10, 0]
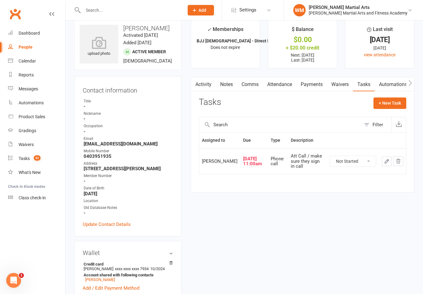
click at [368, 160] on select "Not Started In Progress Waiting Complete" at bounding box center [353, 161] width 46 height 11
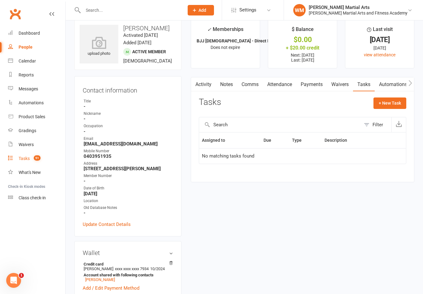
click at [27, 160] on div "Tasks" at bounding box center [24, 158] width 11 height 5
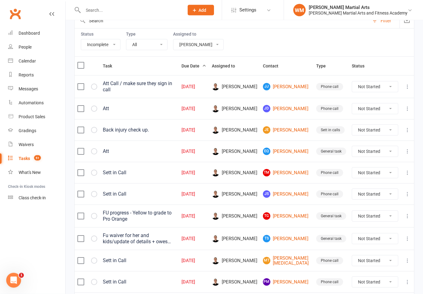
scroll to position [69, 0]
click at [294, 83] on link "[PERSON_NAME] [PERSON_NAME]" at bounding box center [287, 86] width 48 height 7
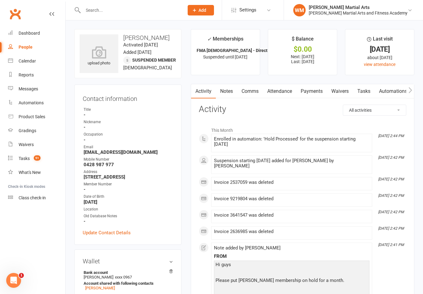
click at [369, 92] on link "Tasks" at bounding box center [364, 91] width 22 height 14
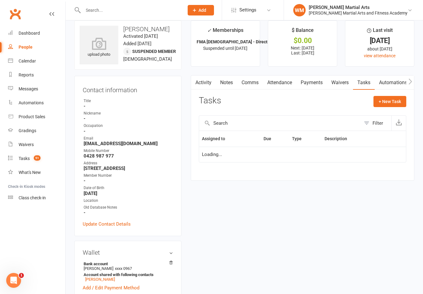
scroll to position [10, 0]
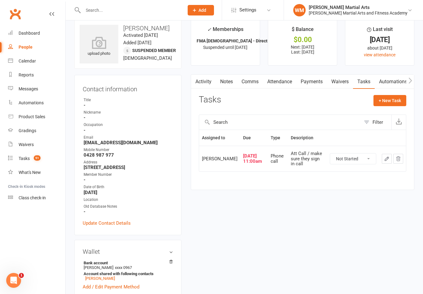
click at [387, 163] on button "button" at bounding box center [387, 159] width 10 height 10
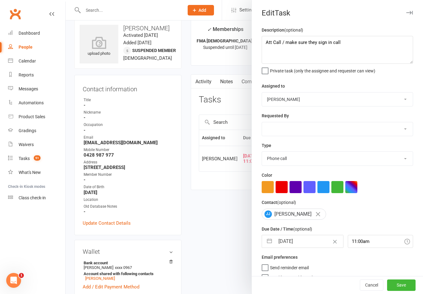
click at [268, 238] on button "button" at bounding box center [269, 242] width 11 height 12
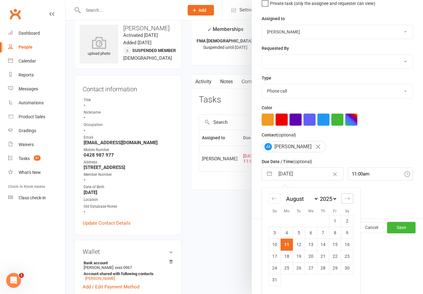
click at [348, 202] on div "Move forward to switch to the next month." at bounding box center [348, 199] width 12 height 10
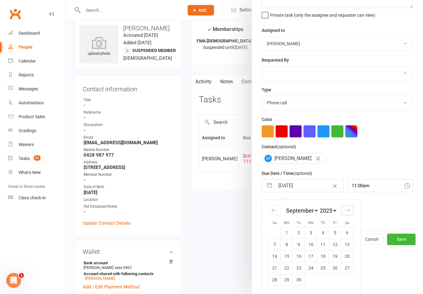
scroll to position [57, 0]
click at [290, 258] on td "15" at bounding box center [287, 257] width 12 height 12
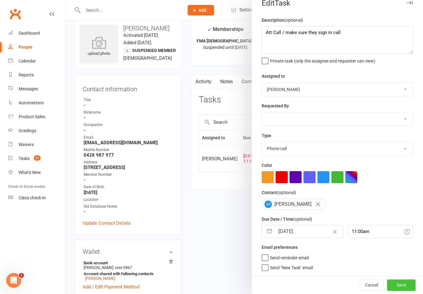
click at [404, 282] on button "Save" at bounding box center [401, 285] width 29 height 11
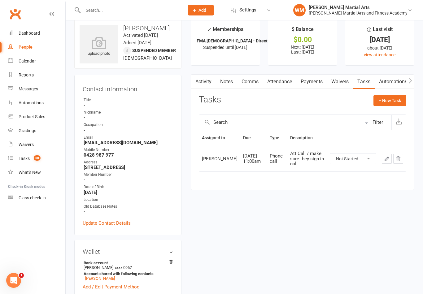
click at [384, 163] on button "button" at bounding box center [387, 159] width 10 height 10
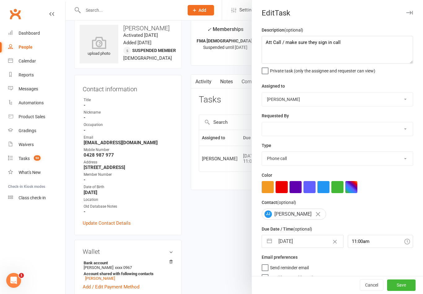
click at [269, 244] on button "button" at bounding box center [269, 242] width 11 height 12
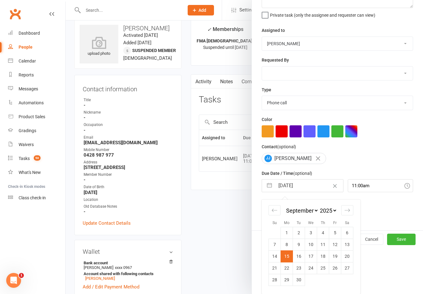
scroll to position [57, 0]
click at [288, 246] on td "8" at bounding box center [287, 245] width 12 height 12
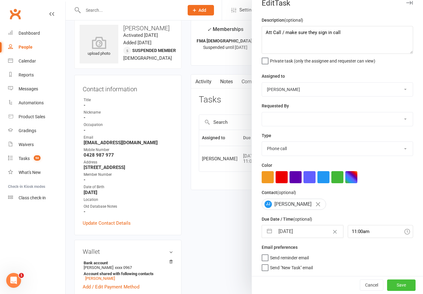
click at [407, 284] on button "Save" at bounding box center [401, 285] width 29 height 11
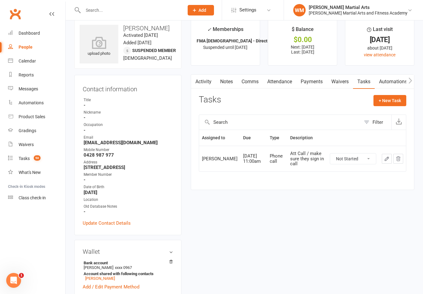
click at [229, 81] on link "Notes" at bounding box center [226, 82] width 21 height 14
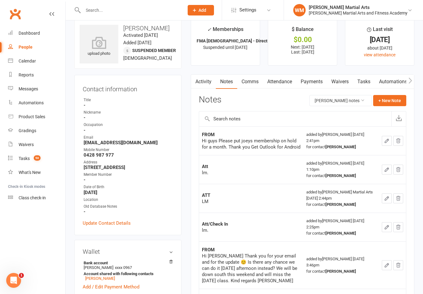
click at [366, 85] on link "Tasks" at bounding box center [364, 82] width 22 height 14
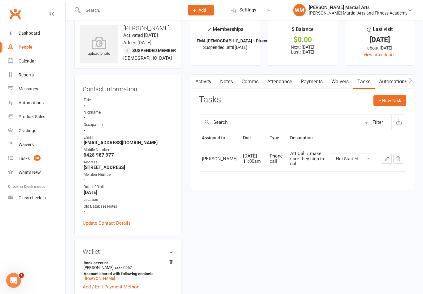
click at [380, 161] on td at bounding box center [392, 159] width 27 height 26
click at [386, 161] on icon "button" at bounding box center [387, 159] width 4 height 4
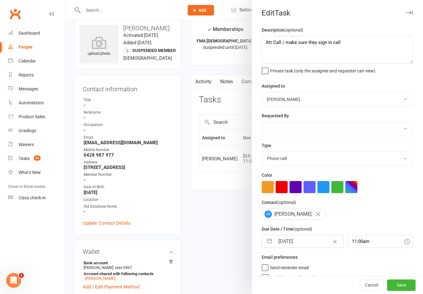
click at [271, 244] on button "button" at bounding box center [269, 242] width 11 height 12
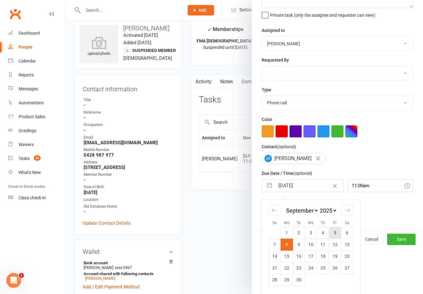
click at [337, 234] on td "5" at bounding box center [335, 233] width 12 height 12
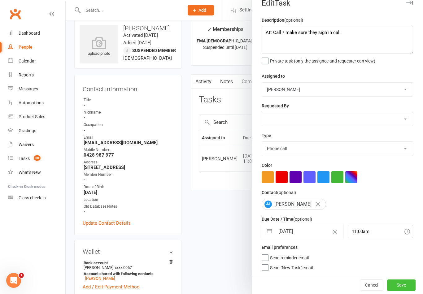
click at [408, 285] on button "Save" at bounding box center [401, 285] width 29 height 11
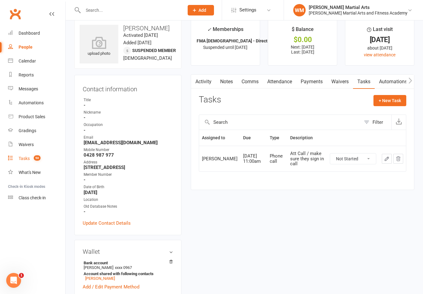
click at [34, 154] on link "Tasks 50" at bounding box center [36, 159] width 57 height 14
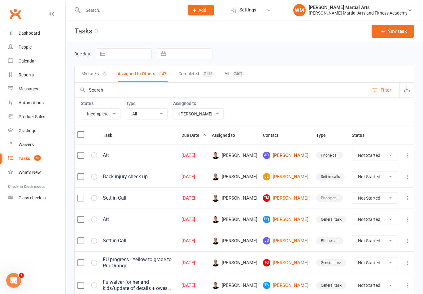
click at [289, 154] on link "JD [PERSON_NAME]" at bounding box center [287, 155] width 48 height 7
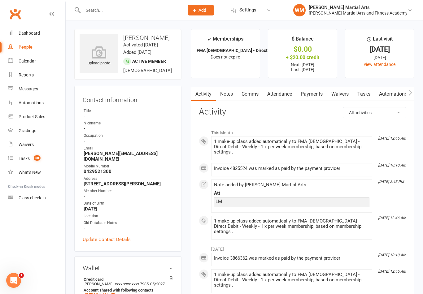
click at [363, 95] on link "Tasks" at bounding box center [364, 94] width 22 height 14
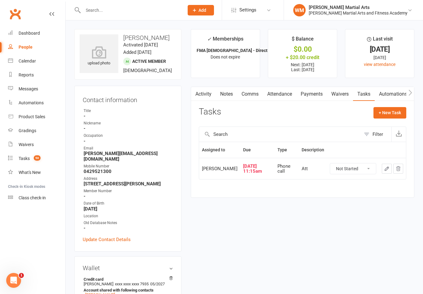
click at [382, 170] on button "button" at bounding box center [387, 169] width 10 height 10
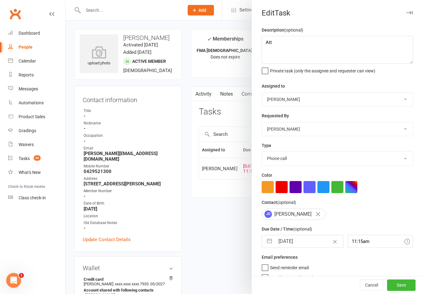
click at [266, 240] on button "button" at bounding box center [269, 242] width 11 height 12
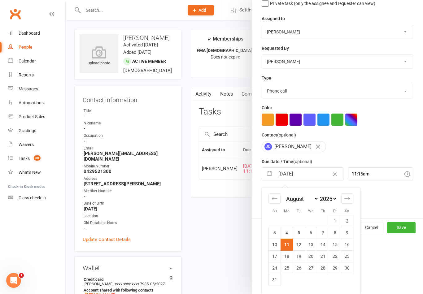
scroll to position [69, 0]
click at [221, 219] on div at bounding box center [245, 147] width 358 height 294
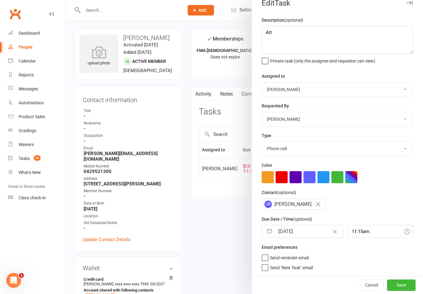
scroll to position [11, 0]
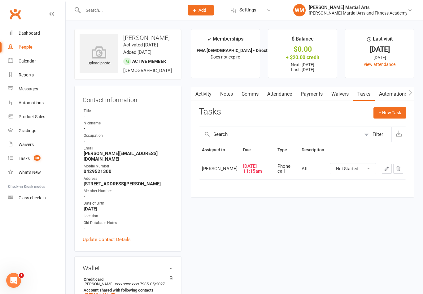
click at [386, 171] on button "button" at bounding box center [387, 169] width 10 height 10
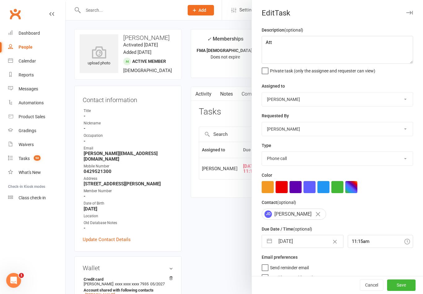
click at [267, 246] on button "button" at bounding box center [269, 242] width 11 height 12
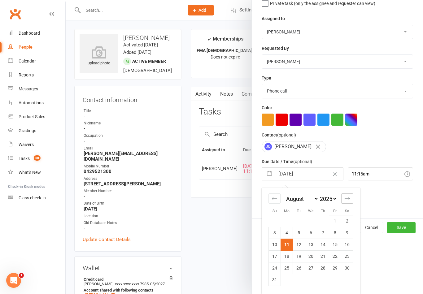
click at [345, 200] on icon "Move forward to switch to the next month." at bounding box center [348, 199] width 6 height 6
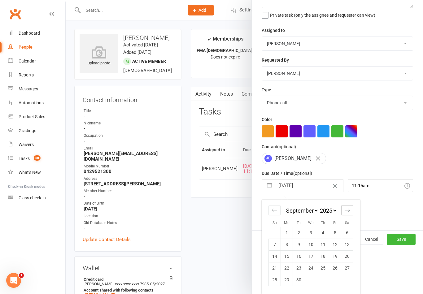
scroll to position [57, 0]
click at [287, 234] on td "1" at bounding box center [287, 233] width 12 height 12
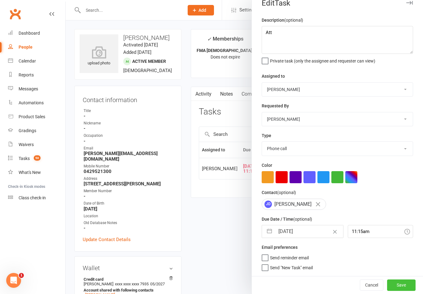
click at [410, 286] on button "Save" at bounding box center [401, 285] width 29 height 11
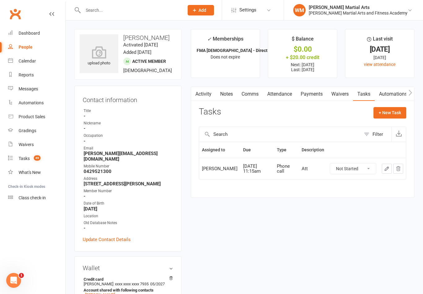
click at [214, 92] on link "Activity" at bounding box center [203, 94] width 25 height 14
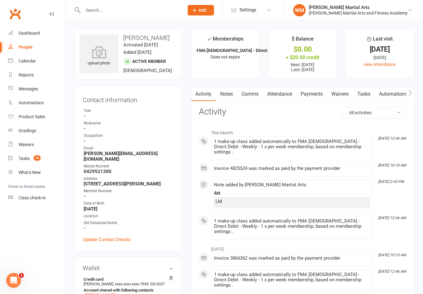
click at [230, 95] on link "Notes" at bounding box center [226, 94] width 21 height 14
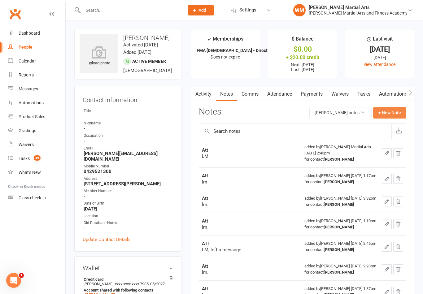
click at [390, 115] on button "+ New Note" at bounding box center [389, 112] width 33 height 11
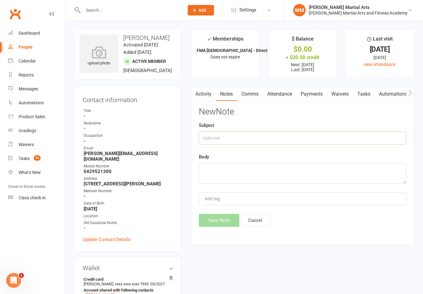
click at [332, 140] on input "text" at bounding box center [303, 138] width 208 height 13
click at [242, 171] on textarea at bounding box center [303, 173] width 208 height 20
click at [214, 216] on button "Save Note" at bounding box center [219, 220] width 41 height 13
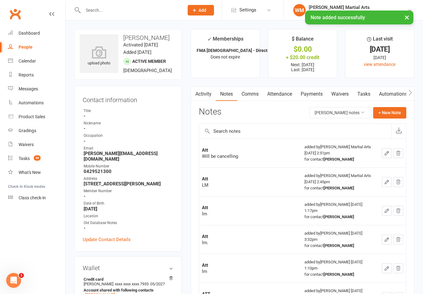
click at [366, 95] on link "Tasks" at bounding box center [364, 94] width 22 height 14
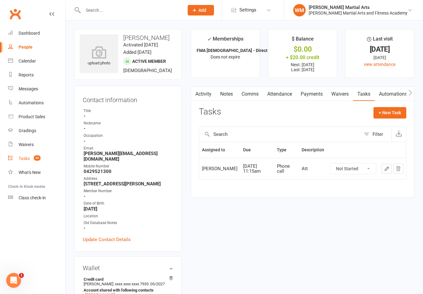
click at [38, 156] on span "49" at bounding box center [37, 158] width 7 height 5
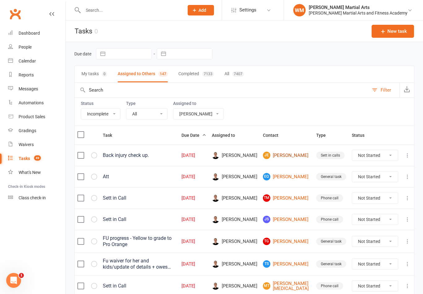
click at [287, 157] on link "JE [PERSON_NAME]" at bounding box center [287, 155] width 48 height 7
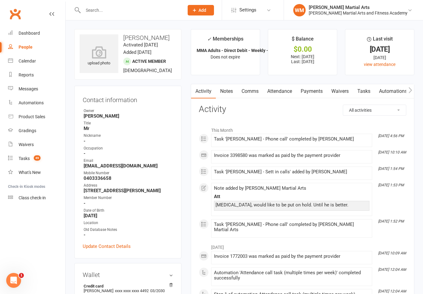
click at [364, 90] on link "Tasks" at bounding box center [364, 91] width 22 height 14
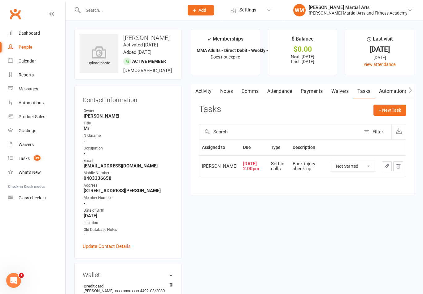
click at [386, 168] on button "button" at bounding box center [387, 166] width 10 height 10
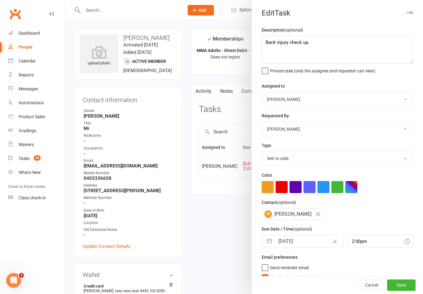
click at [269, 245] on button "button" at bounding box center [269, 242] width 11 height 12
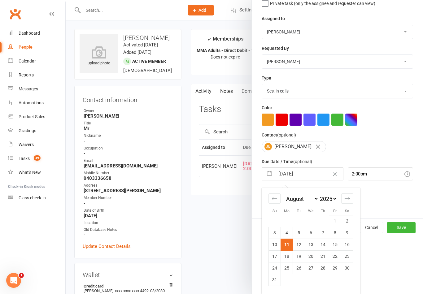
scroll to position [69, 0]
click at [346, 200] on icon "Move forward to switch to the next month." at bounding box center [348, 199] width 6 height 6
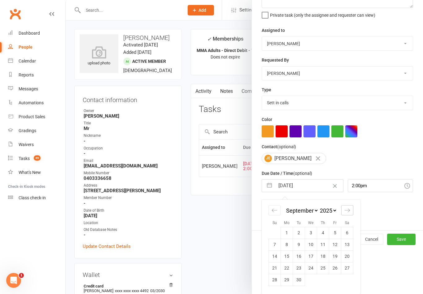
scroll to position [57, 0]
click at [287, 232] on td "1" at bounding box center [287, 233] width 12 height 12
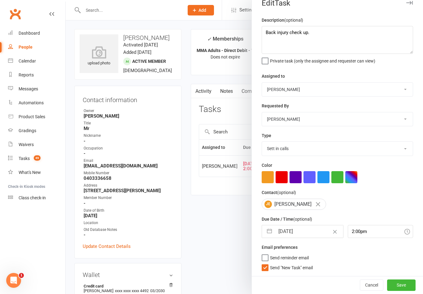
click at [272, 228] on button "button" at bounding box center [269, 232] width 11 height 12
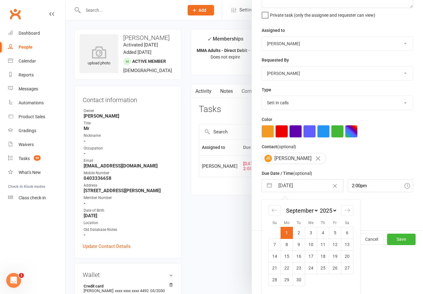
scroll to position [57, 0]
click at [275, 212] on icon "Move backward to switch to the previous month." at bounding box center [275, 211] width 6 height 6
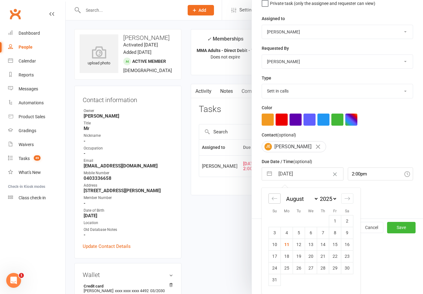
scroll to position [69, 0]
click at [289, 258] on td "18" at bounding box center [287, 257] width 12 height 12
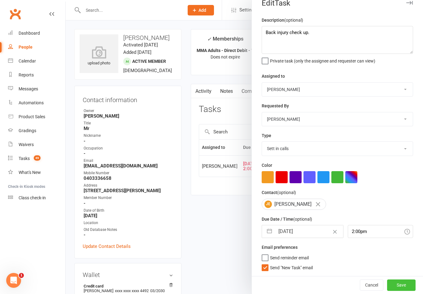
click at [400, 285] on button "Save" at bounding box center [401, 285] width 29 height 11
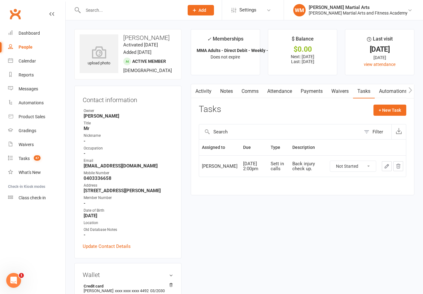
click at [231, 92] on link "Notes" at bounding box center [226, 91] width 21 height 14
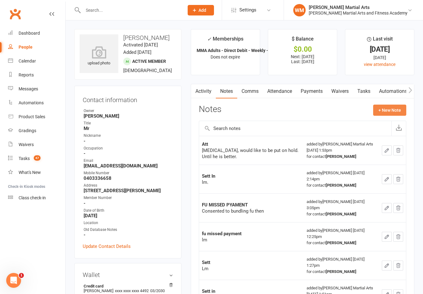
click at [387, 109] on button "+ New Note" at bounding box center [389, 110] width 33 height 11
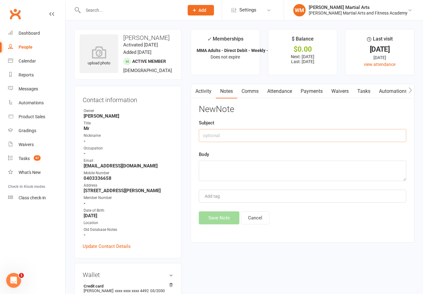
click at [248, 136] on input "text" at bounding box center [303, 135] width 208 height 13
click at [278, 172] on textarea at bounding box center [303, 171] width 208 height 20
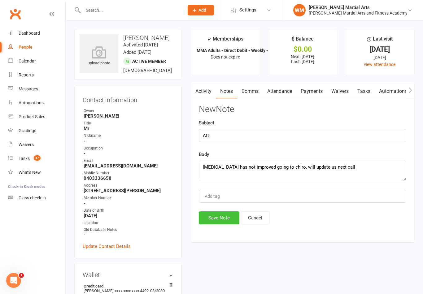
click at [215, 218] on button "Save Note" at bounding box center [219, 218] width 41 height 13
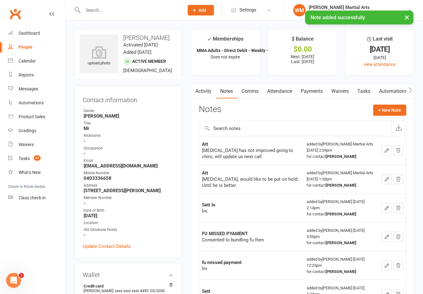
click at [357, 94] on link "Tasks" at bounding box center [364, 91] width 22 height 14
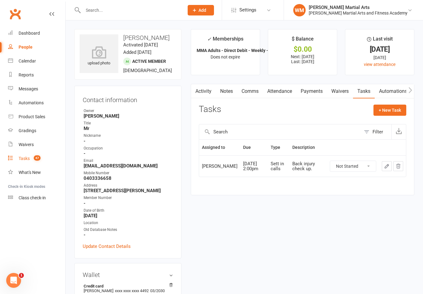
click at [40, 158] on span "47" at bounding box center [37, 158] width 7 height 5
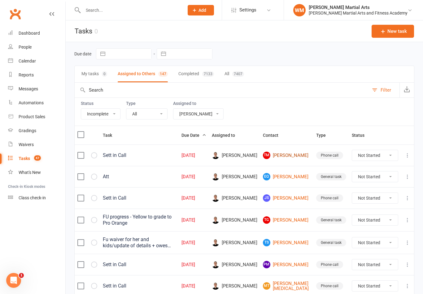
click at [288, 157] on link "TM [PERSON_NAME]" at bounding box center [287, 155] width 48 height 7
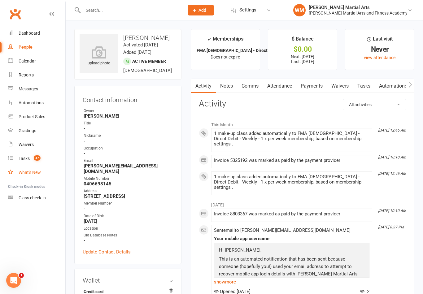
click at [11, 166] on link "What's New" at bounding box center [36, 173] width 57 height 14
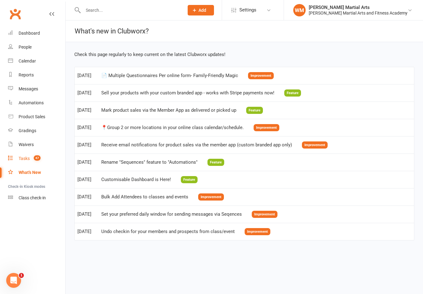
click at [10, 161] on link "Tasks 47" at bounding box center [36, 159] width 57 height 14
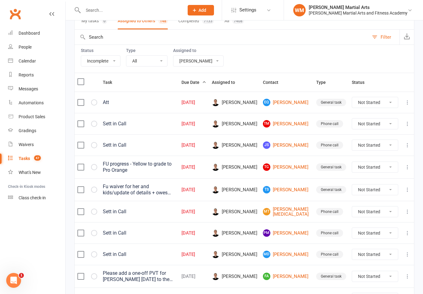
scroll to position [53, 0]
click at [295, 251] on link "MD [PERSON_NAME]" at bounding box center [287, 254] width 48 height 7
